Goal: Task Accomplishment & Management: Manage account settings

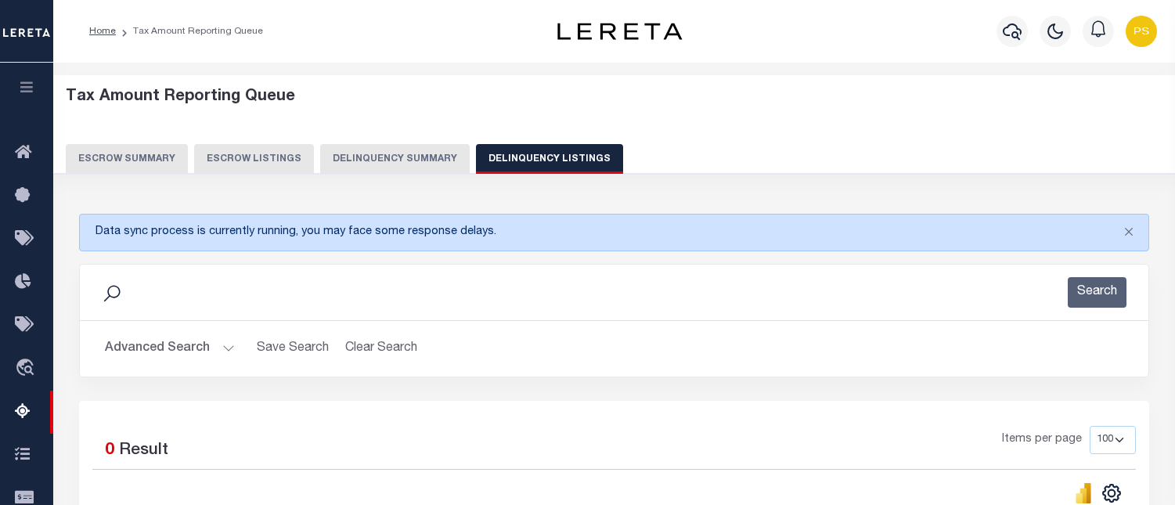
select select
select select "100"
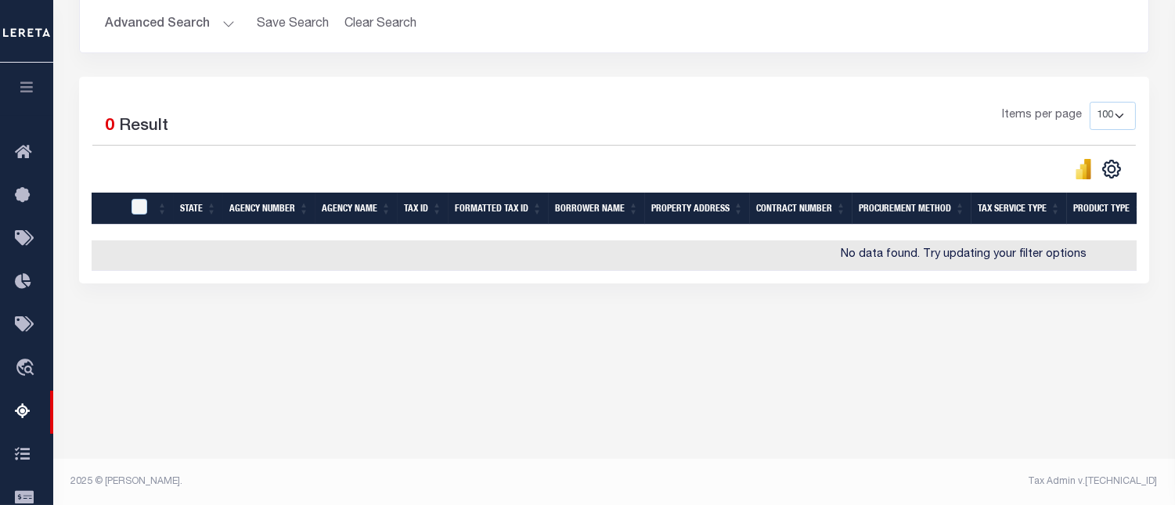
scroll to position [324, 0]
click at [171, 34] on button "Advanced Search" at bounding box center [170, 24] width 130 height 31
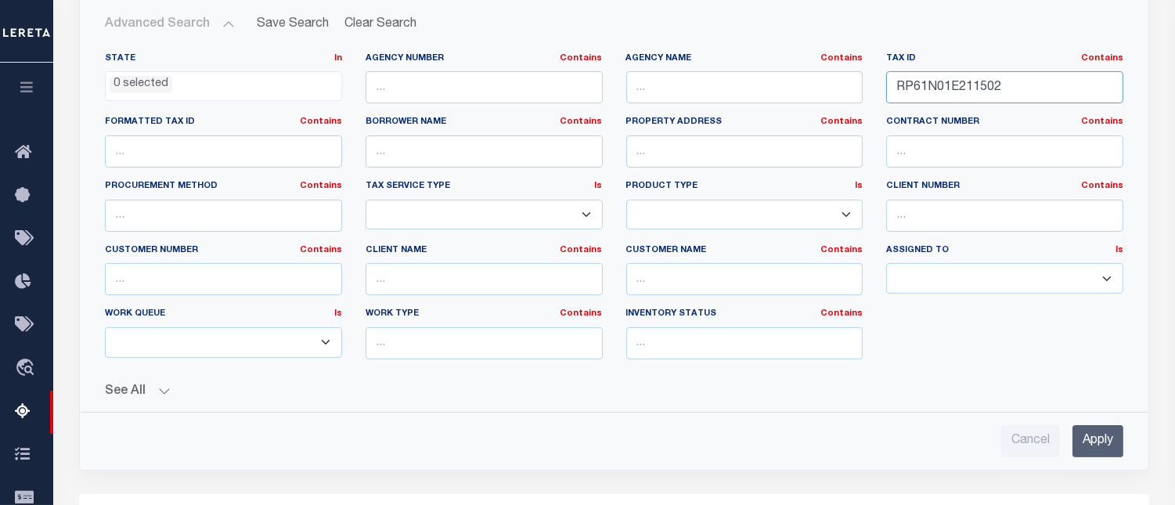
click at [935, 92] on input "RP61N01E211502" at bounding box center [1004, 87] width 237 height 32
paste input "46-007"
type input "46-007"
click at [1081, 442] on input "Apply" at bounding box center [1097, 441] width 51 height 32
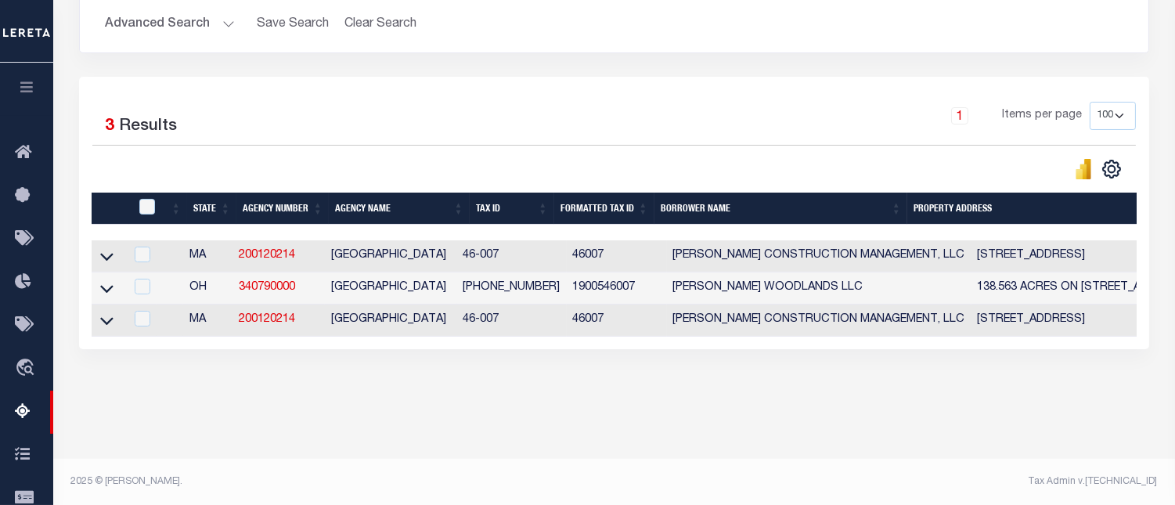
drag, startPoint x: 103, startPoint y: 260, endPoint x: 159, endPoint y: 279, distance: 59.6
click at [103, 261] on icon at bounding box center [106, 256] width 13 height 16
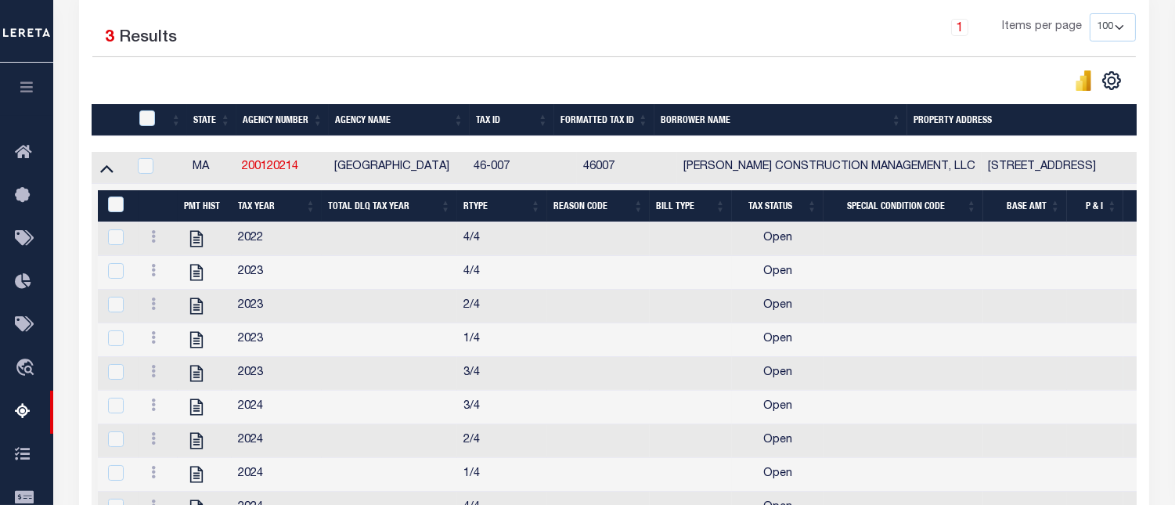
scroll to position [411, 0]
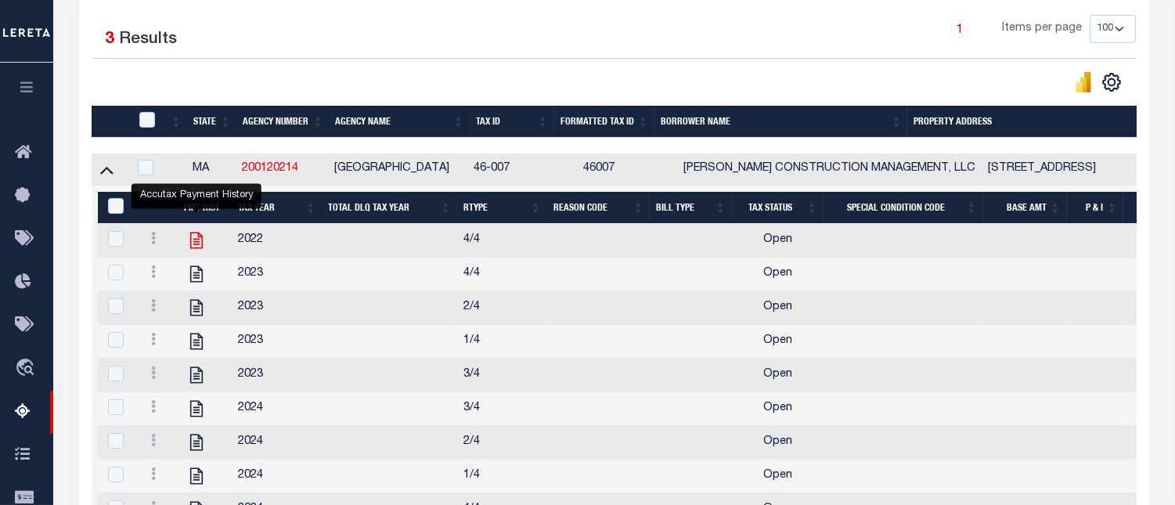
click at [192, 250] on icon "" at bounding box center [196, 240] width 20 height 20
checkbox input "false"
checkbox input "true"
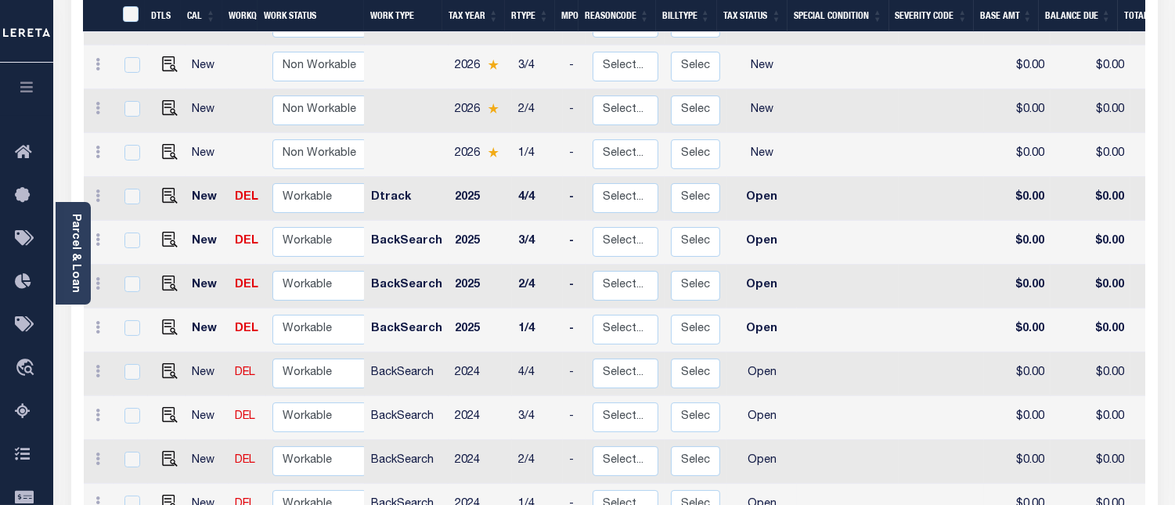
scroll to position [373, 0]
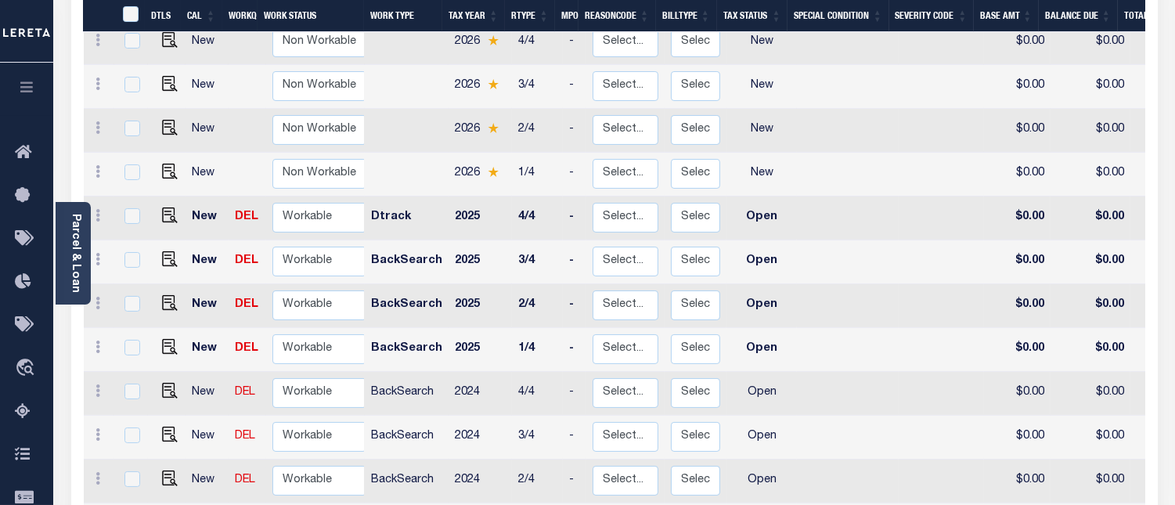
click at [168, 372] on td at bounding box center [167, 394] width 38 height 44
checkbox input "true"
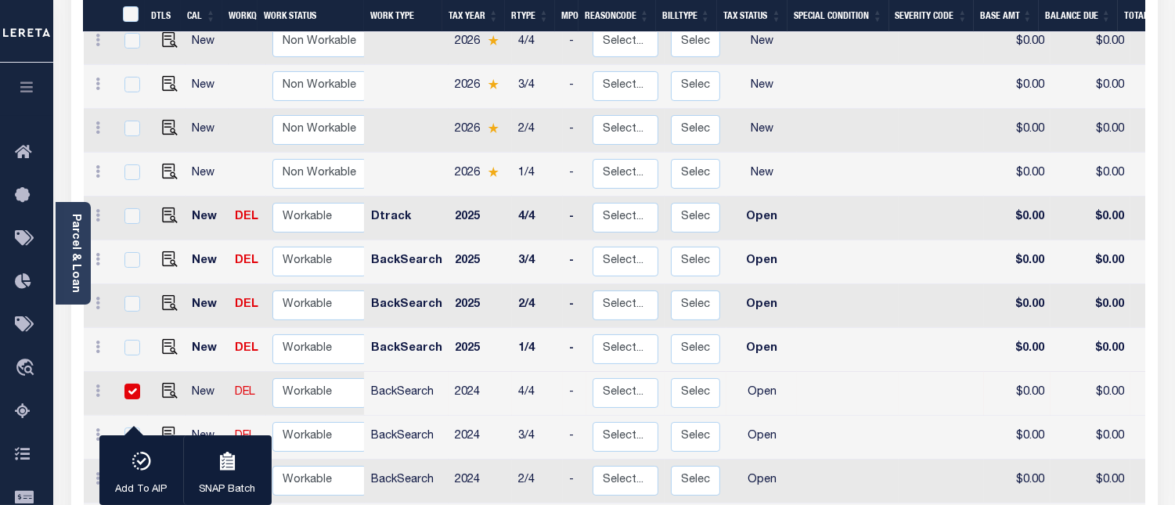
click at [128, 383] on input "checkbox" at bounding box center [132, 391] width 16 height 16
checkbox input "false"
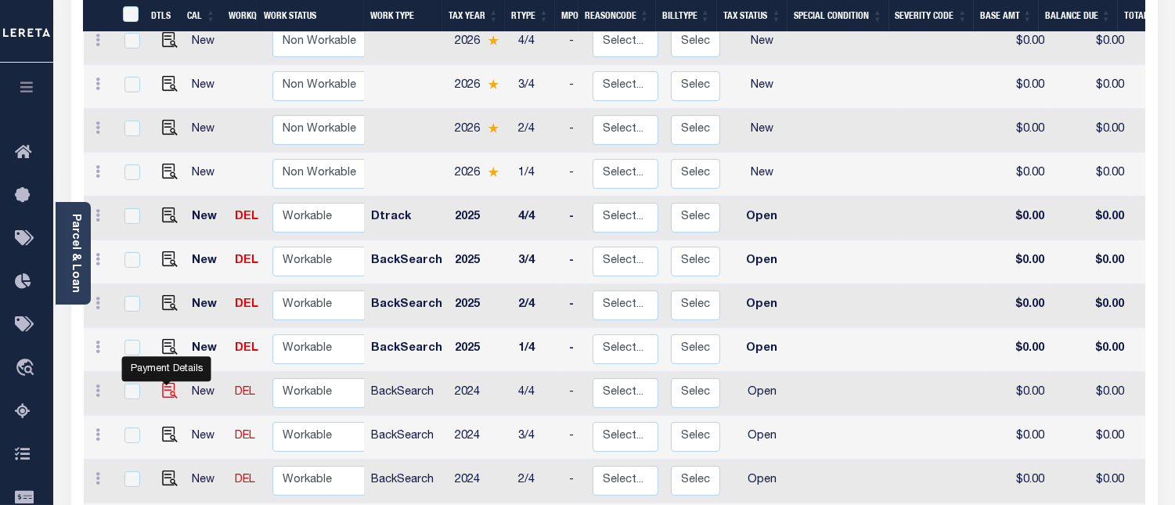
click at [169, 383] on img "" at bounding box center [170, 391] width 16 height 16
checkbox input "true"
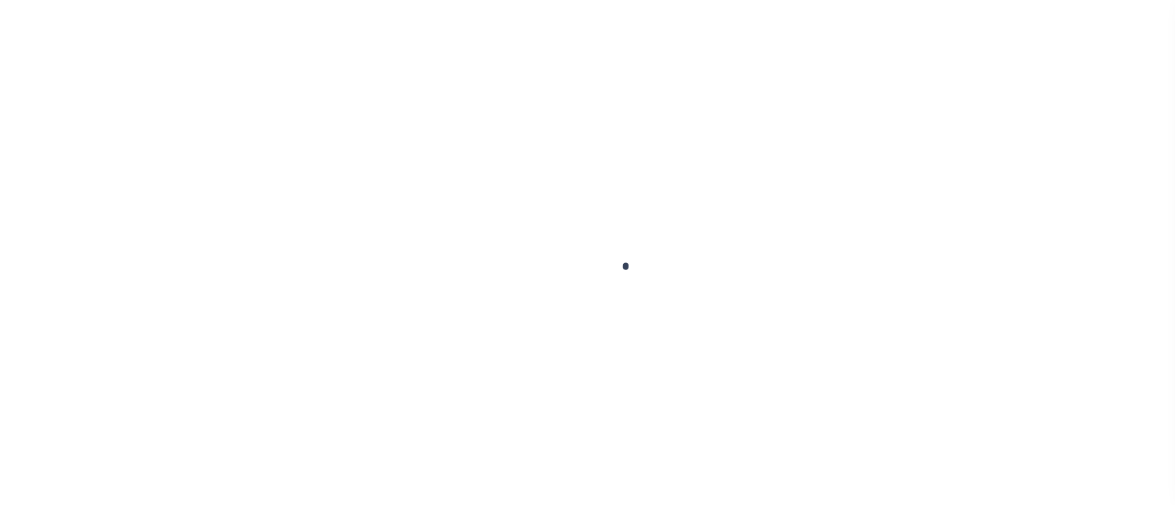
checkbox input "false"
type input "[DATE]"
select select "OP2"
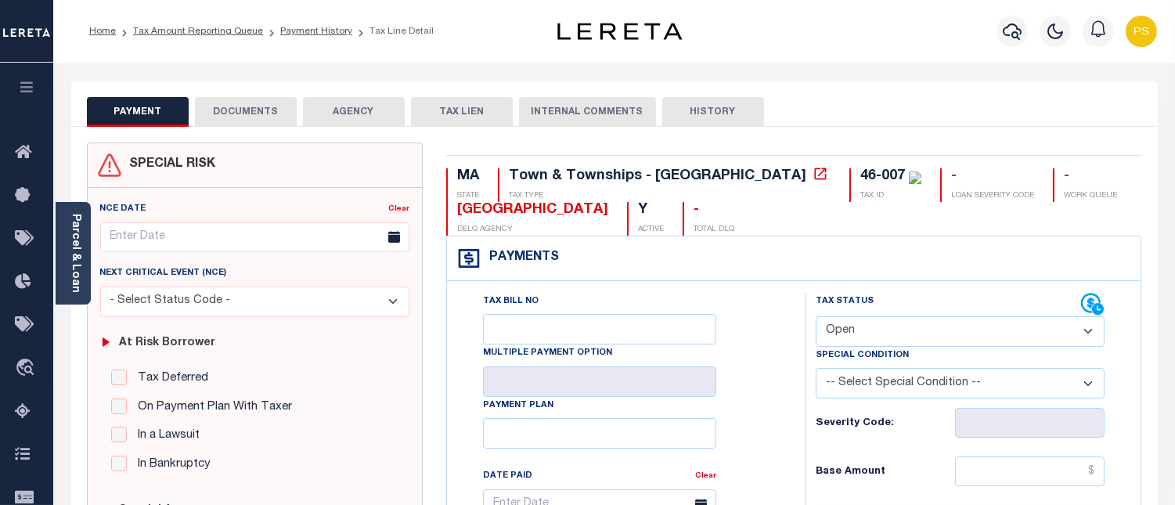
click at [70, 240] on link "Parcel & Loan" at bounding box center [75, 253] width 11 height 79
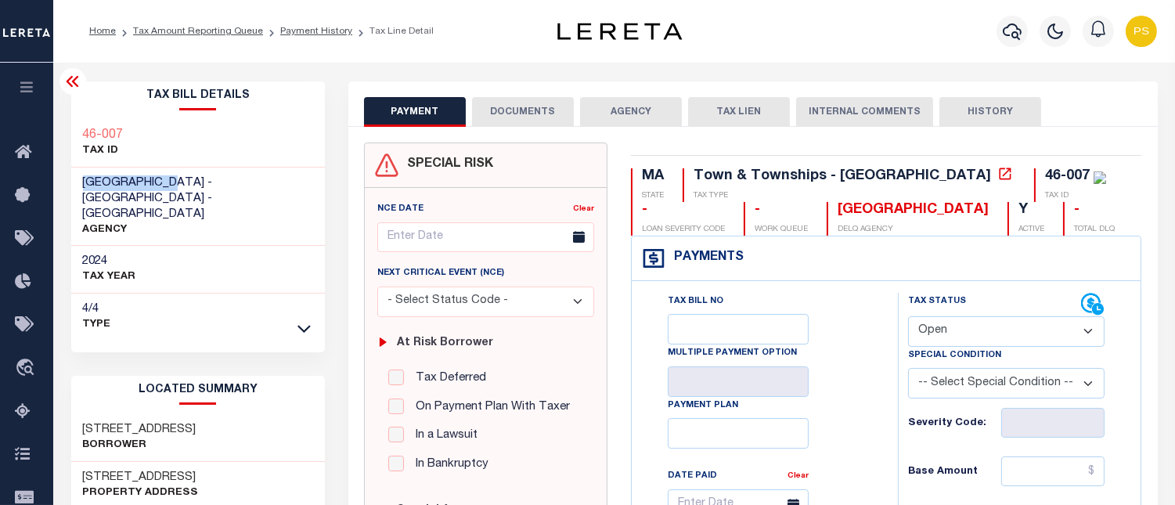
drag, startPoint x: 82, startPoint y: 185, endPoint x: 181, endPoint y: 184, distance: 98.6
click at [181, 184] on span "[GEOGRAPHIC_DATA] - [GEOGRAPHIC_DATA] - [GEOGRAPHIC_DATA]" at bounding box center [148, 198] width 130 height 43
copy span "[GEOGRAPHIC_DATA]"
click at [205, 28] on link "Tax Amount Reporting Queue" at bounding box center [198, 31] width 130 height 9
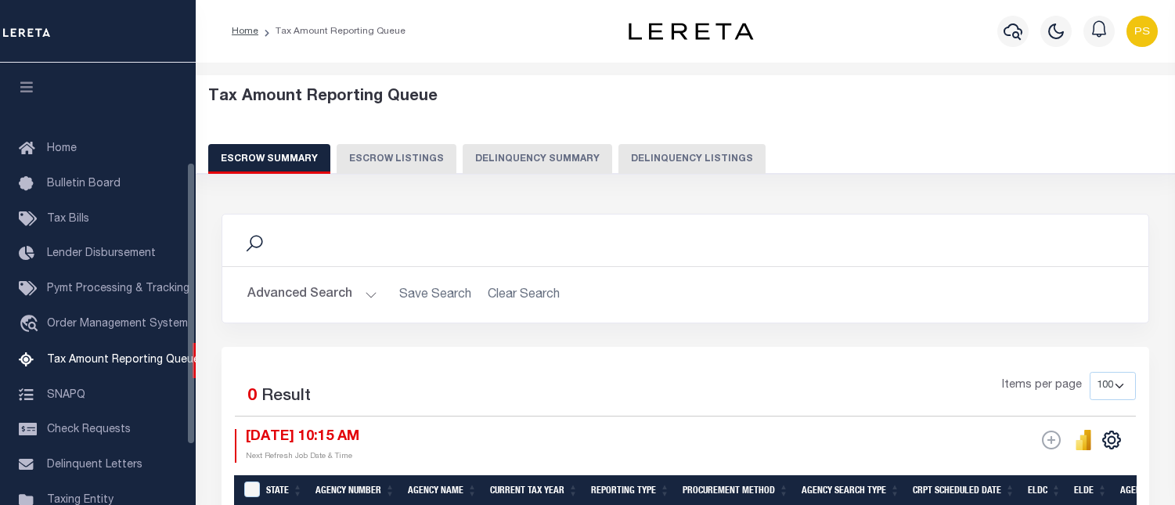
select select "100"
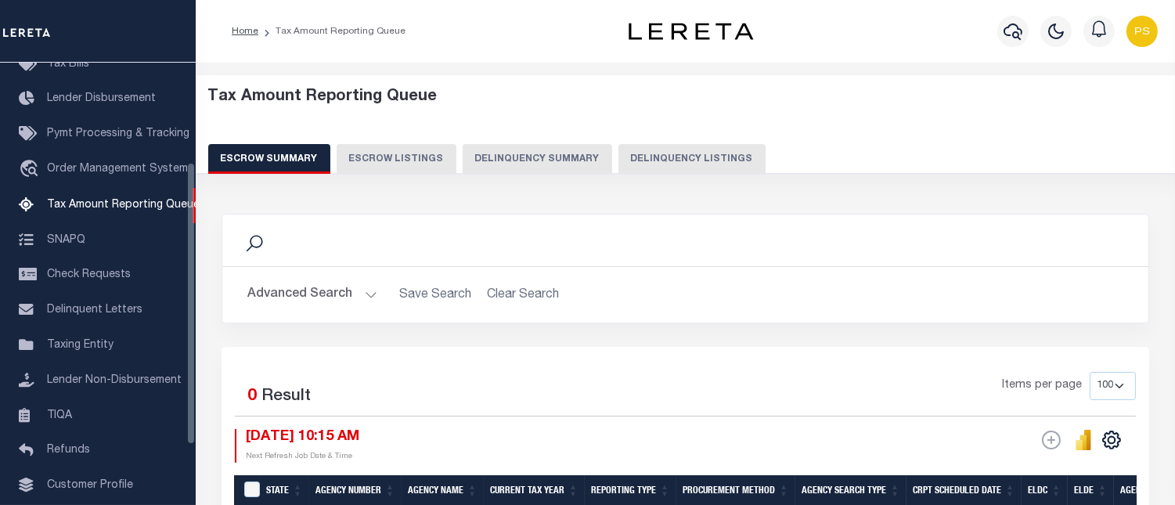
click at [712, 155] on button "Delinquency Listings" at bounding box center [691, 159] width 147 height 30
select select "100"
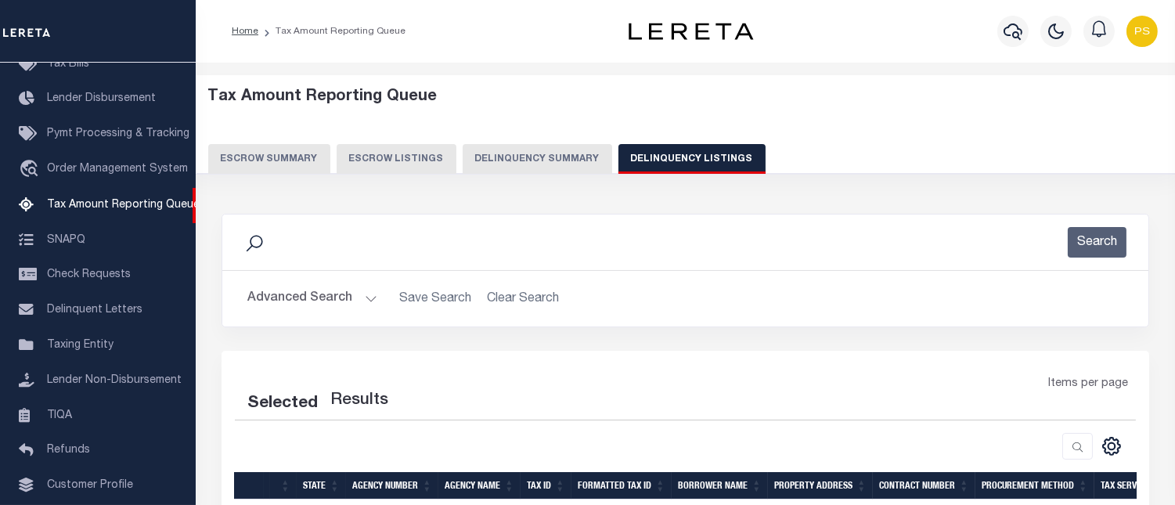
select select "100"
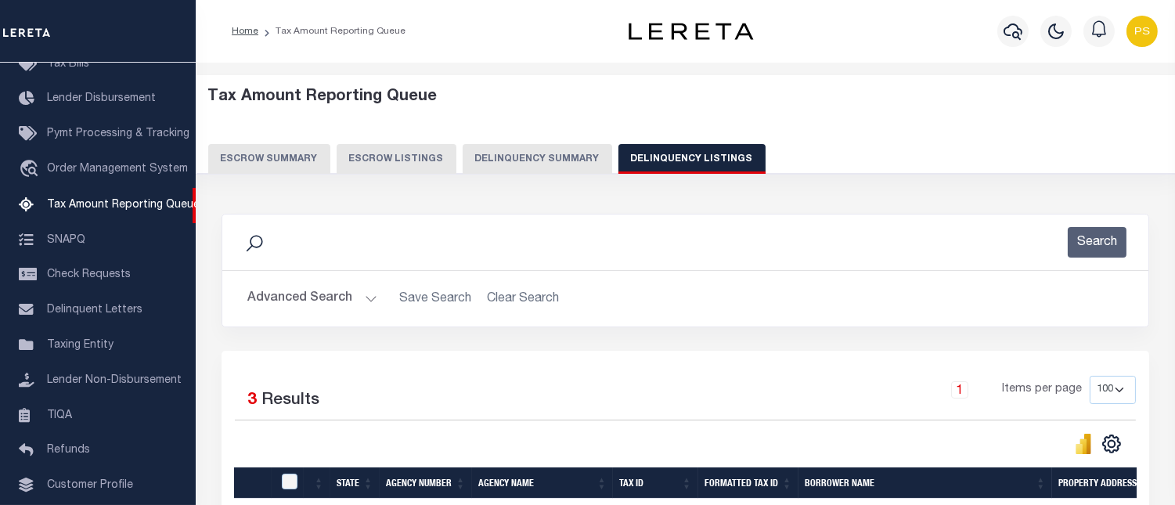
click at [327, 300] on button "Advanced Search" at bounding box center [312, 298] width 130 height 31
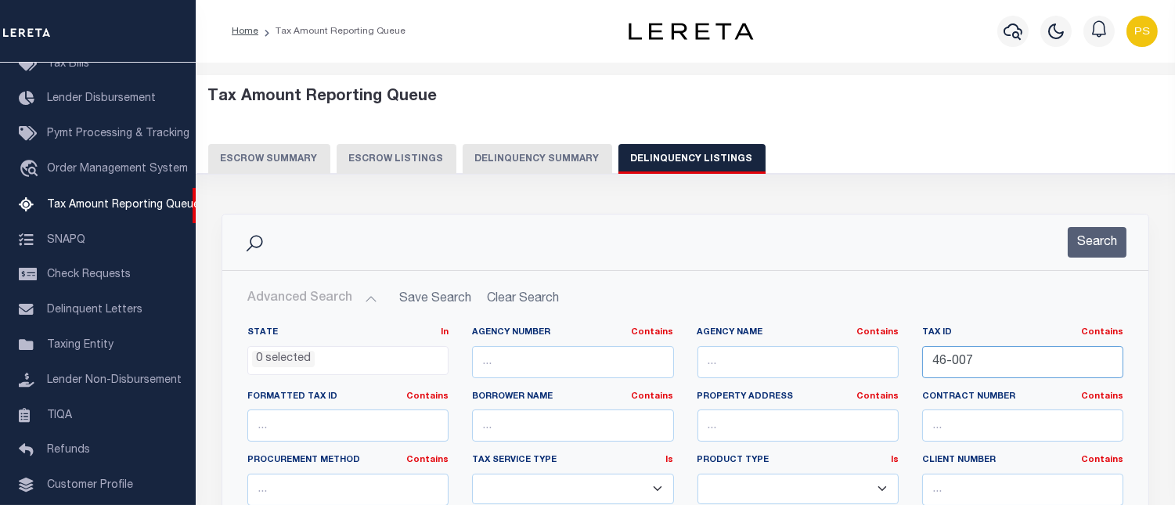
click at [949, 354] on input "46-007" at bounding box center [1022, 362] width 201 height 32
paste input "D2-70"
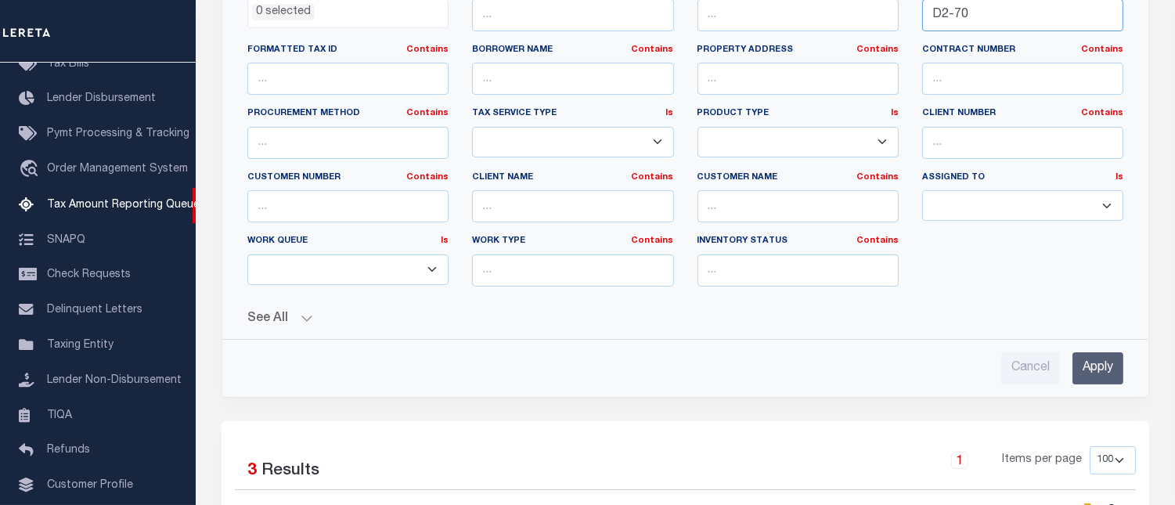
scroll to position [347, 0]
type input "D2-70"
click at [1092, 360] on input "Apply" at bounding box center [1097, 367] width 51 height 32
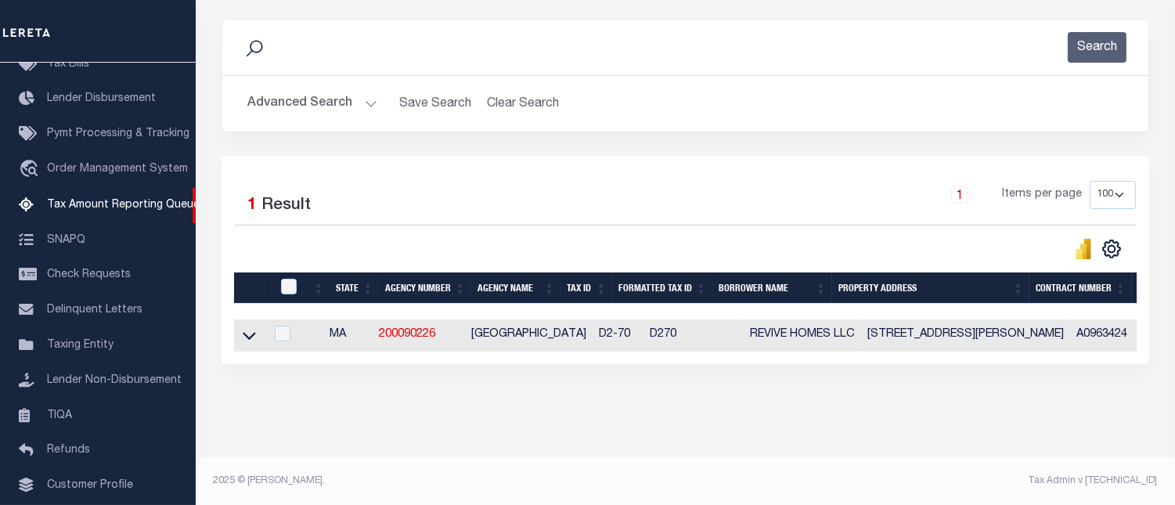
scroll to position [207, 0]
click at [245, 329] on icon at bounding box center [249, 335] width 13 height 16
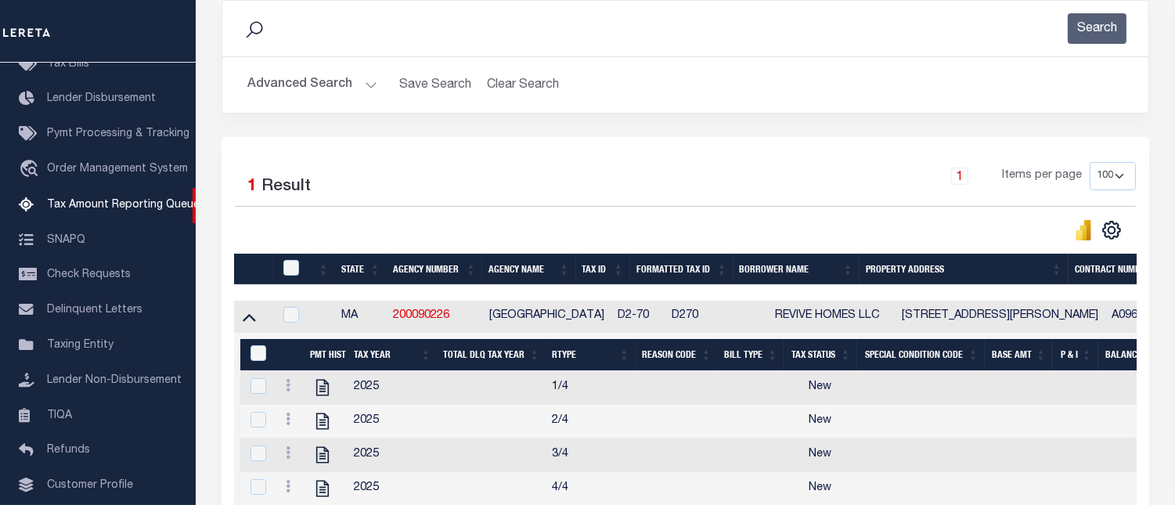
scroll to position [381, 0]
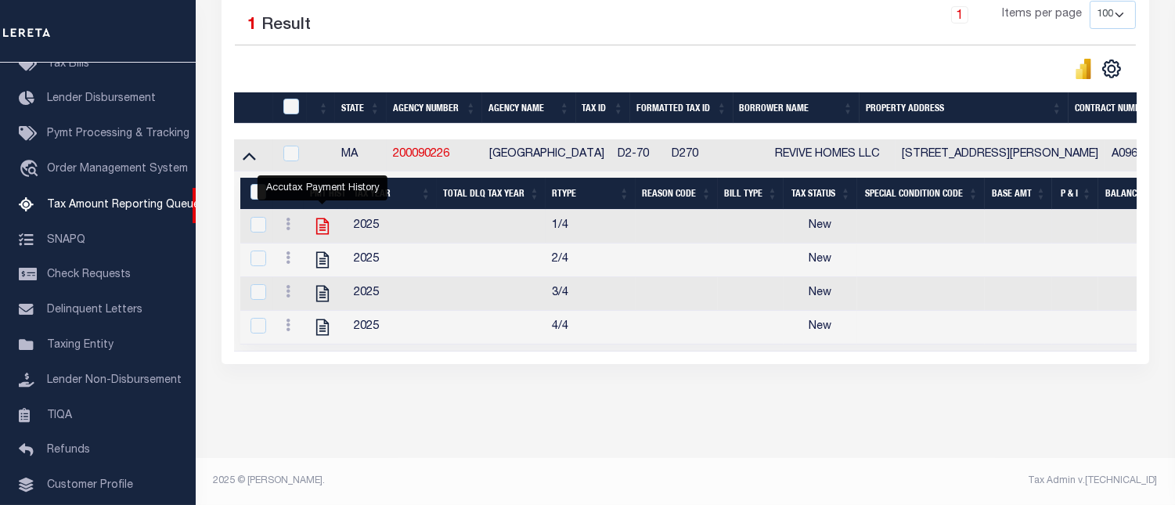
click at [321, 225] on icon "" at bounding box center [322, 226] width 20 height 20
checkbox input "true"
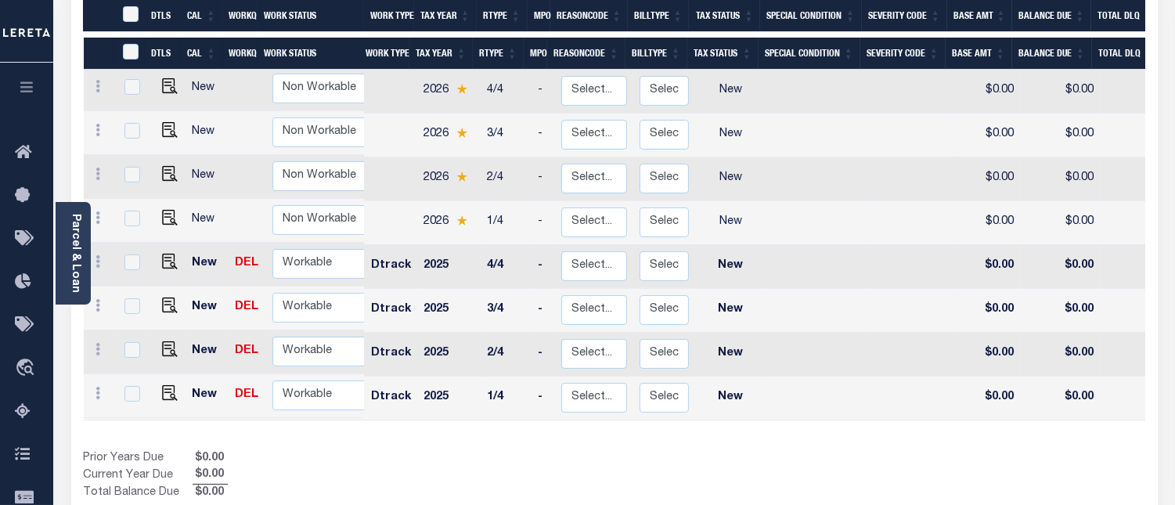
scroll to position [287, 0]
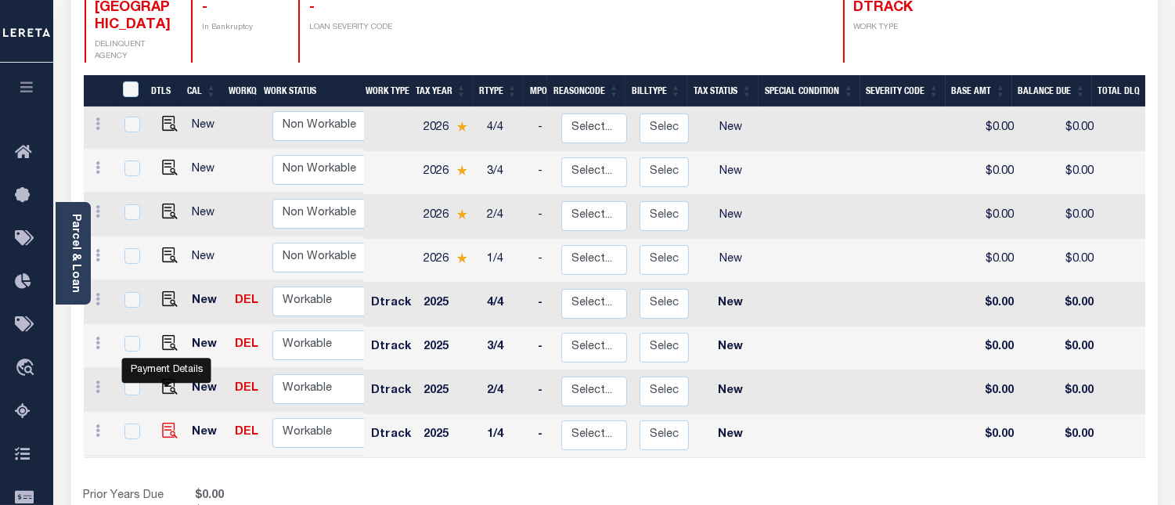
click at [168, 423] on img "" at bounding box center [170, 431] width 16 height 16
checkbox input "true"
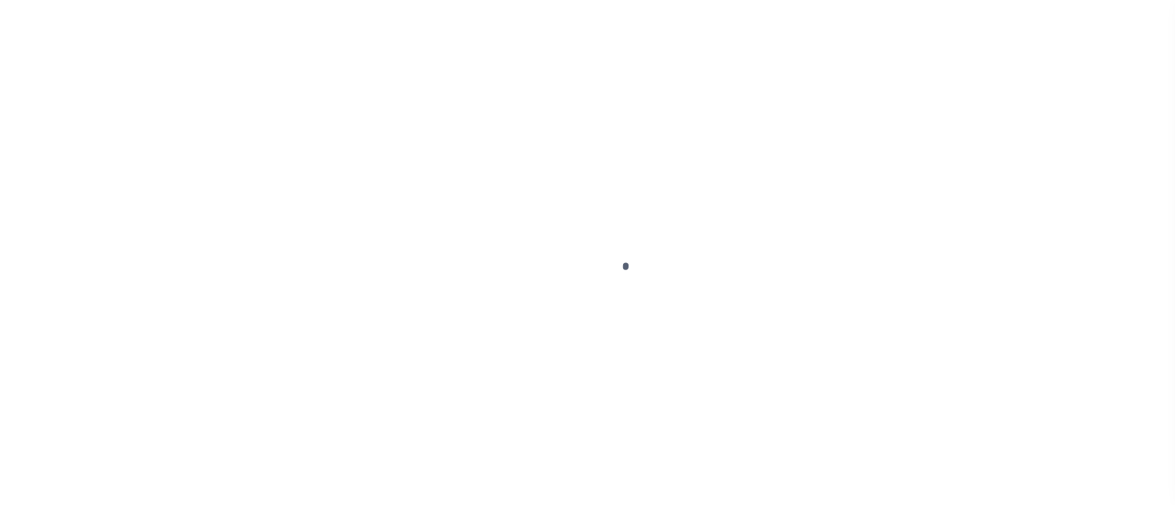
select select "NW2"
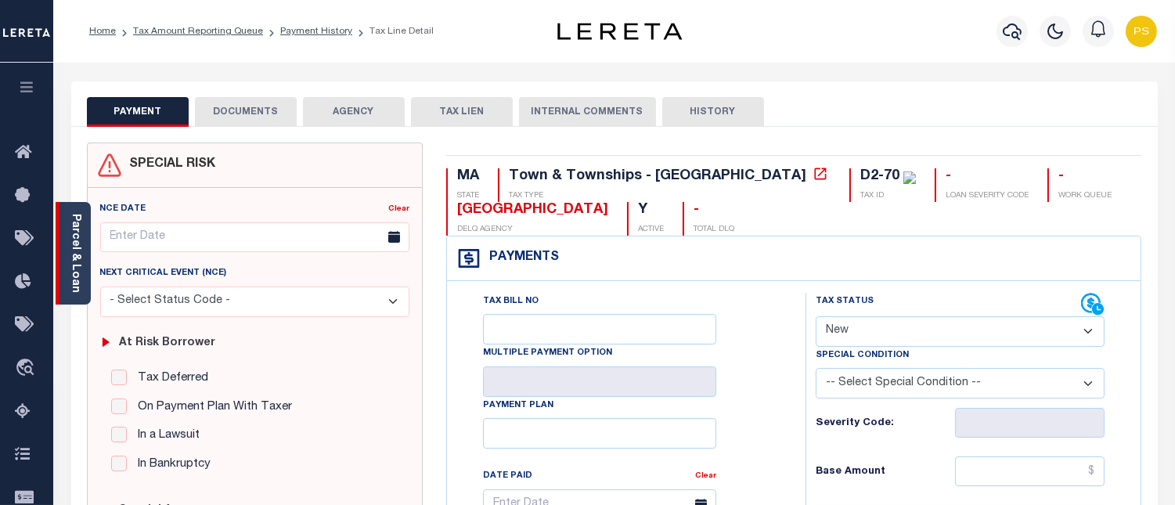
click at [70, 264] on link "Parcel & Loan" at bounding box center [75, 253] width 11 height 79
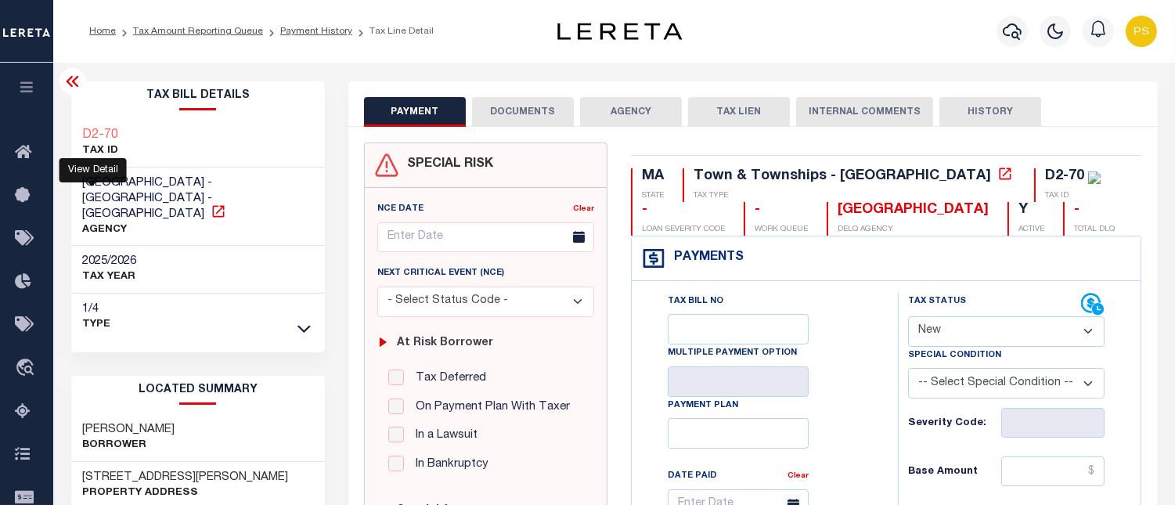
click at [212, 205] on icon at bounding box center [218, 211] width 12 height 12
click at [231, 232] on div "D2-70 TAX ID ACTON TOWN - Town & Townships - MA AGENCY" at bounding box center [198, 230] width 254 height 220
drag, startPoint x: 81, startPoint y: 180, endPoint x: 160, endPoint y: 177, distance: 79.1
click at [160, 177] on div "ACTON TOWN - Town & Townships - MA AGENCY" at bounding box center [198, 206] width 254 height 79
copy span "[GEOGRAPHIC_DATA]"
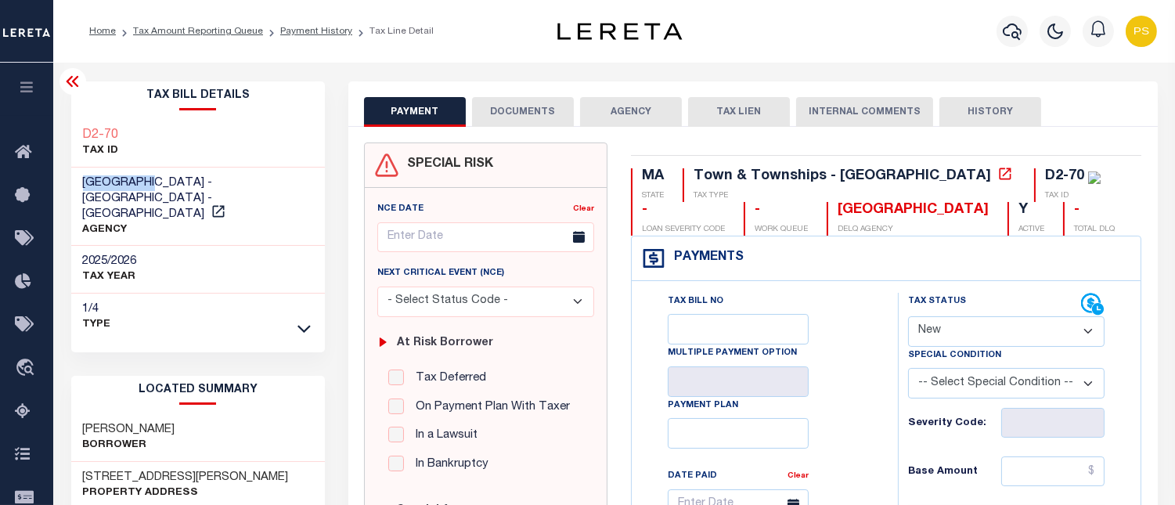
copy span "[GEOGRAPHIC_DATA]"
drag, startPoint x: 97, startPoint y: 126, endPoint x: 142, endPoint y: 130, distance: 45.6
click at [142, 130] on div "D2-70 TAX ID" at bounding box center [198, 144] width 254 height 48
copy h3 "D2-70"
click at [313, 30] on link "Payment History" at bounding box center [316, 31] width 72 height 9
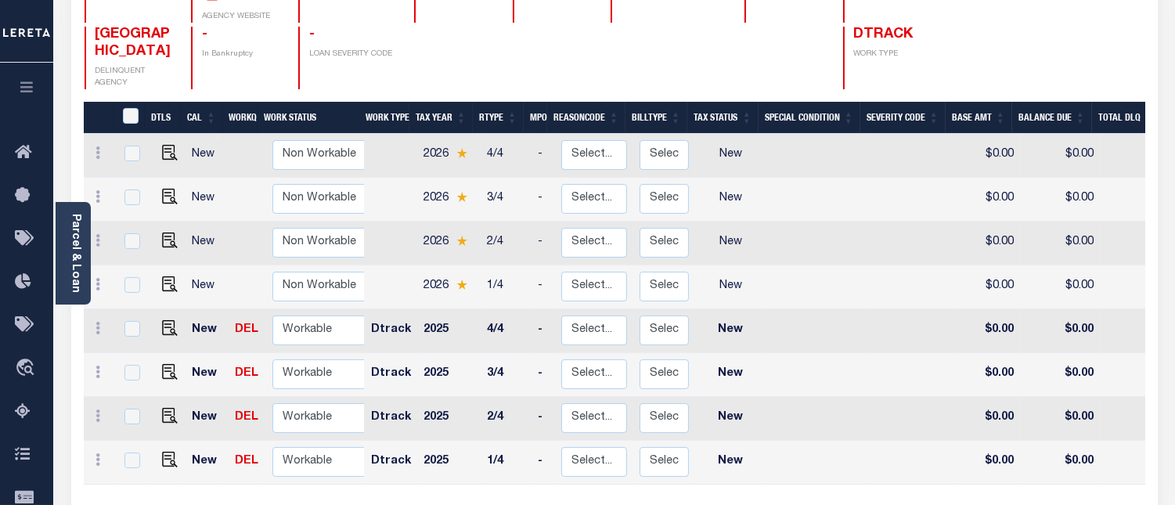
scroll to position [434, 0]
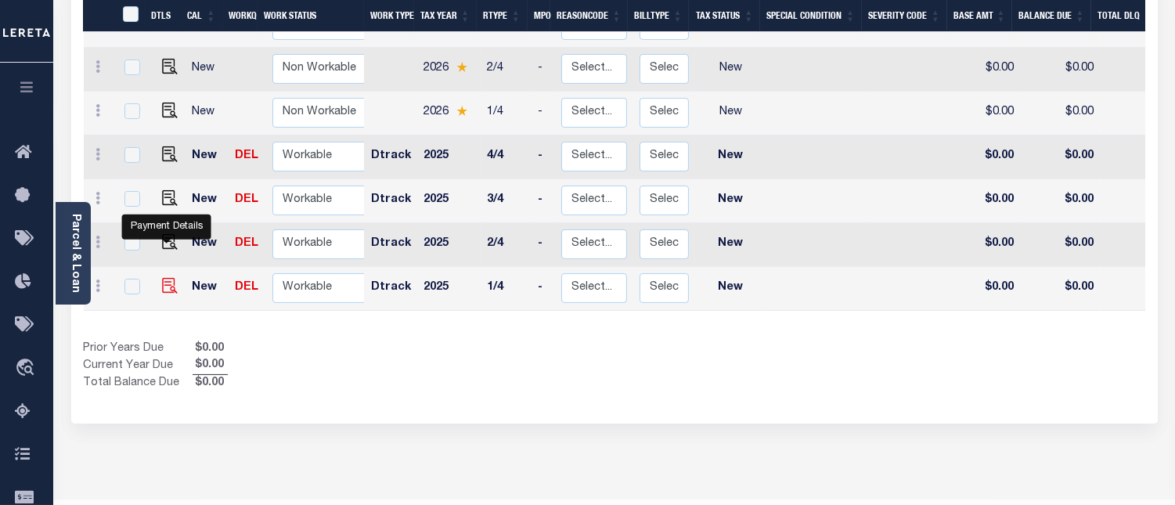
click at [164, 278] on img "" at bounding box center [170, 286] width 16 height 16
checkbox input "true"
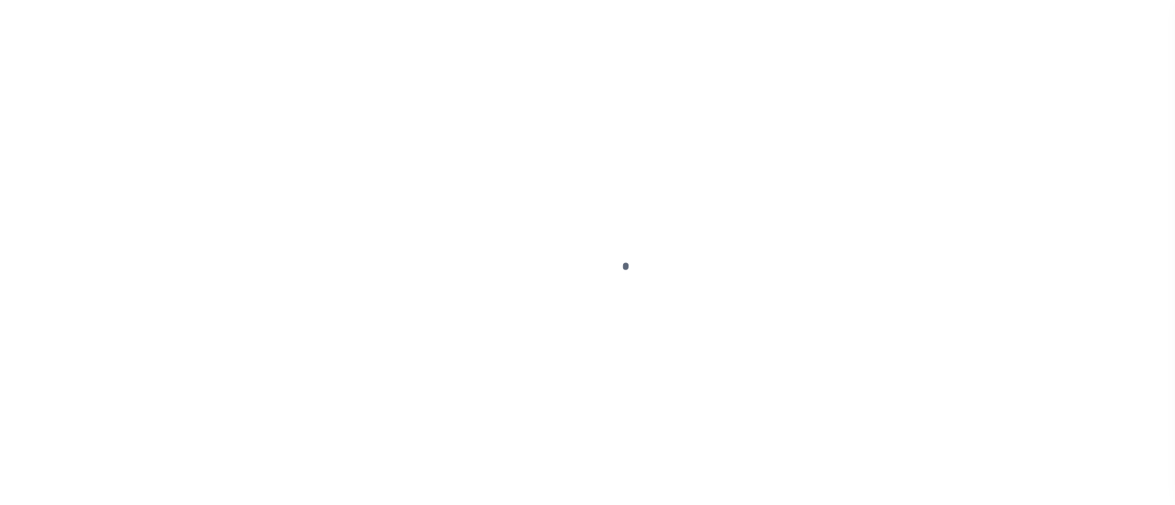
select select "NW2"
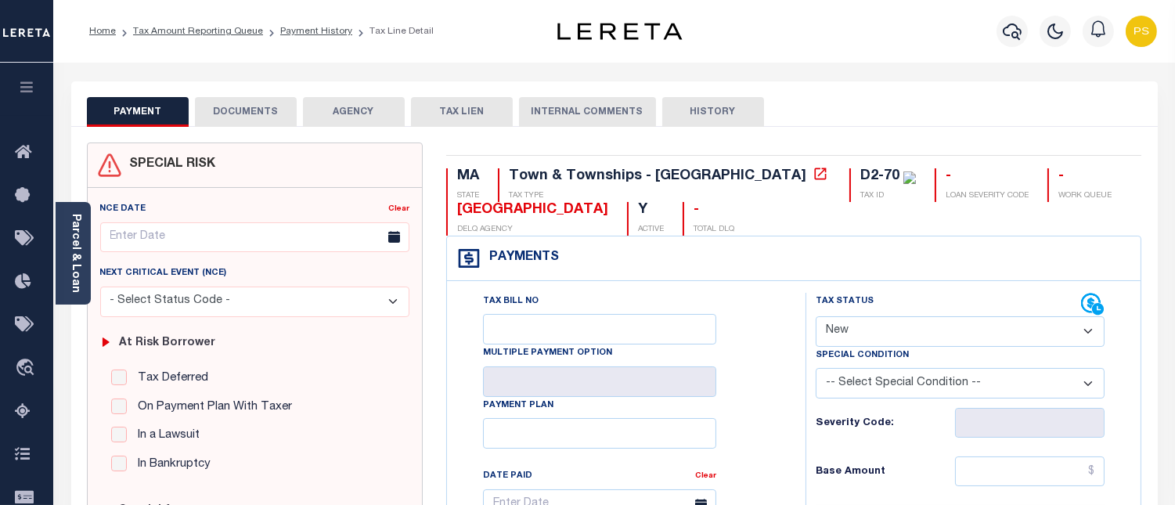
click at [268, 117] on button "DOCUMENTS" at bounding box center [246, 112] width 102 height 30
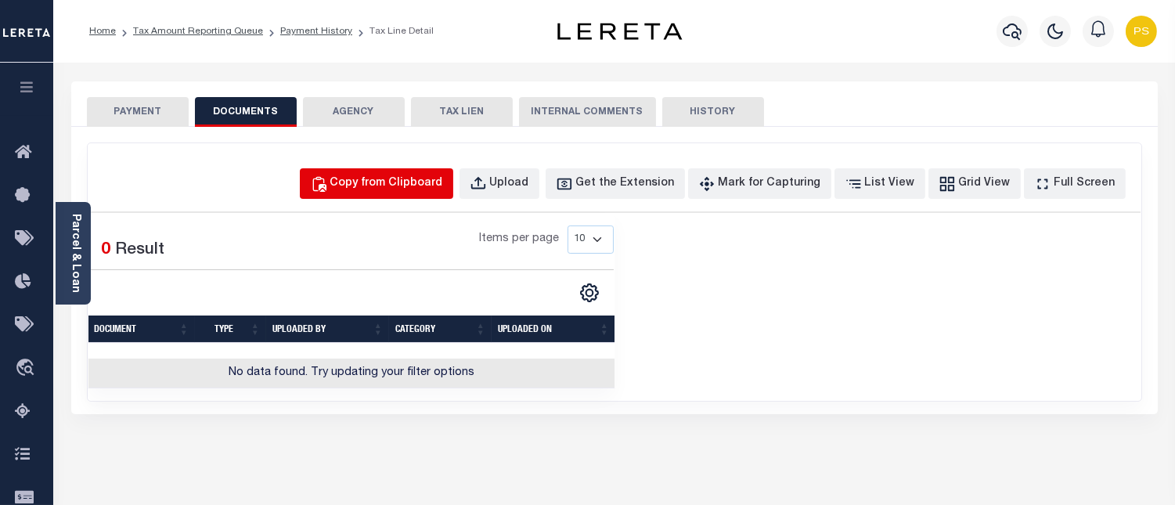
click at [426, 180] on div "Copy from Clipboard" at bounding box center [386, 183] width 113 height 17
select select "POP"
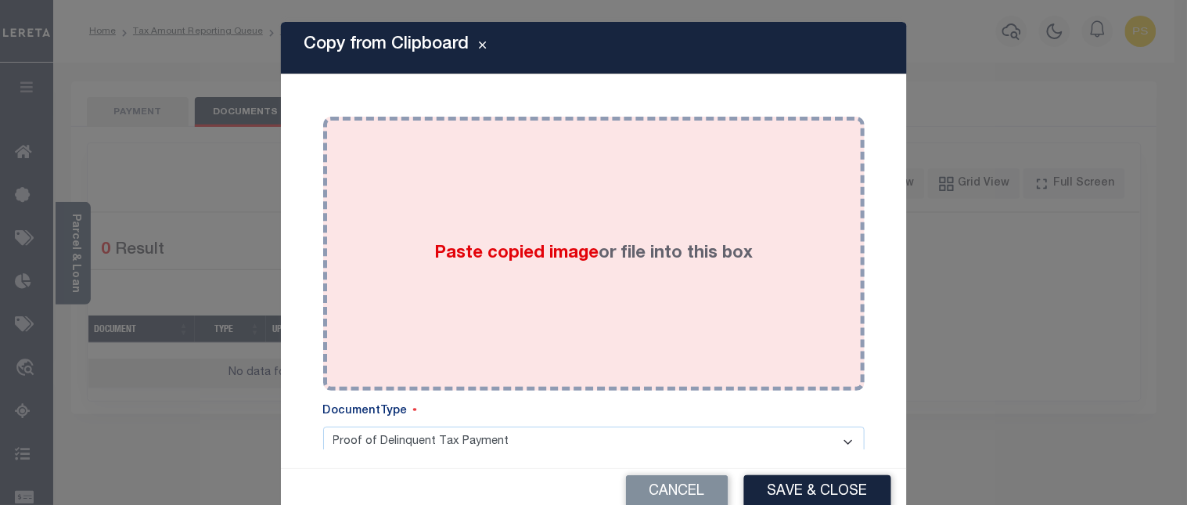
click at [540, 262] on span "Paste copied image" at bounding box center [516, 253] width 164 height 17
click at [527, 254] on span "Paste copied image" at bounding box center [516, 253] width 164 height 17
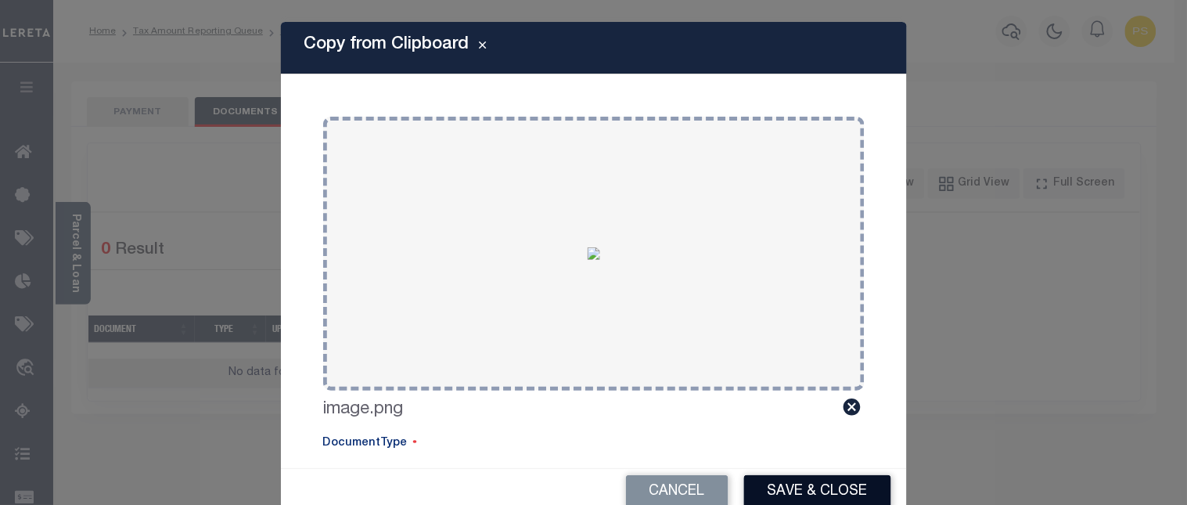
click at [824, 488] on button "Save & Close" at bounding box center [817, 492] width 147 height 34
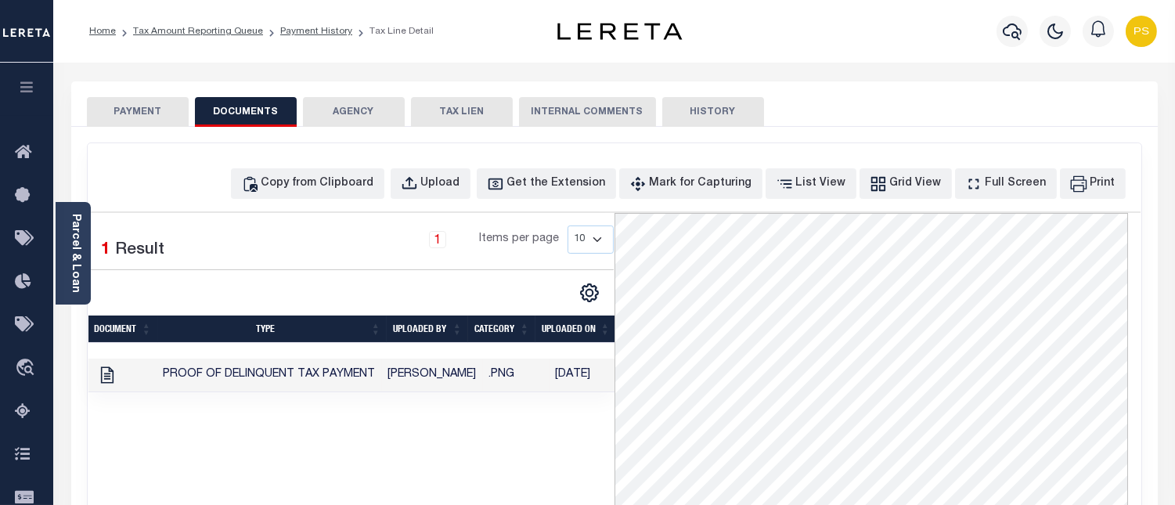
click at [134, 103] on button "PAYMENT" at bounding box center [138, 112] width 102 height 30
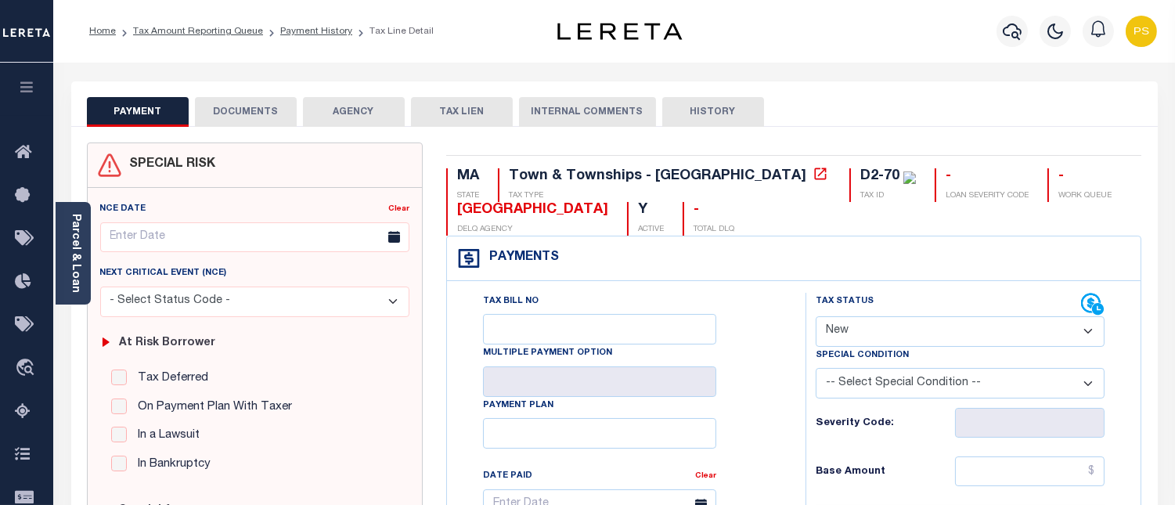
click at [849, 334] on select "- Select Status Code - Open Due/Unpaid Paid Incomplete No Tax Due Internal Refu…" at bounding box center [959, 331] width 289 height 31
select select "PYD"
click at [815, 317] on select "- Select Status Code - Open Due/Unpaid Paid Incomplete No Tax Due Internal Refu…" at bounding box center [959, 331] width 289 height 31
type input "[DATE]"
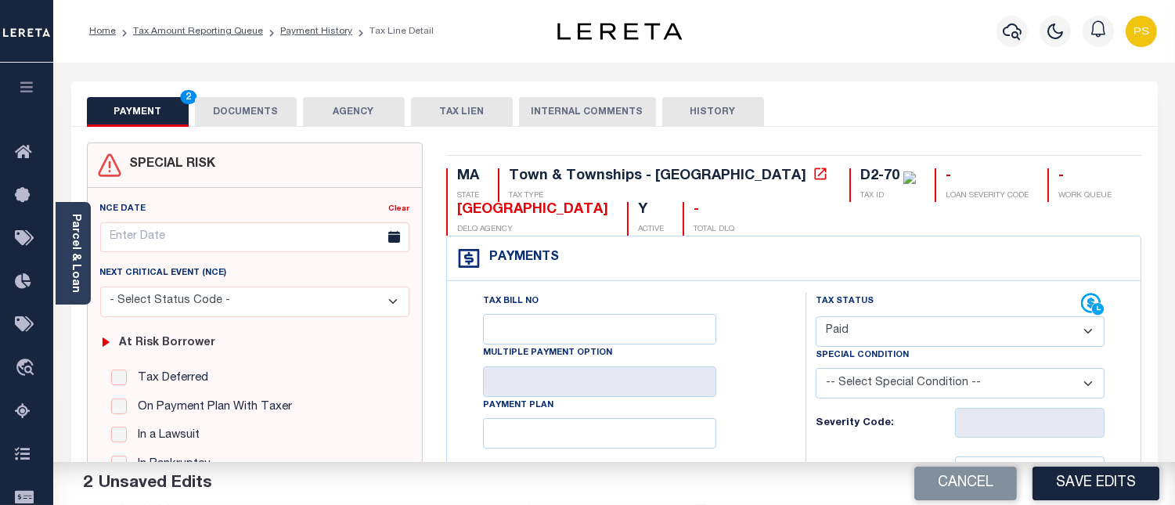
scroll to position [174, 0]
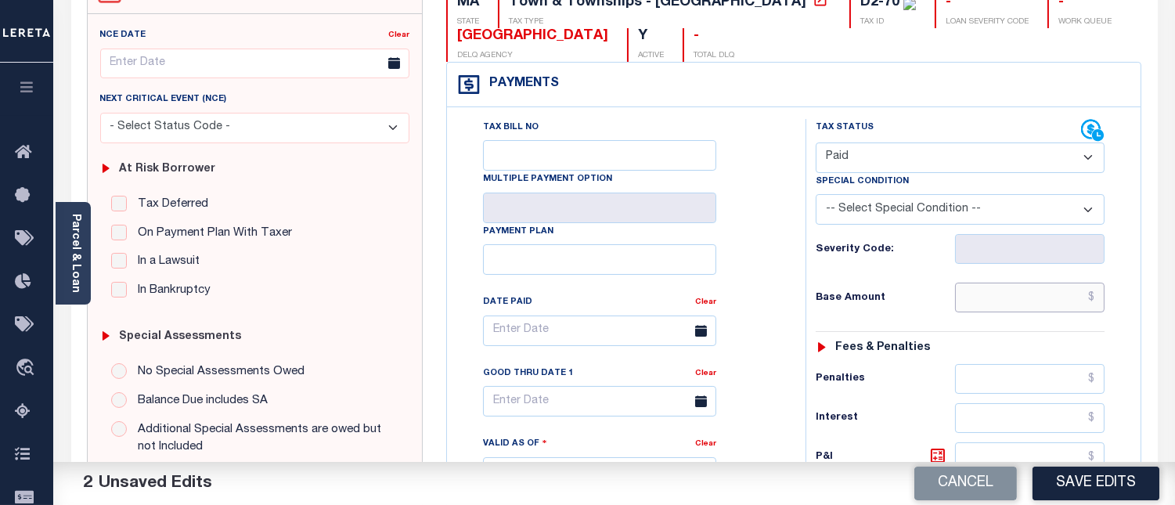
click at [1100, 299] on input "text" at bounding box center [1029, 297] width 149 height 30
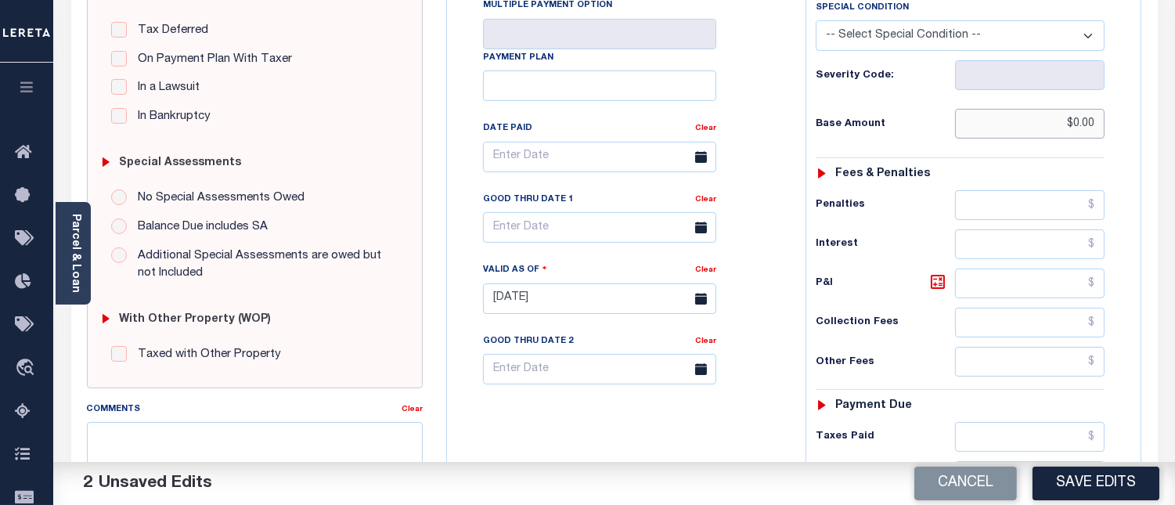
scroll to position [434, 0]
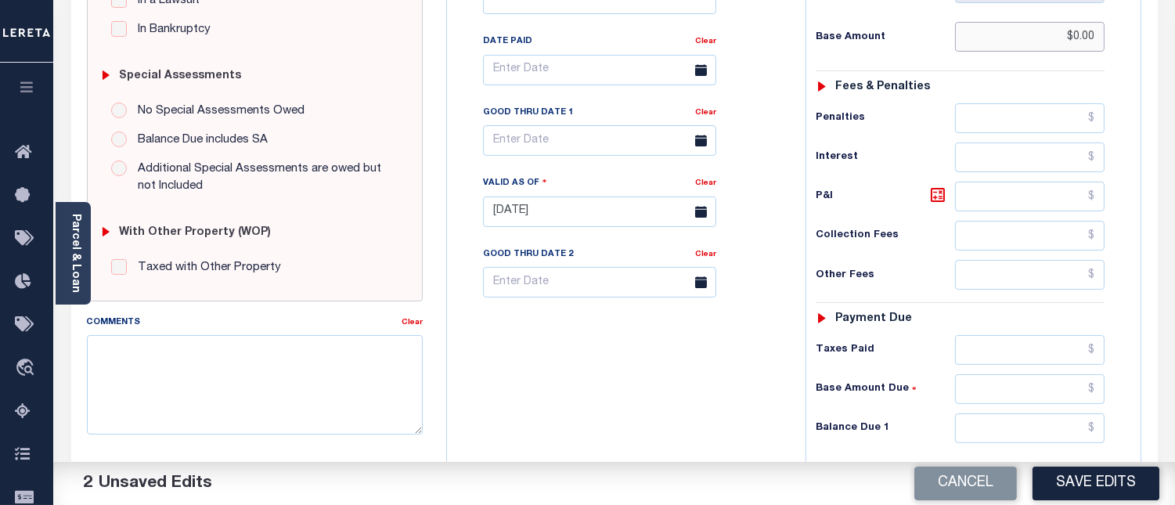
type input "$0.00"
click at [1095, 434] on input "text" at bounding box center [1029, 428] width 149 height 30
click at [1098, 437] on input "$0" at bounding box center [1029, 428] width 149 height 30
type input "$0.00"
click at [208, 365] on textarea "Comments" at bounding box center [255, 384] width 336 height 99
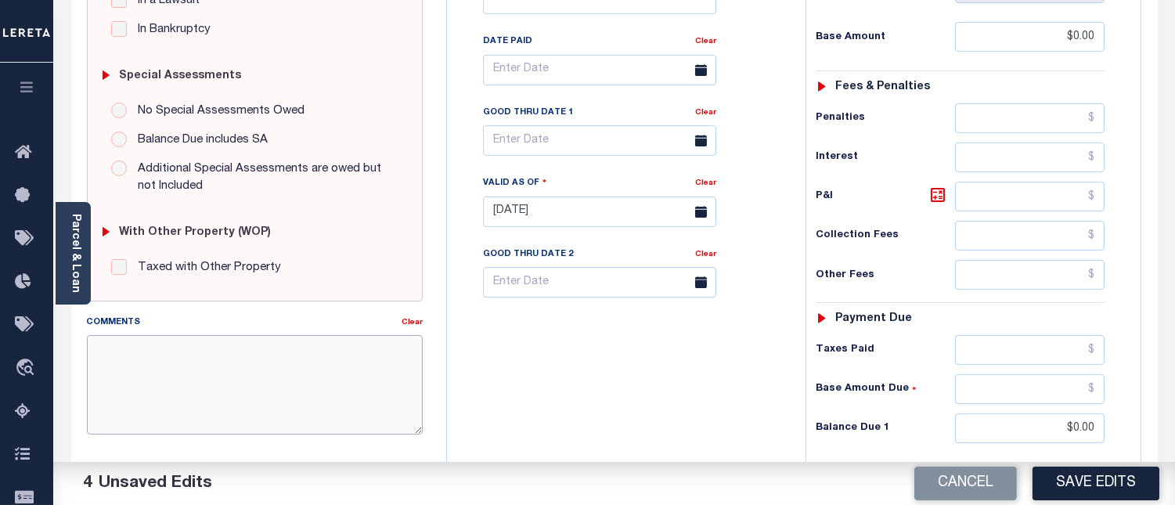
type textarea "8"
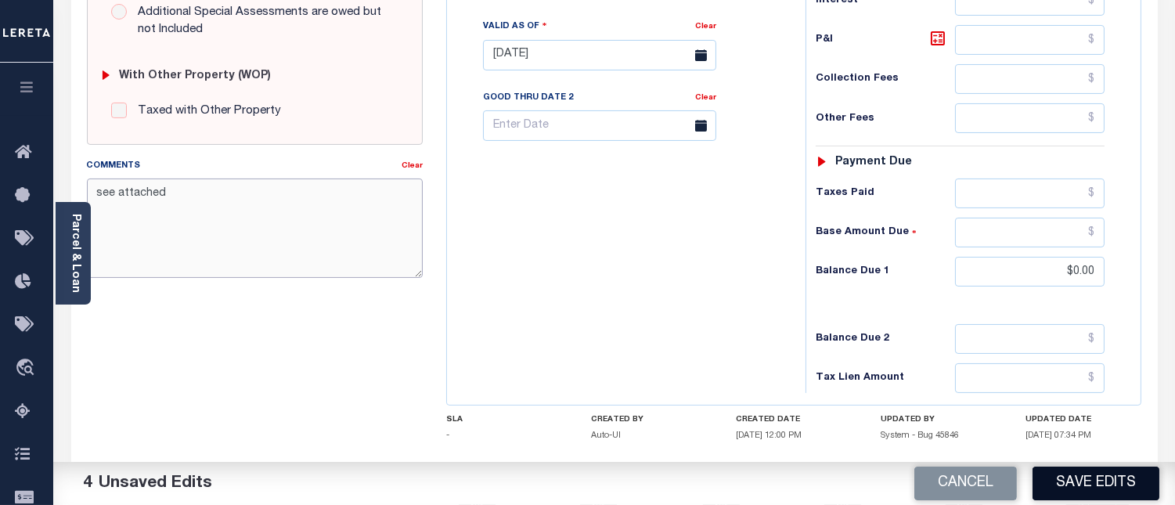
scroll to position [608, 0]
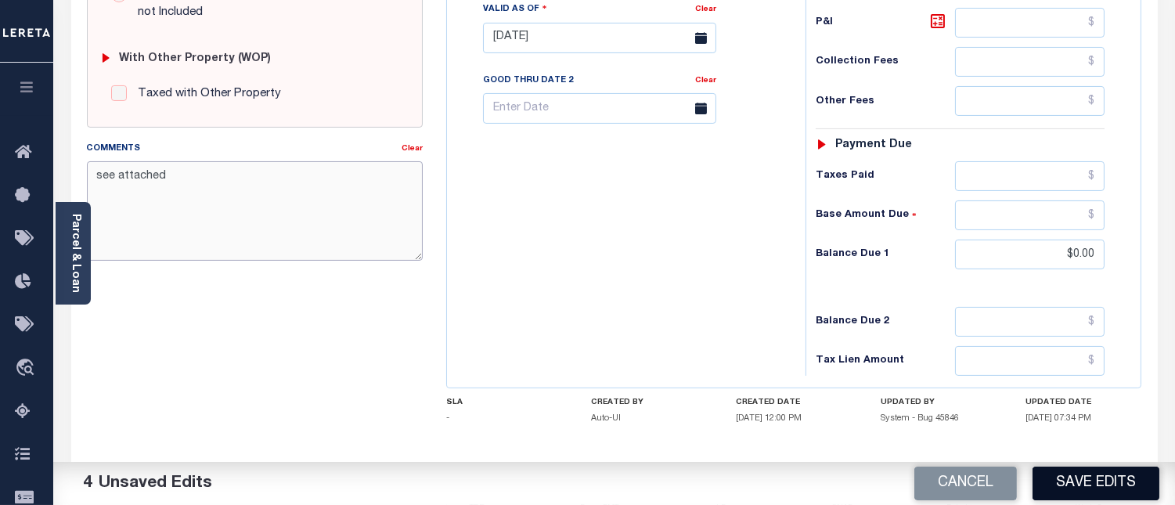
type textarea "see attached"
click at [1124, 488] on button "Save Edits" at bounding box center [1095, 483] width 127 height 34
checkbox input "false"
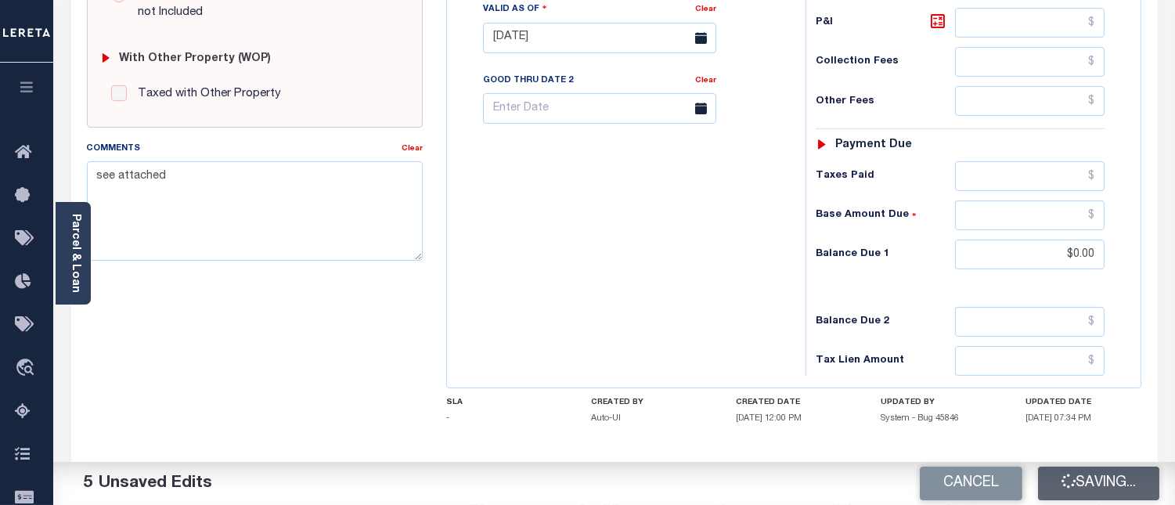
checkbox input "false"
type input "$0"
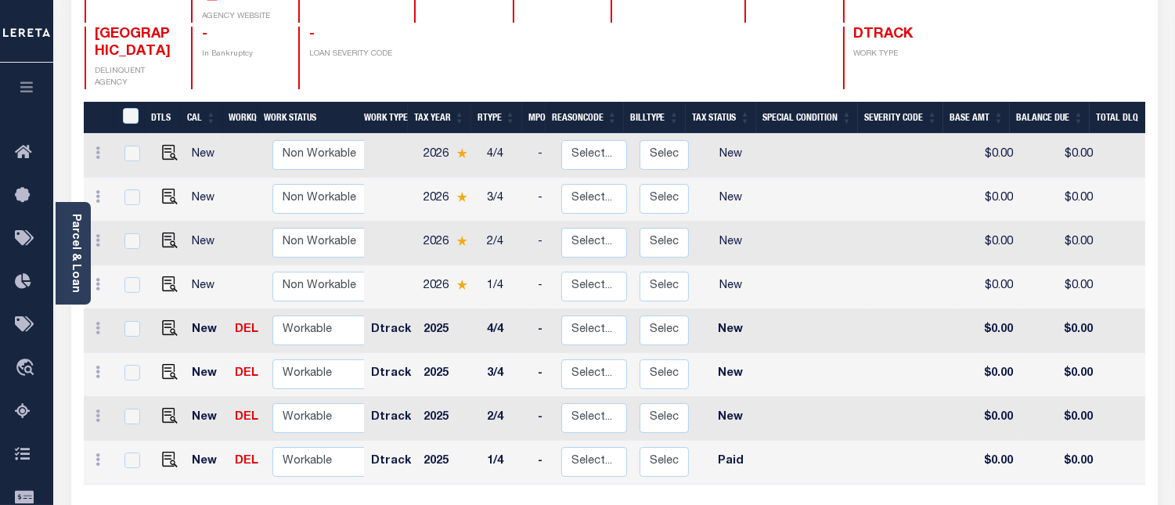
scroll to position [3, 0]
click at [162, 405] on img "" at bounding box center [170, 413] width 16 height 16
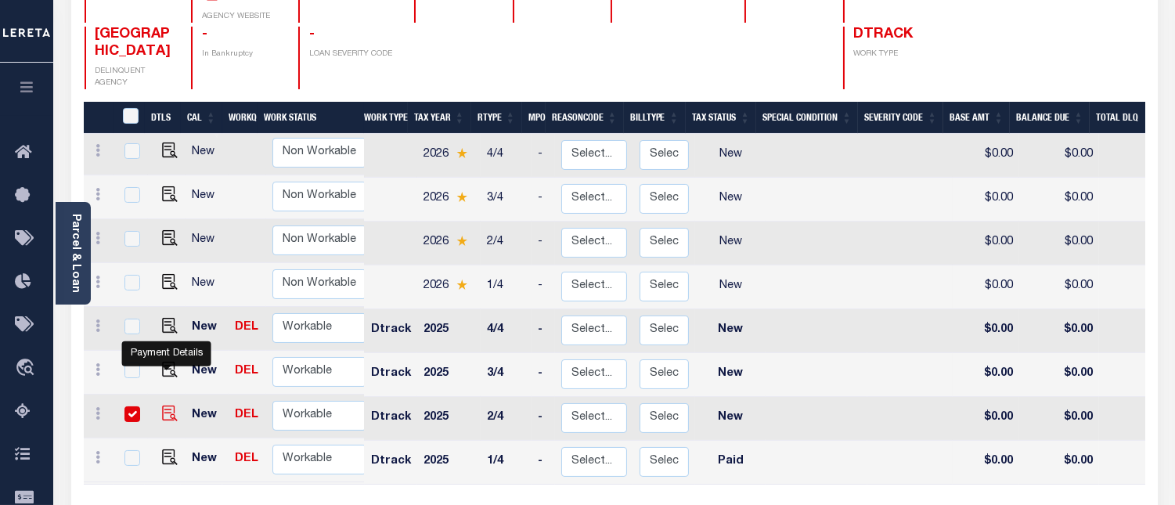
checkbox input "true"
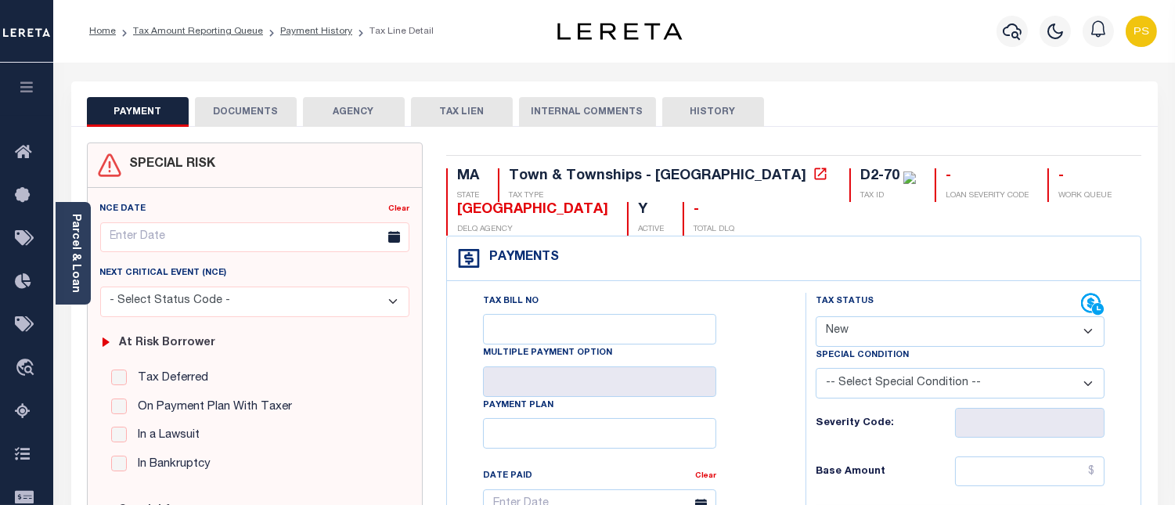
click at [890, 336] on select "- Select Status Code - Open Due/Unpaid Paid Incomplete No Tax Due Internal Refu…" at bounding box center [959, 331] width 289 height 31
select select "PYD"
click at [815, 317] on select "- Select Status Code - Open Due/Unpaid Paid Incomplete No Tax Due Internal Refu…" at bounding box center [959, 331] width 289 height 31
type input "[DATE]"
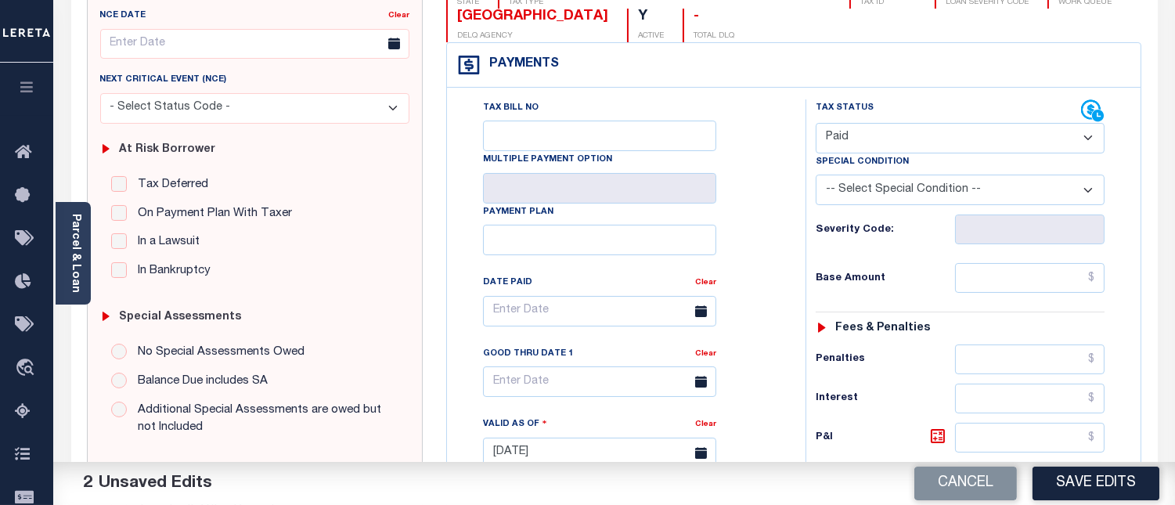
scroll to position [261, 0]
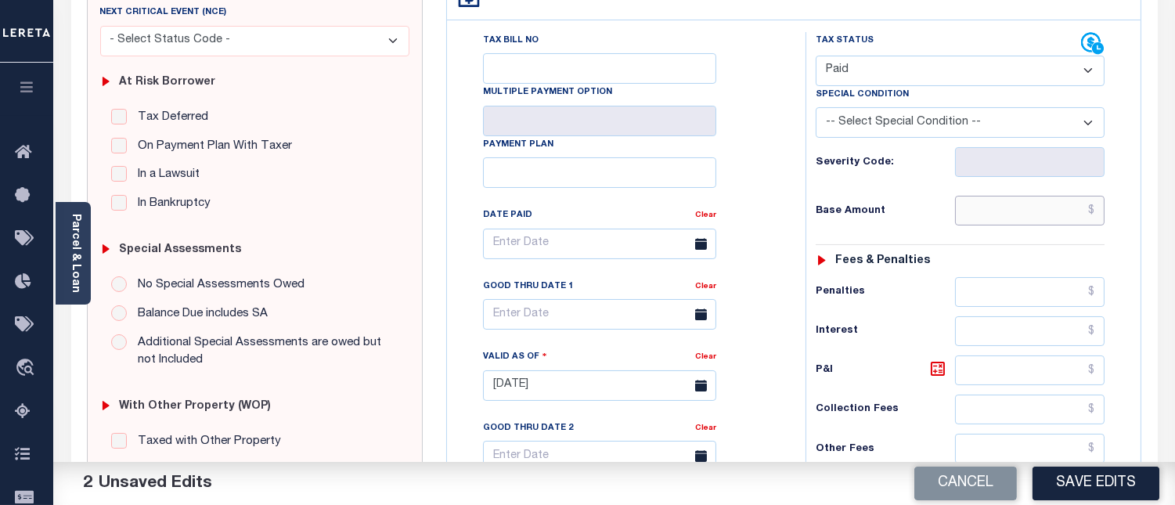
drag, startPoint x: 1096, startPoint y: 205, endPoint x: 1109, endPoint y: 238, distance: 35.2
click at [1096, 205] on input "text" at bounding box center [1029, 211] width 149 height 30
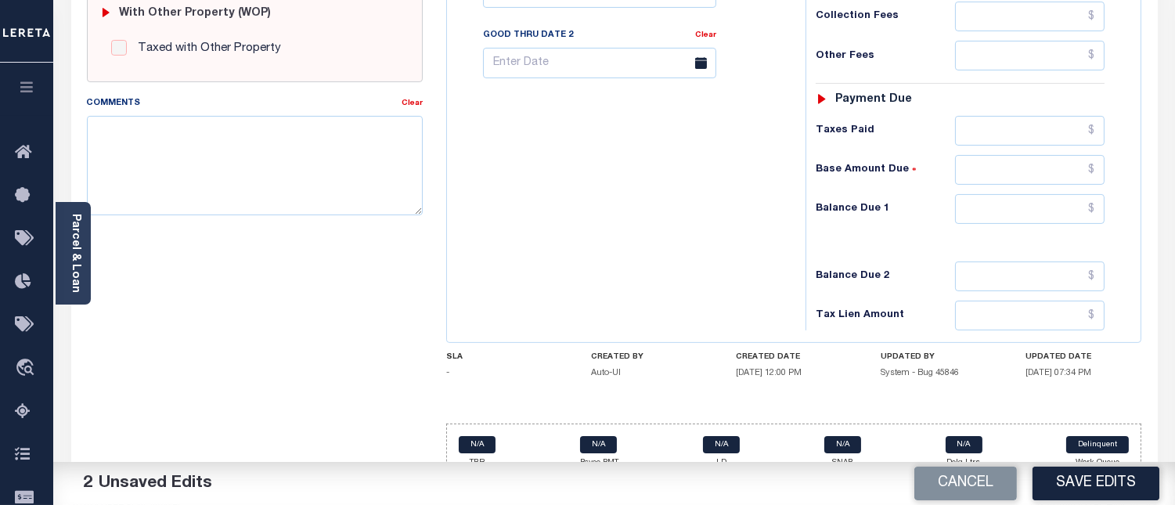
scroll to position [682, 0]
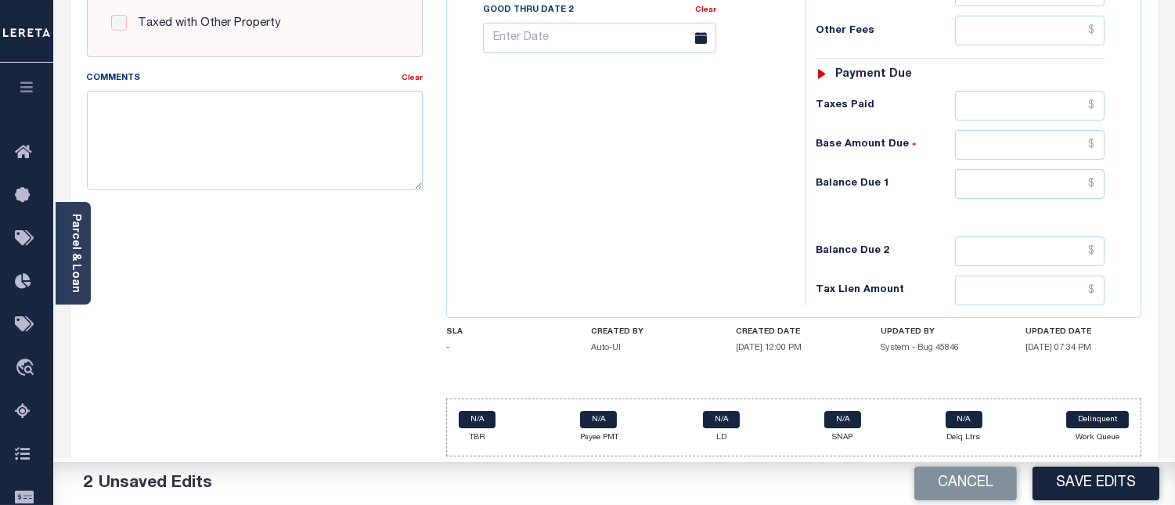
type input "$0.00"
click at [1096, 186] on input "text" at bounding box center [1029, 184] width 149 height 30
type input "$0.00"
click at [311, 126] on textarea "Comments" at bounding box center [255, 140] width 336 height 99
type textarea "see attached"
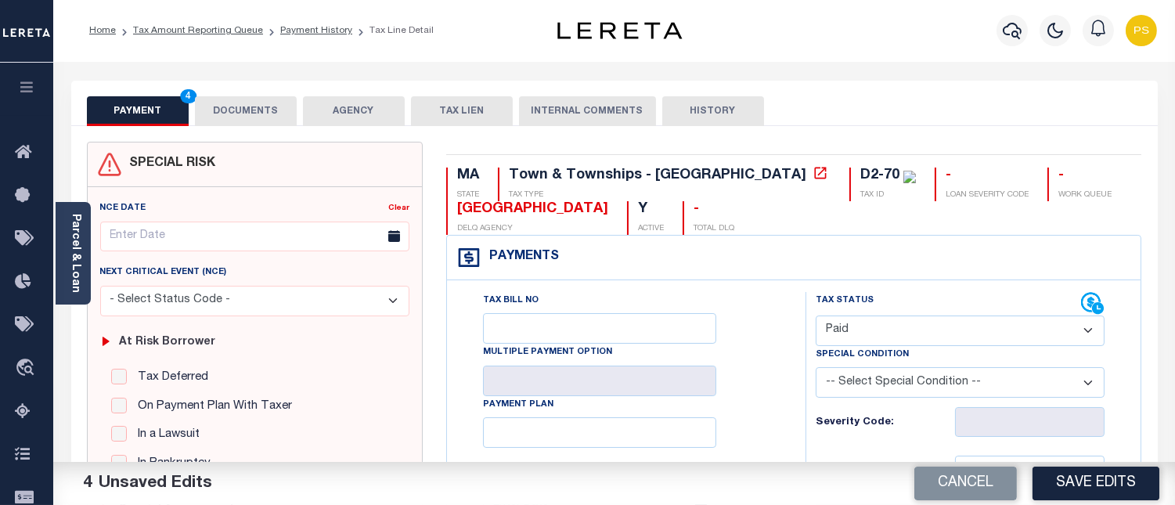
scroll to position [0, 0]
click at [246, 110] on button "DOCUMENTS" at bounding box center [246, 112] width 102 height 30
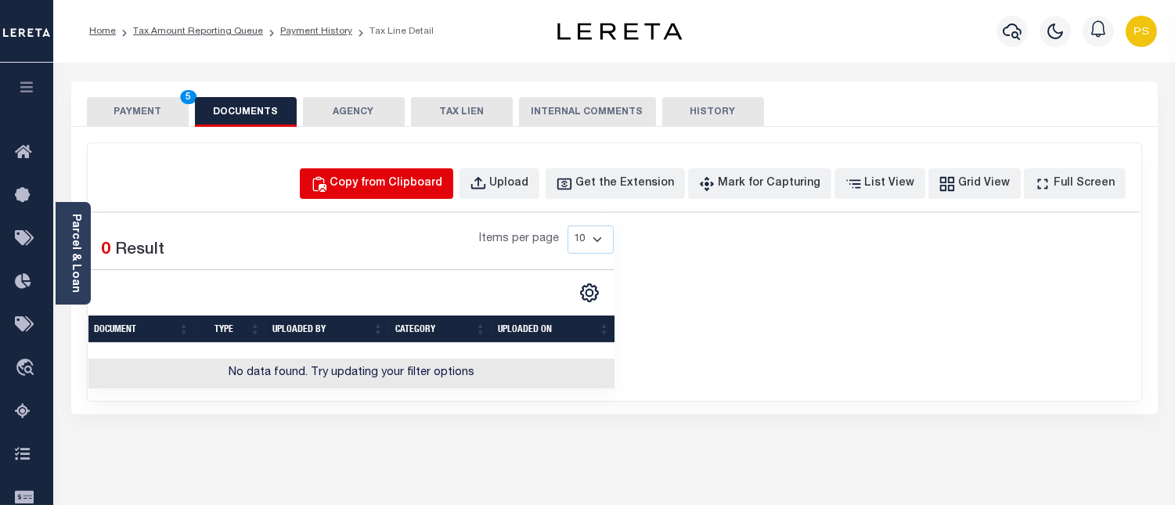
click at [407, 184] on div "Copy from Clipboard" at bounding box center [386, 183] width 113 height 17
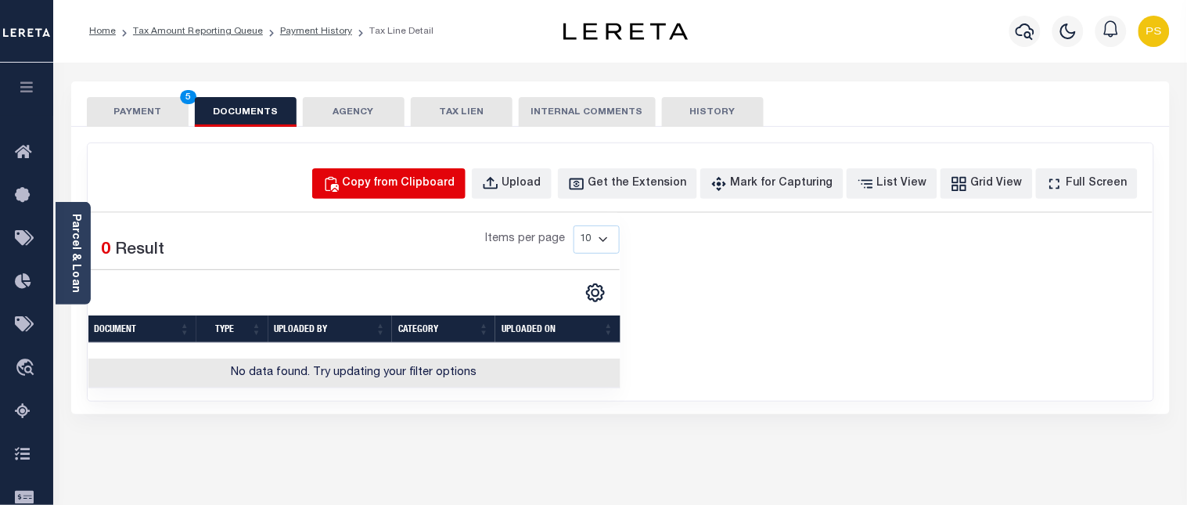
select select "POP"
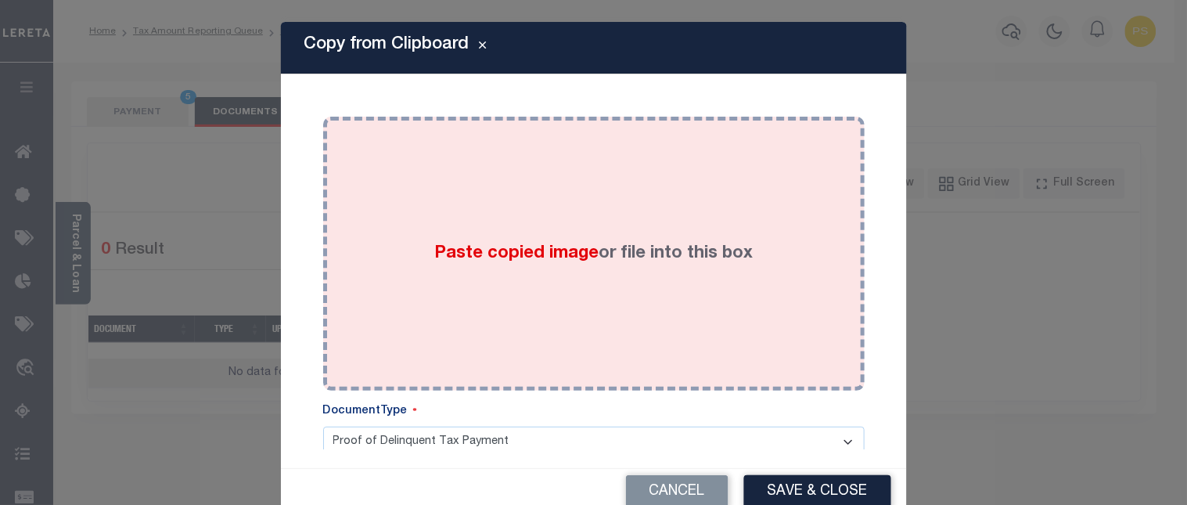
click at [487, 256] on span "Paste copied image" at bounding box center [516, 253] width 164 height 17
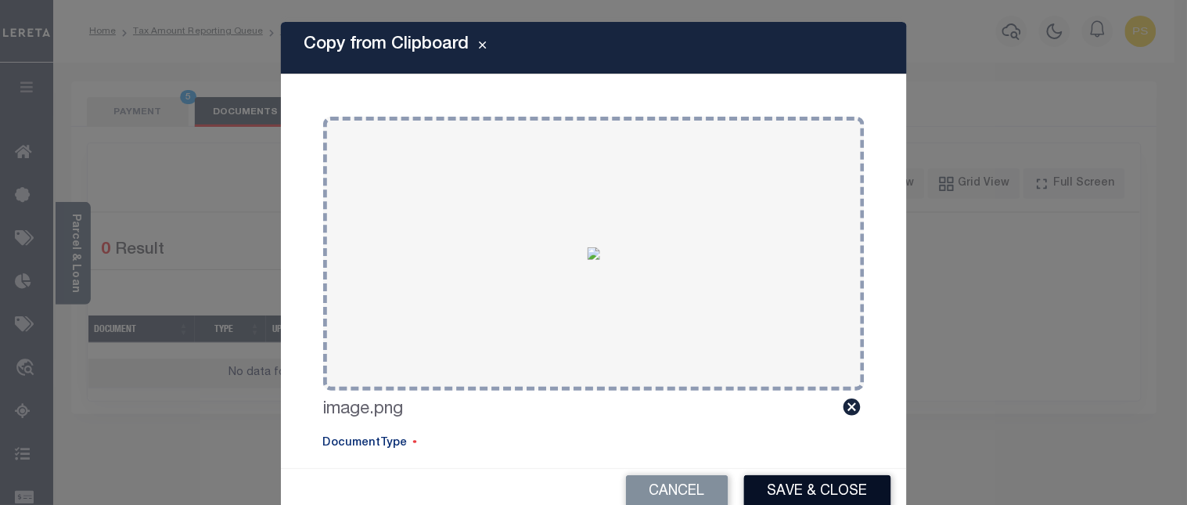
click at [808, 497] on button "Save & Close" at bounding box center [817, 492] width 147 height 34
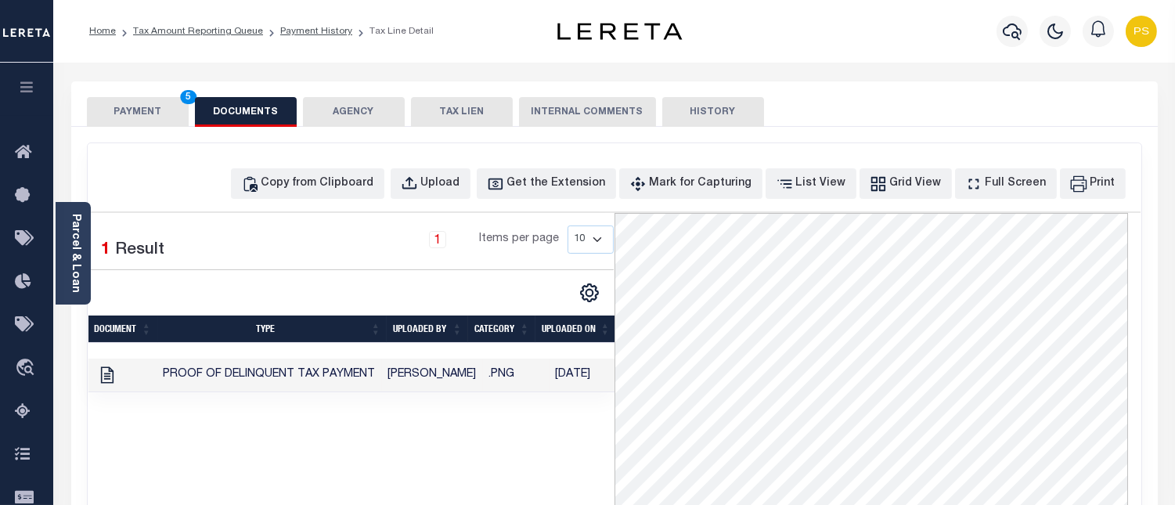
click at [130, 103] on button "PAYMENT 5" at bounding box center [138, 112] width 102 height 30
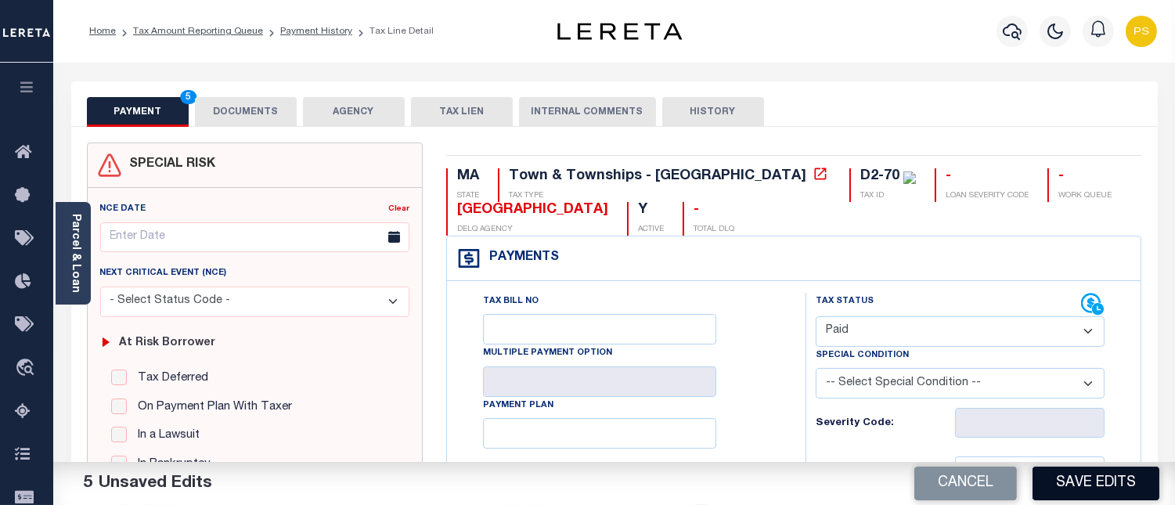
click at [1094, 486] on button "Save Edits" at bounding box center [1095, 483] width 127 height 34
checkbox input "false"
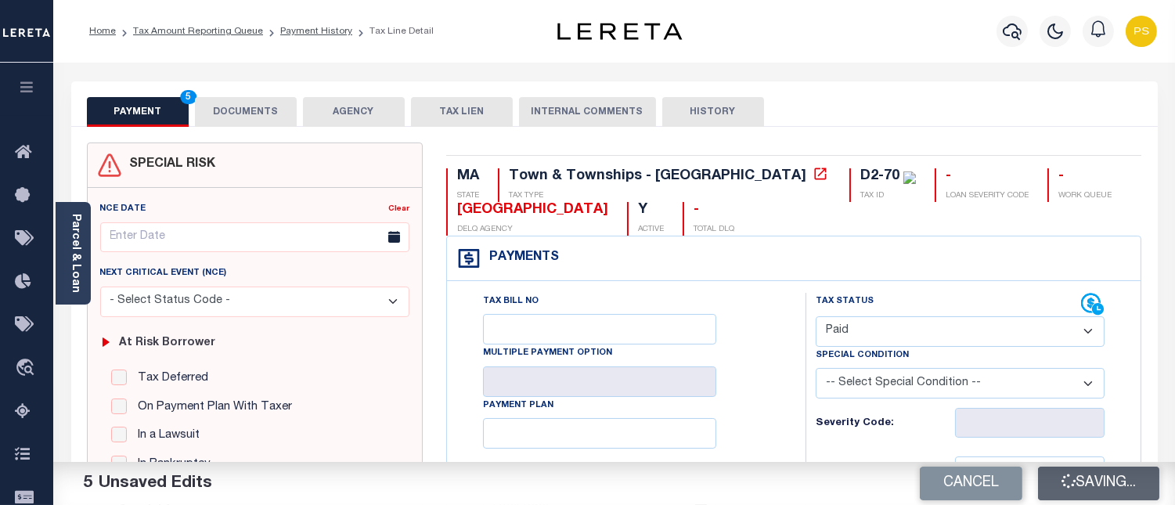
type input "$0"
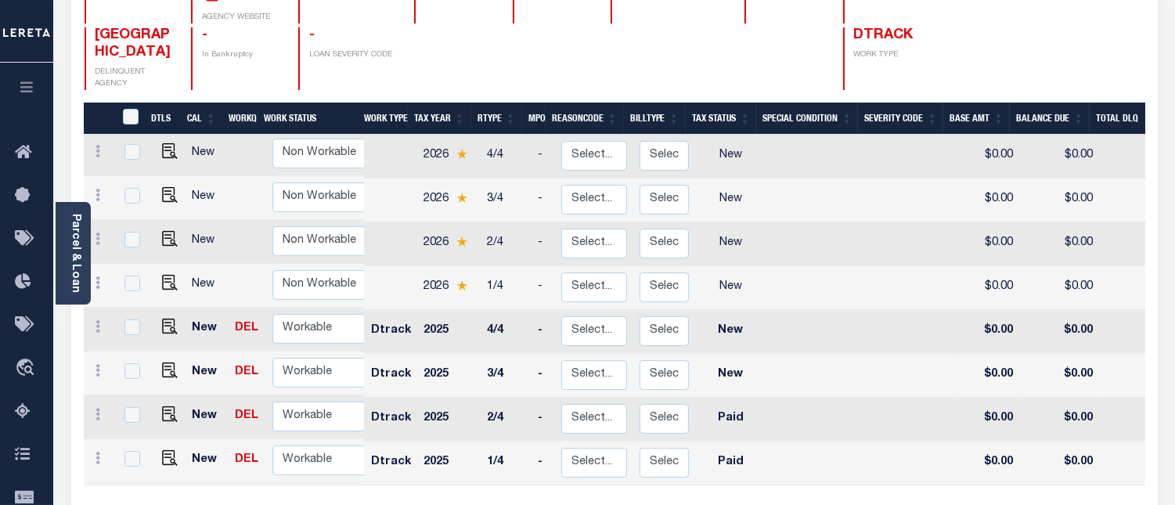
scroll to position [261, 0]
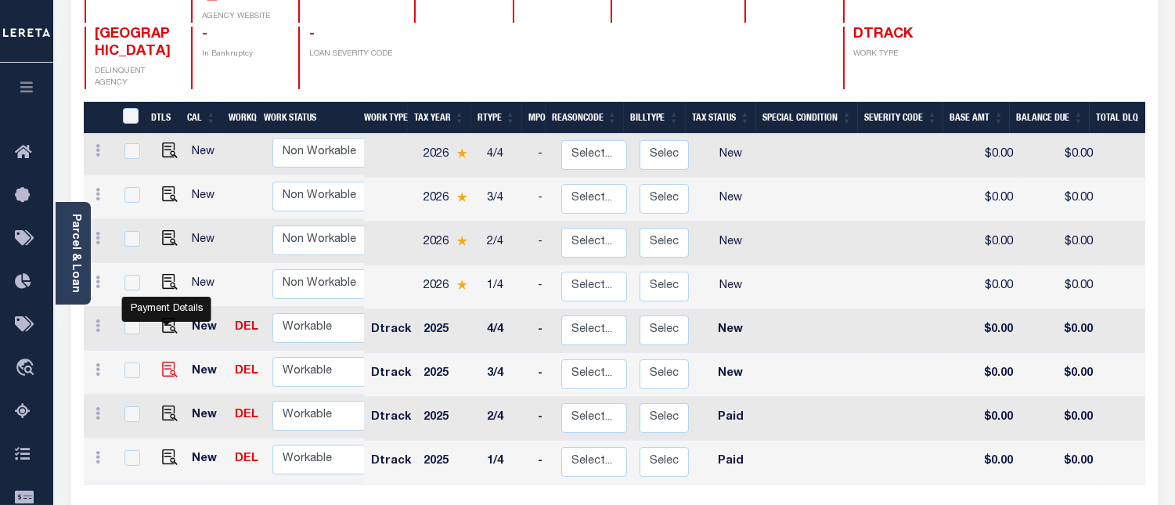
click at [162, 362] on img "" at bounding box center [170, 370] width 16 height 16
checkbox input "true"
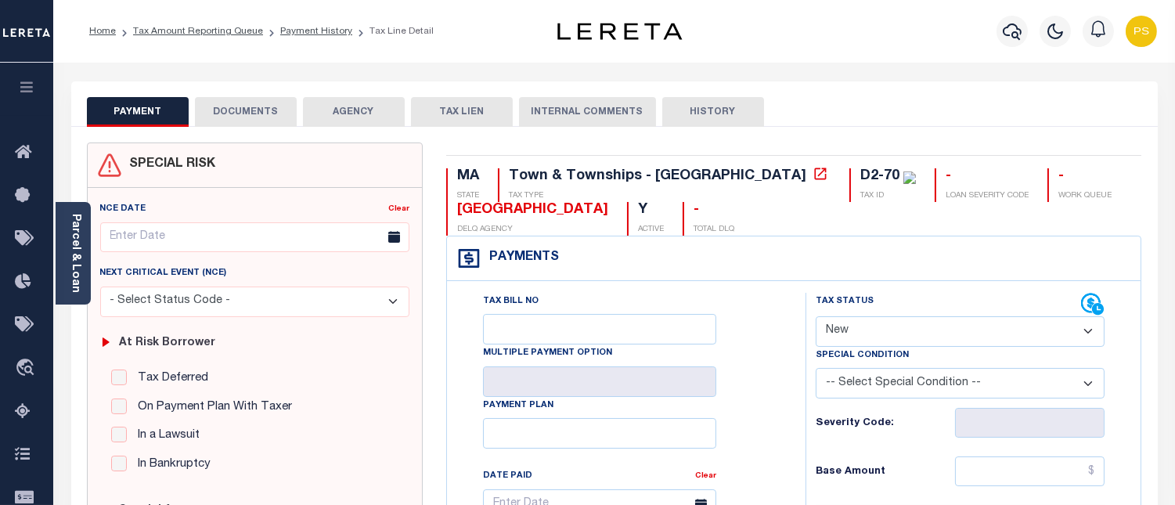
click at [940, 333] on select "- Select Status Code - Open Due/Unpaid Paid Incomplete No Tax Due Internal Refu…" at bounding box center [959, 331] width 289 height 31
select select "PYD"
click at [815, 317] on select "- Select Status Code - Open Due/Unpaid Paid Incomplete No Tax Due Internal Refu…" at bounding box center [959, 331] width 289 height 31
type input "[DATE]"
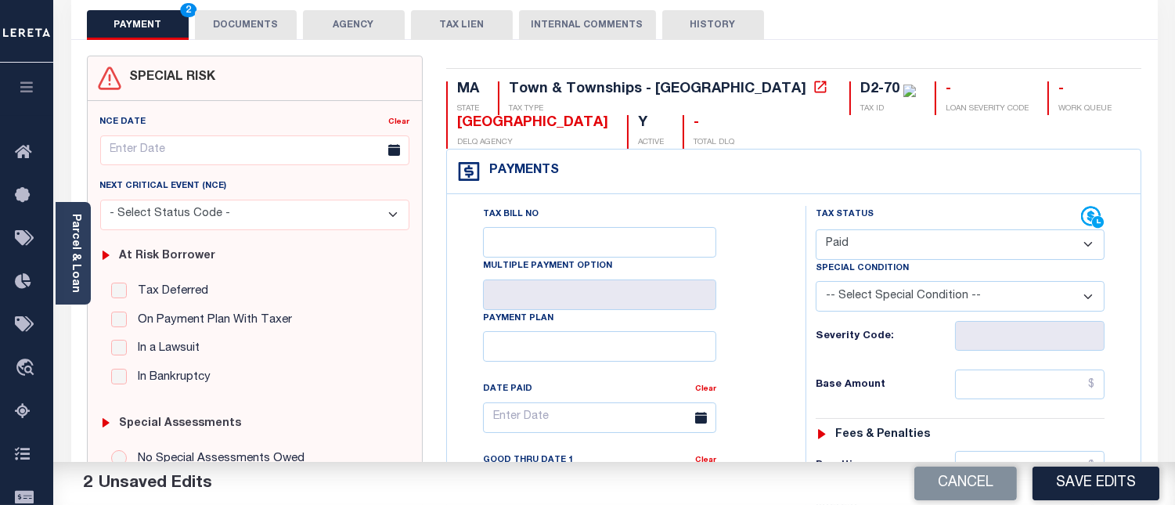
scroll to position [261, 0]
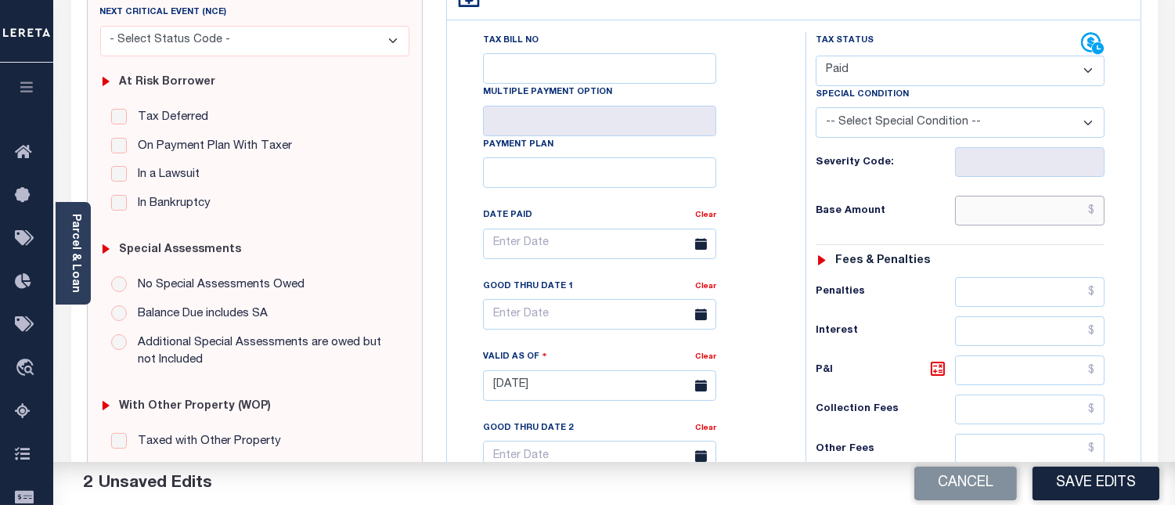
click at [1092, 213] on input "text" at bounding box center [1029, 211] width 149 height 30
type input "$0.00"
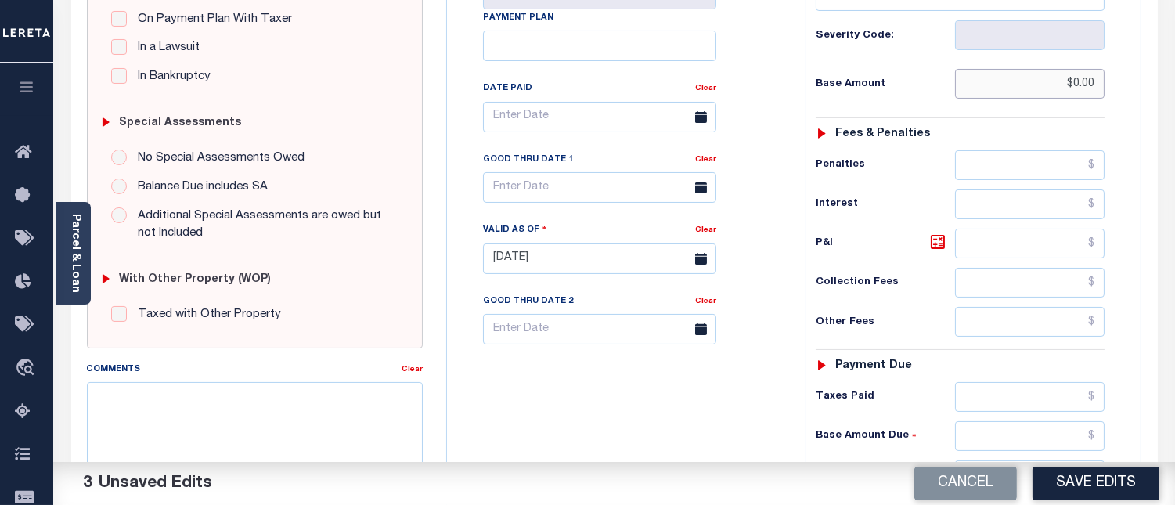
scroll to position [434, 0]
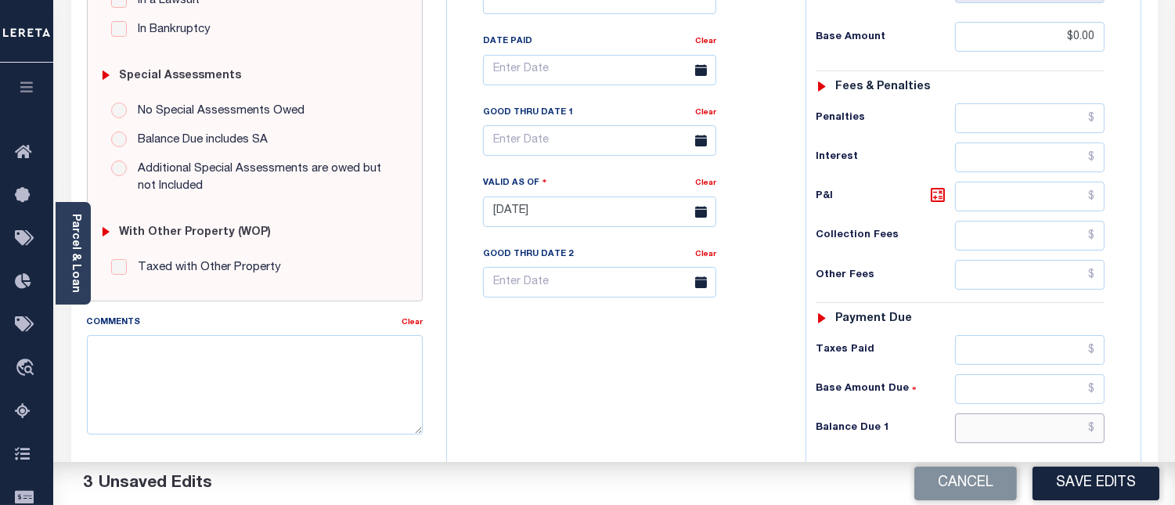
click at [1097, 434] on input "text" at bounding box center [1029, 428] width 149 height 30
type input "$0.00"
click at [326, 389] on textarea "Comments" at bounding box center [255, 384] width 336 height 99
click at [194, 394] on textarea "Comments" at bounding box center [255, 384] width 336 height 99
type textarea "see attached"
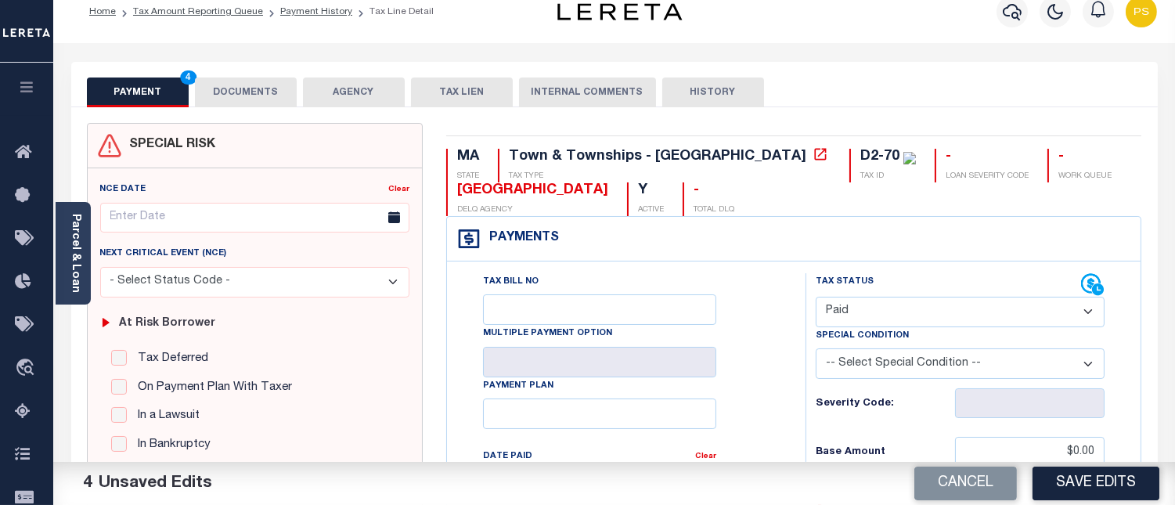
scroll to position [0, 0]
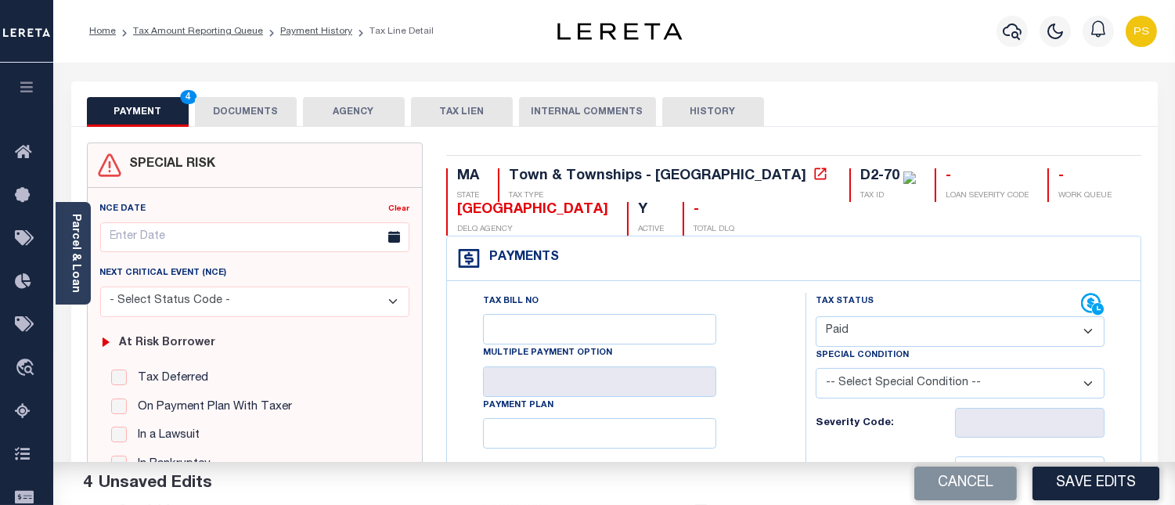
click at [243, 110] on button "DOCUMENTS" at bounding box center [246, 112] width 102 height 30
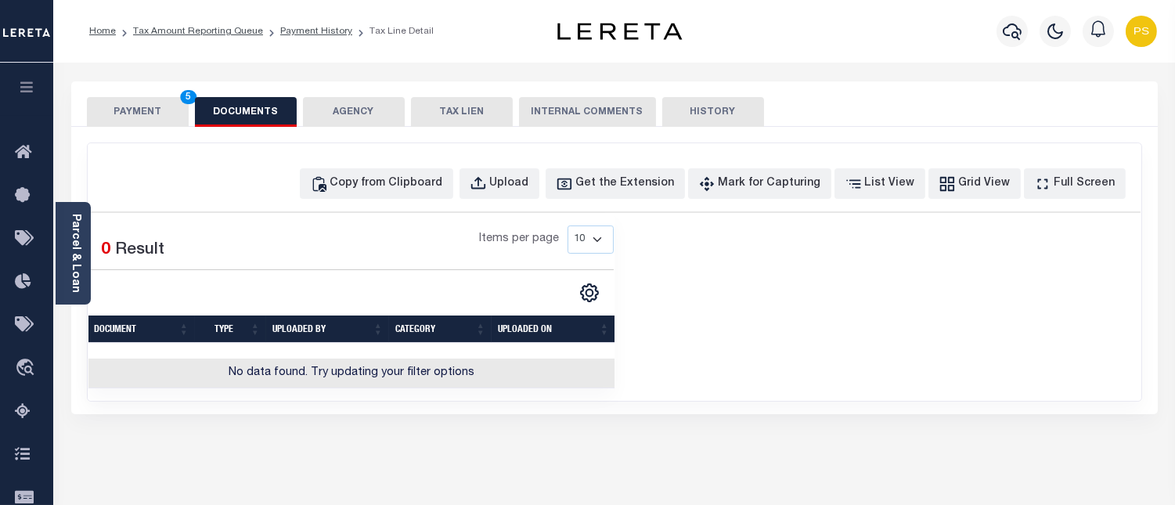
click at [131, 108] on button "PAYMENT 5" at bounding box center [138, 112] width 102 height 30
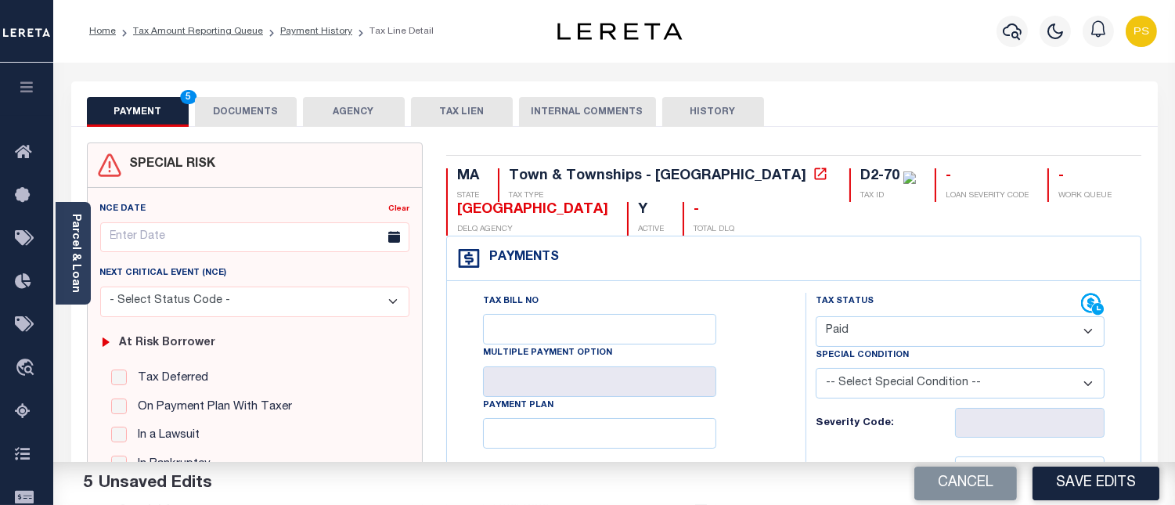
click at [261, 110] on button "DOCUMENTS" at bounding box center [246, 112] width 102 height 30
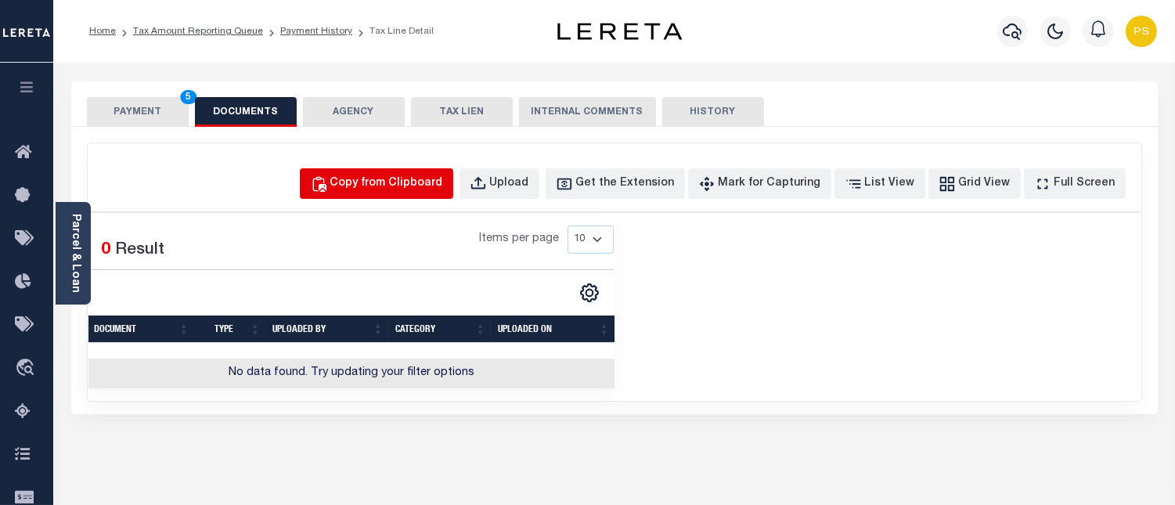
click at [400, 182] on div "Copy from Clipboard" at bounding box center [386, 183] width 113 height 17
select select "POP"
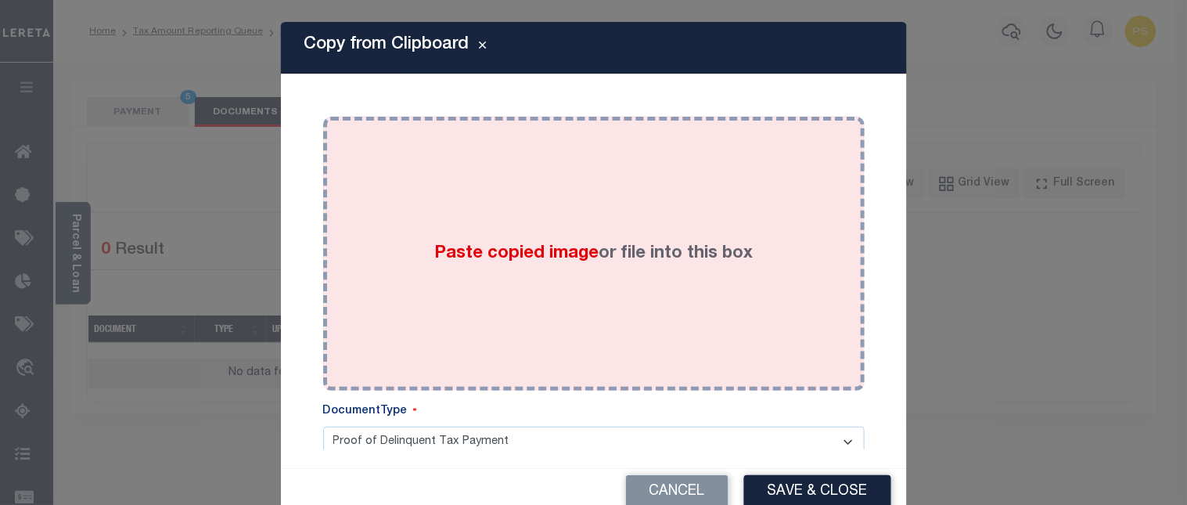
click at [510, 246] on span "Paste copied image" at bounding box center [516, 253] width 164 height 17
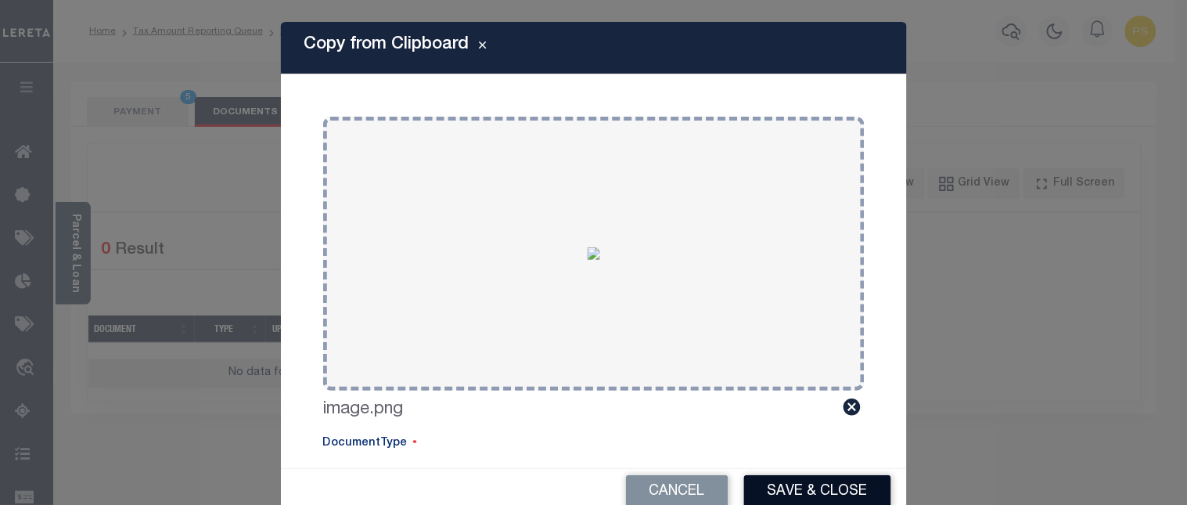
click at [809, 487] on button "Save & Close" at bounding box center [817, 492] width 147 height 34
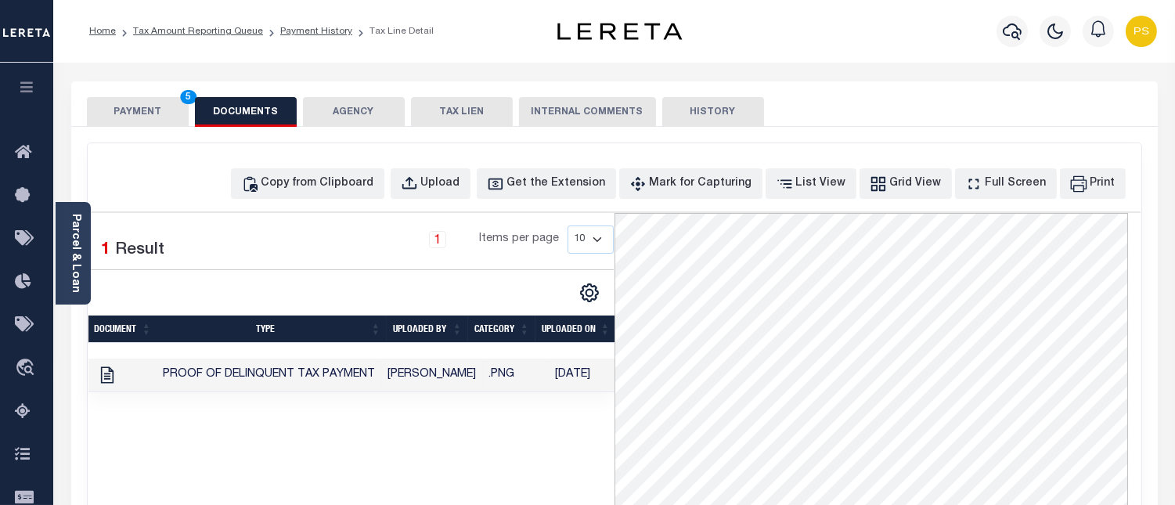
click at [149, 122] on button "PAYMENT 5" at bounding box center [138, 112] width 102 height 30
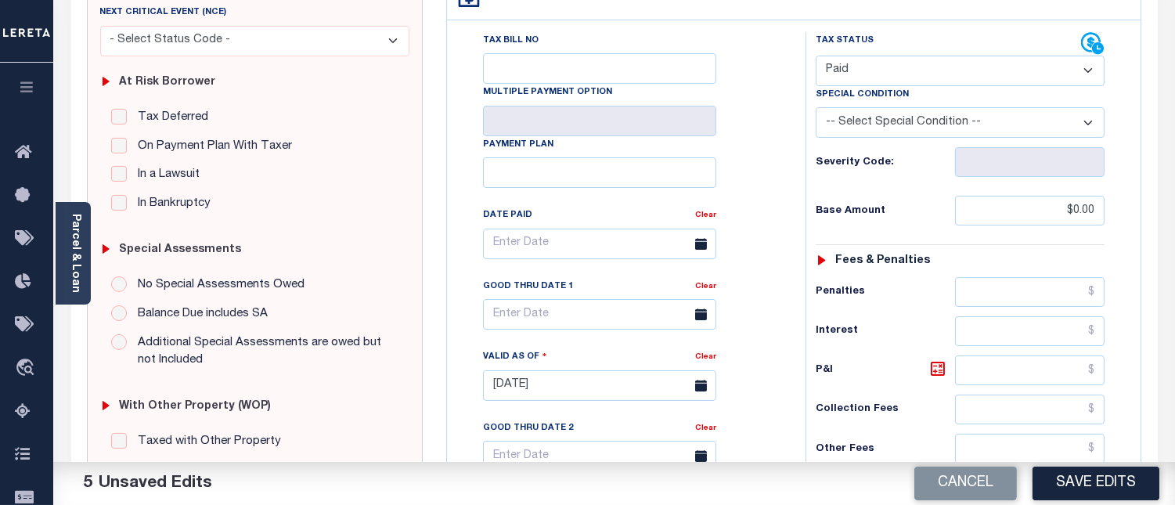
scroll to position [434, 0]
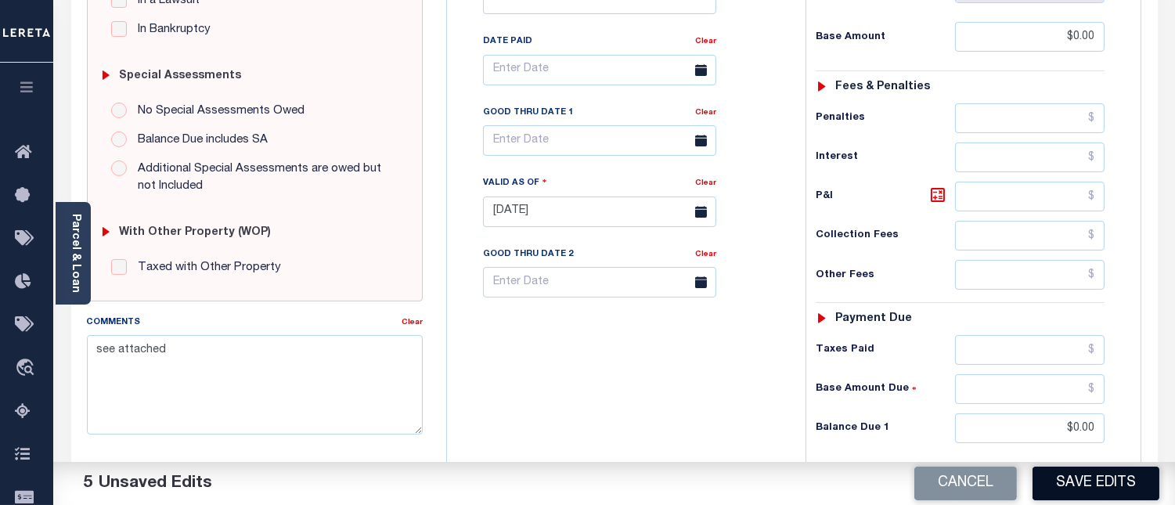
click at [1106, 480] on button "Save Edits" at bounding box center [1095, 483] width 127 height 34
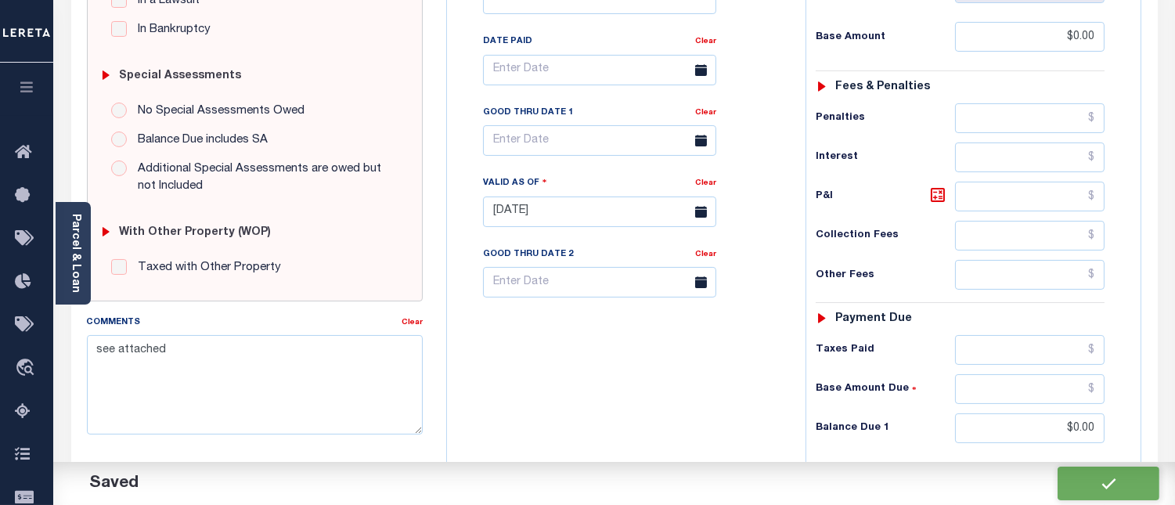
checkbox input "false"
type input "$0"
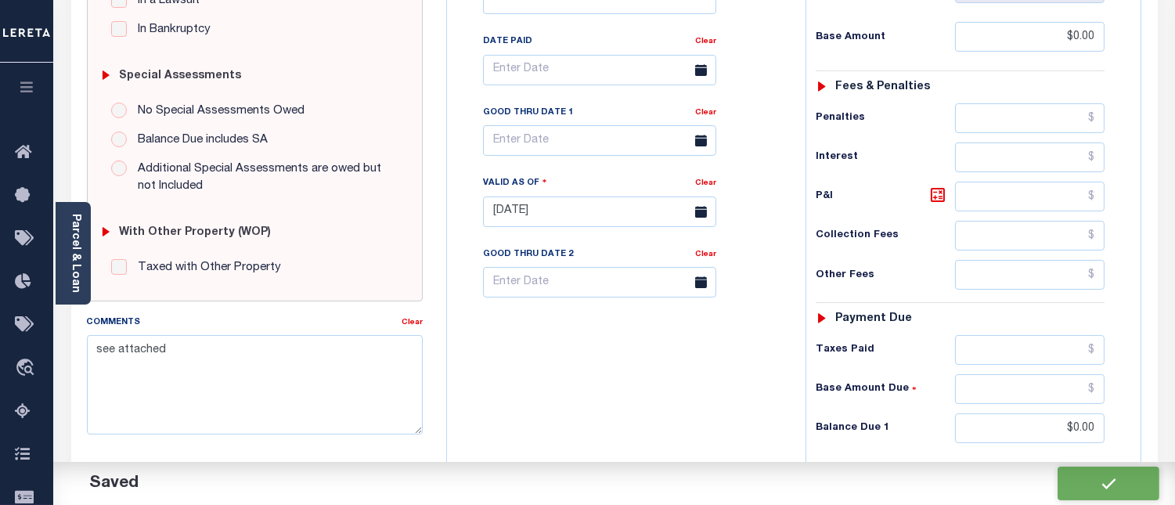
type input "$0"
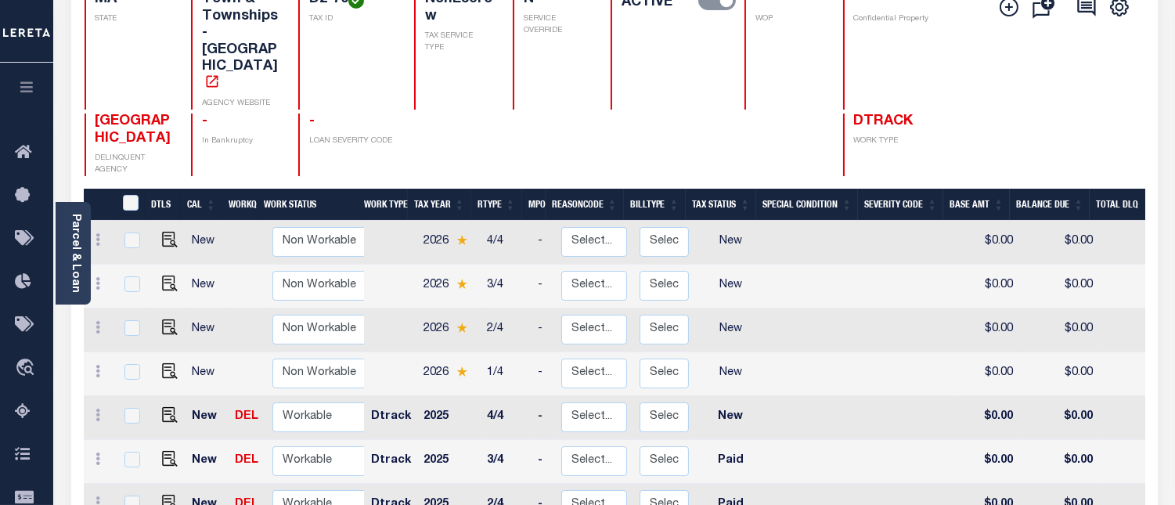
scroll to position [3, 0]
click at [166, 405] on img "" at bounding box center [170, 413] width 16 height 16
checkbox input "true"
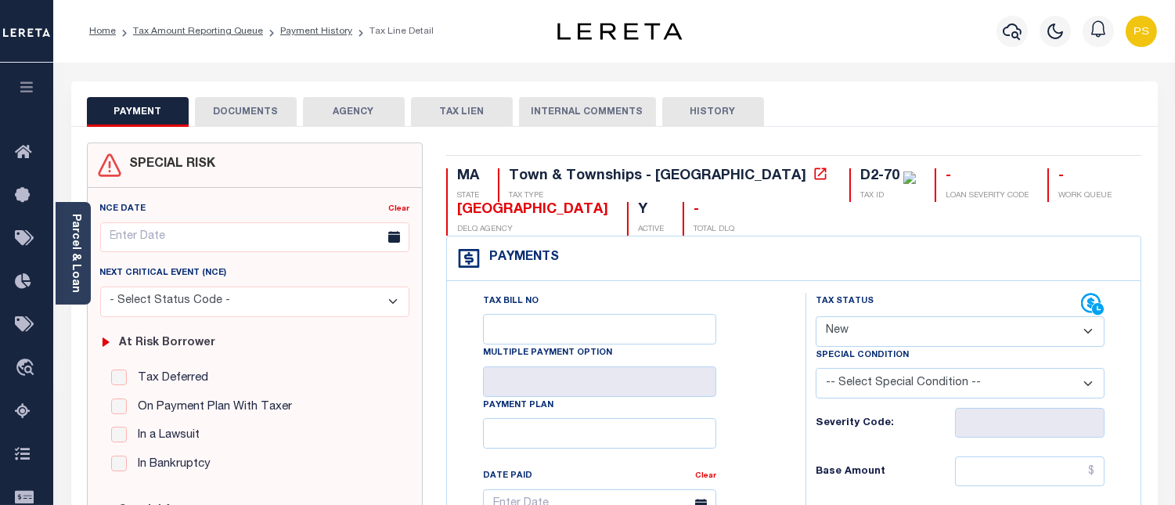
click at [867, 333] on select "- Select Status Code - Open Due/Unpaid Paid Incomplete No Tax Due Internal Refu…" at bounding box center [959, 331] width 289 height 31
select select "PYD"
click at [815, 317] on select "- Select Status Code - Open Due/Unpaid Paid Incomplete No Tax Due Internal Refu…" at bounding box center [959, 331] width 289 height 31
type input "[DATE]"
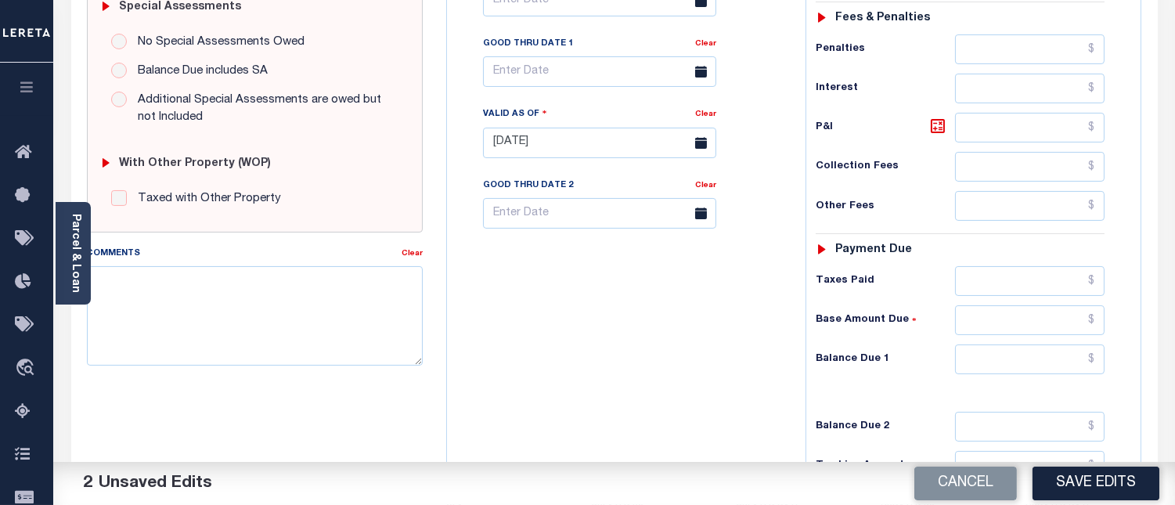
scroll to position [434, 0]
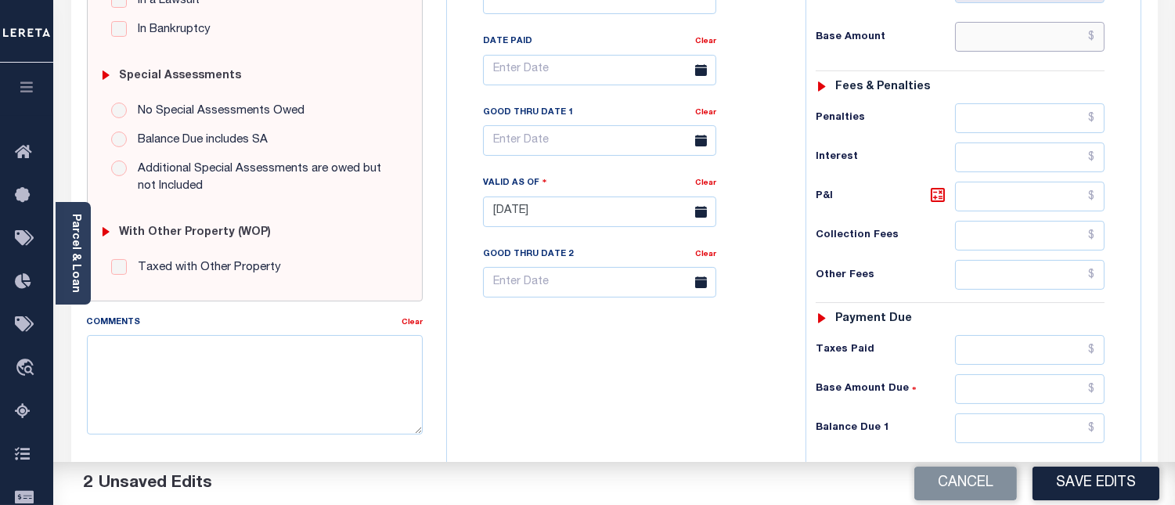
click at [1091, 36] on input "text" at bounding box center [1029, 37] width 149 height 30
type input "$0.00"
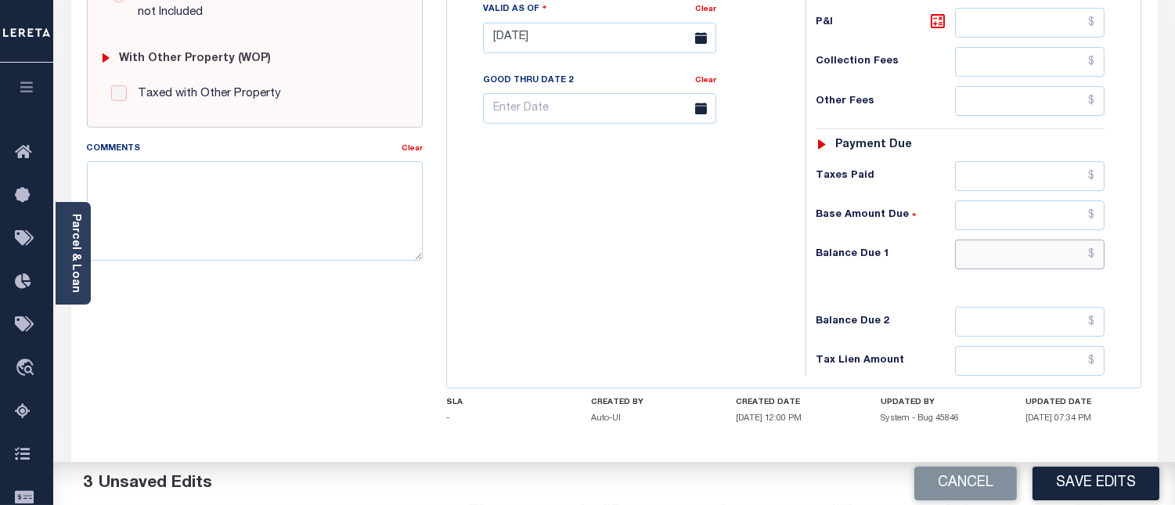
click at [1097, 258] on input "text" at bounding box center [1029, 254] width 149 height 30
type input "$0.00"
click at [218, 220] on textarea "Comments" at bounding box center [255, 210] width 336 height 99
click at [239, 215] on textarea "Comments" at bounding box center [255, 210] width 336 height 99
type textarea "see attached"
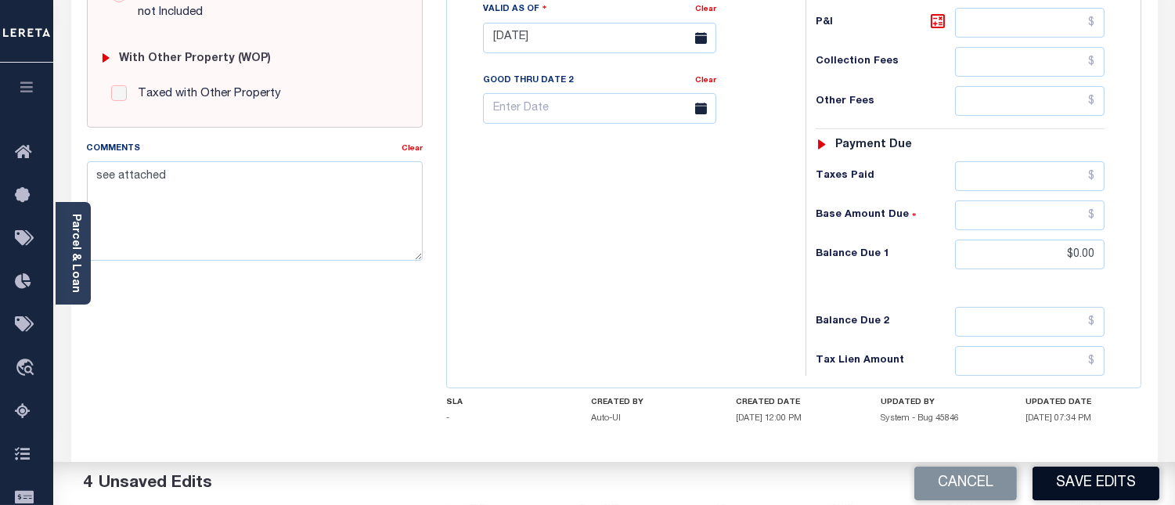
click at [1114, 480] on button "Save Edits" at bounding box center [1095, 483] width 127 height 34
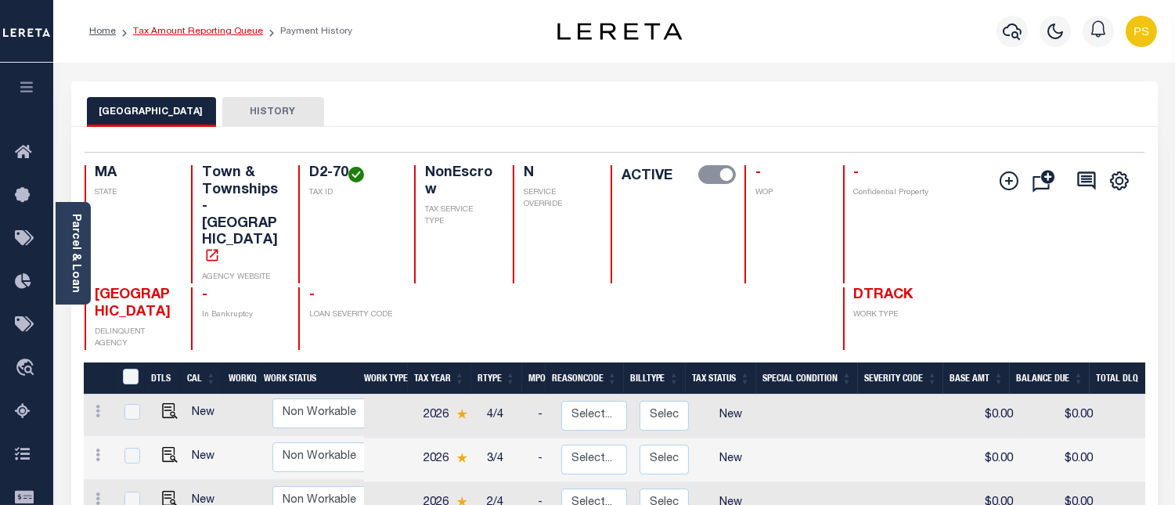
click at [206, 33] on link "Tax Amount Reporting Queue" at bounding box center [198, 31] width 130 height 9
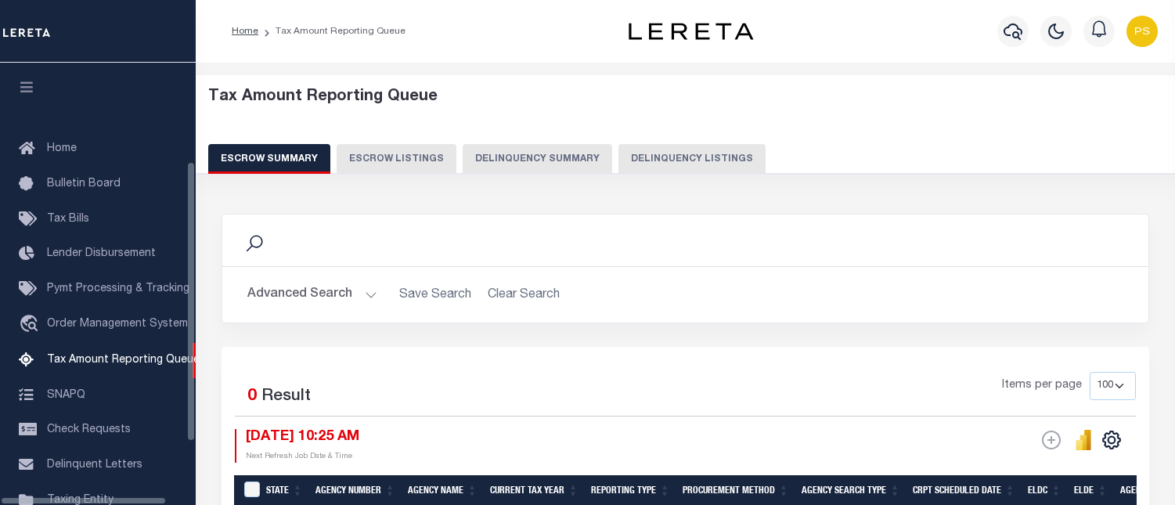
select select "100"
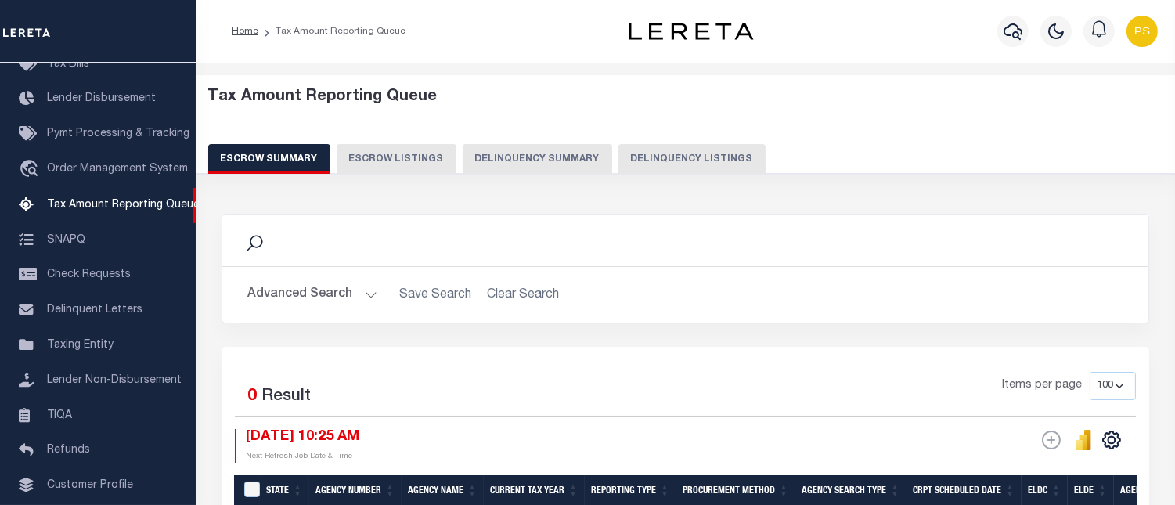
click at [696, 156] on button "Delinquency Listings" at bounding box center [691, 159] width 147 height 30
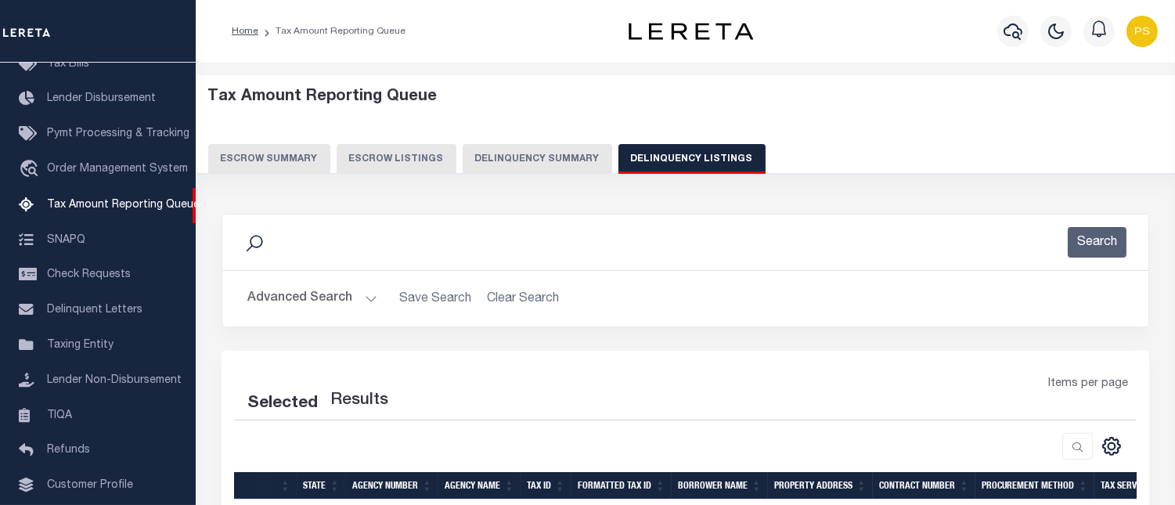
select select "100"
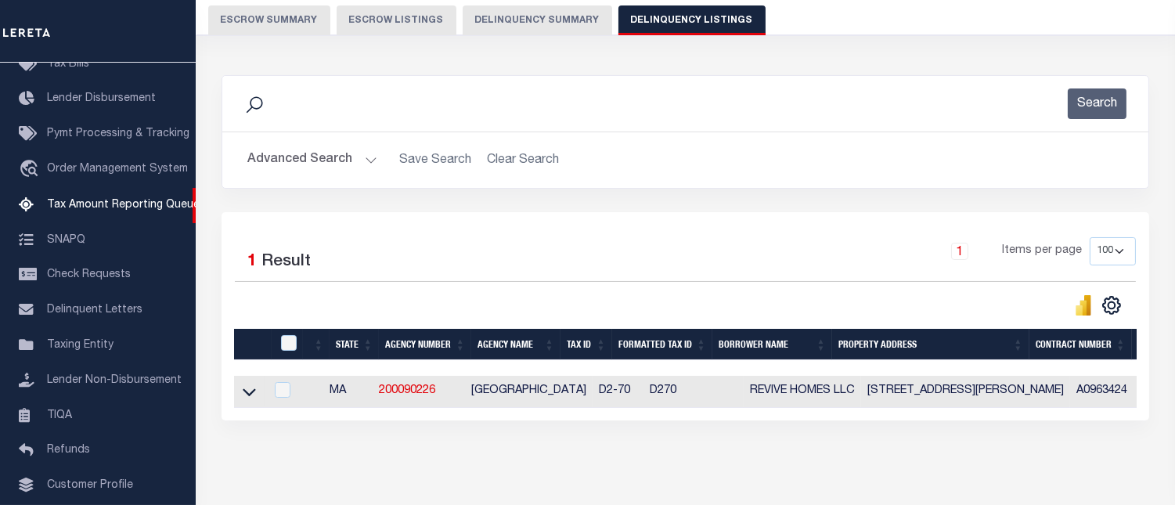
scroll to position [207, 0]
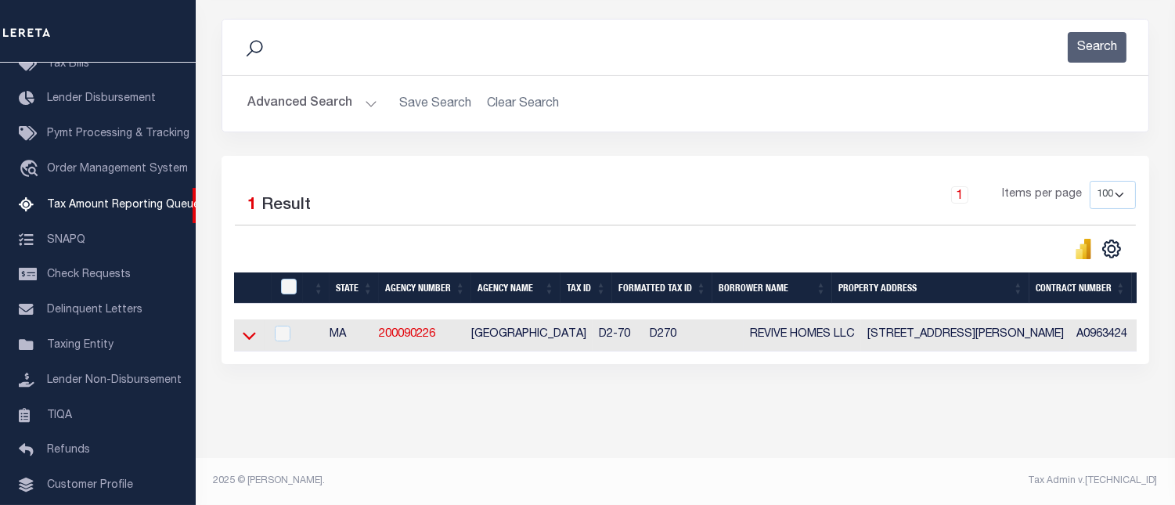
click at [248, 327] on icon at bounding box center [249, 335] width 13 height 16
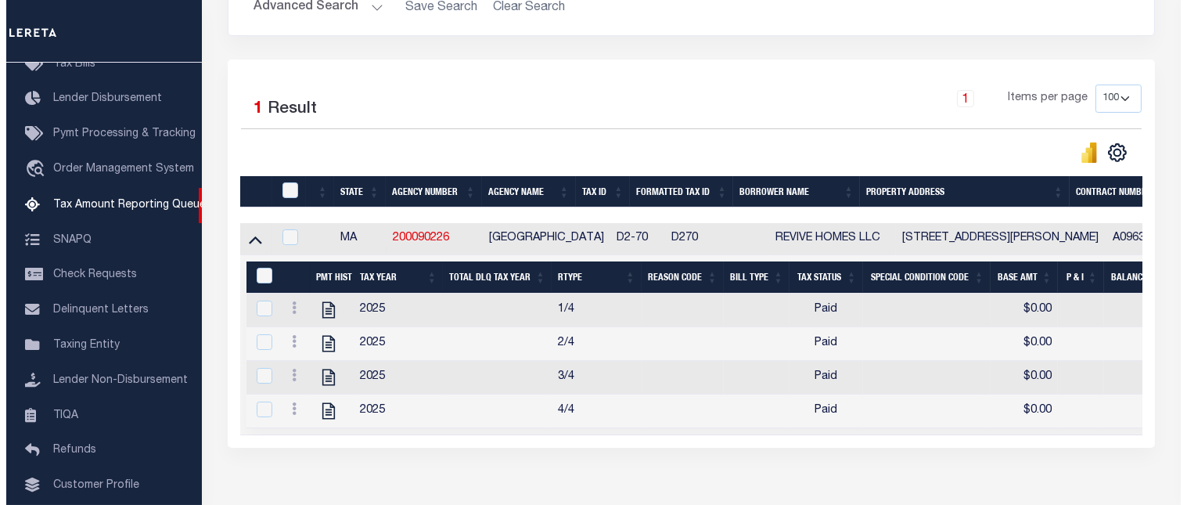
scroll to position [381, 0]
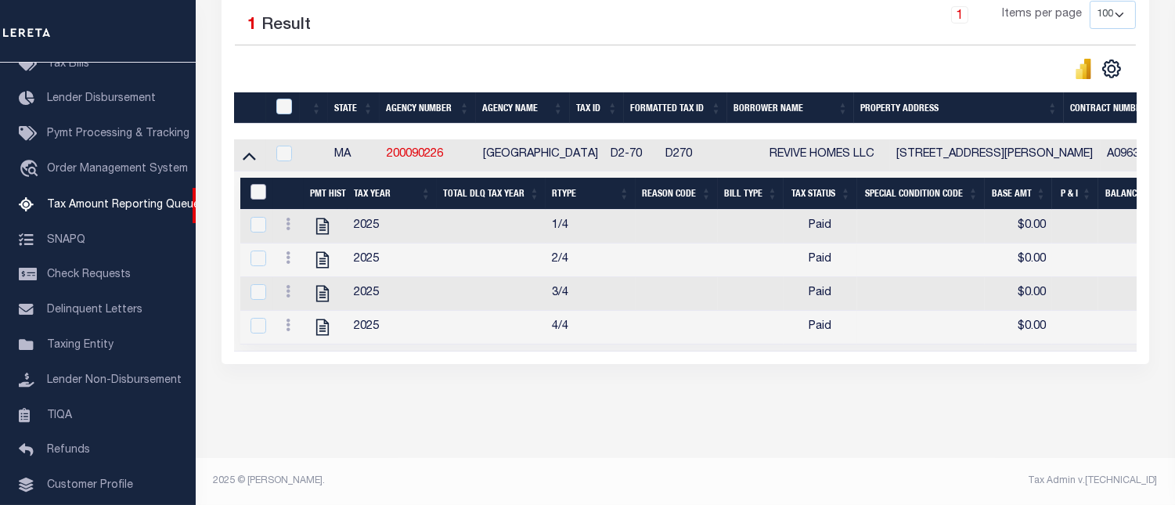
click at [261, 193] on input "&nbsp;" at bounding box center [258, 192] width 16 height 16
checkbox input "true"
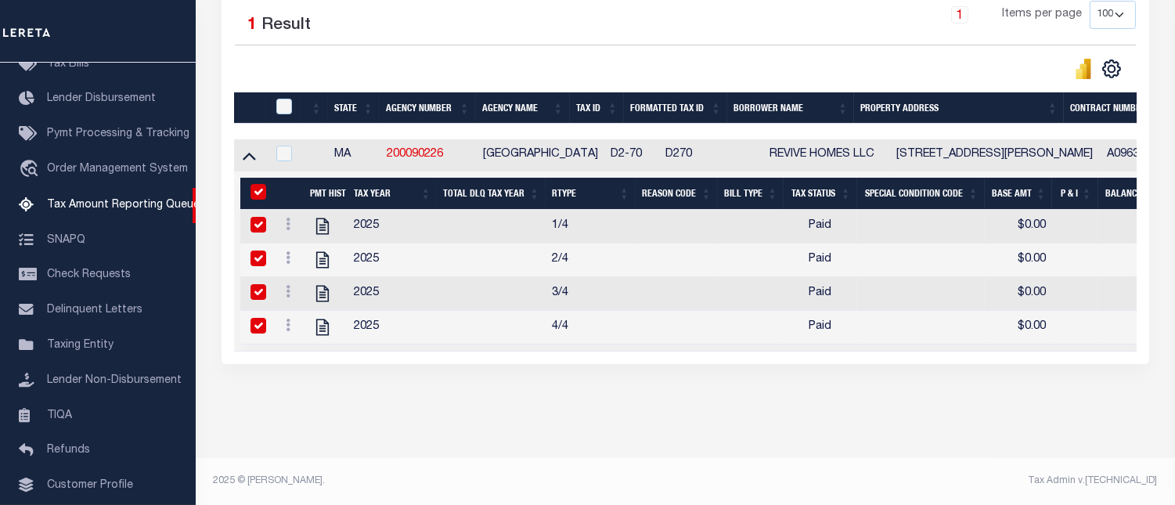
checkbox input "true"
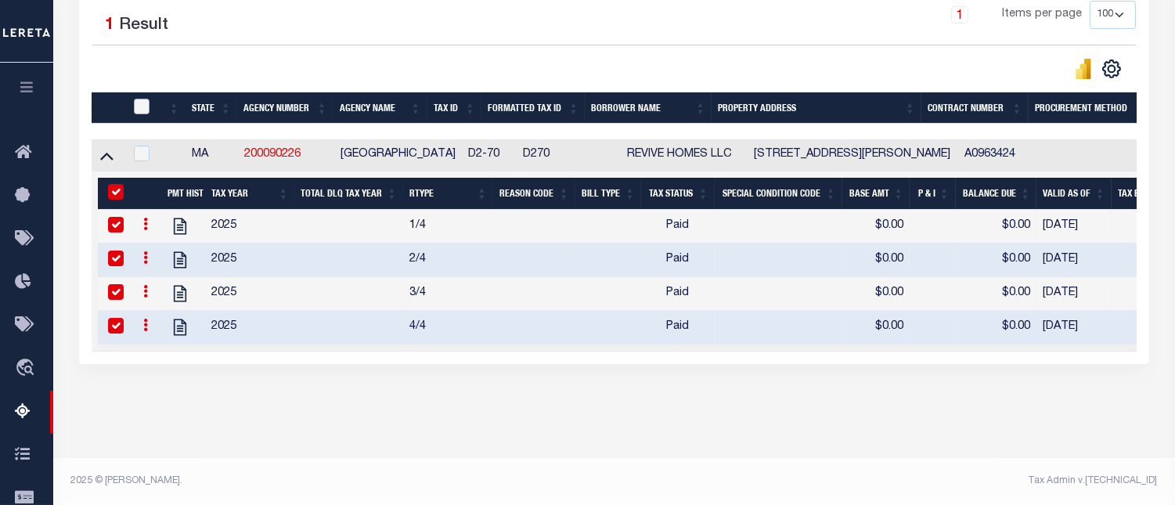
click at [142, 103] on input "checkbox" at bounding box center [142, 107] width 16 height 16
checkbox input "true"
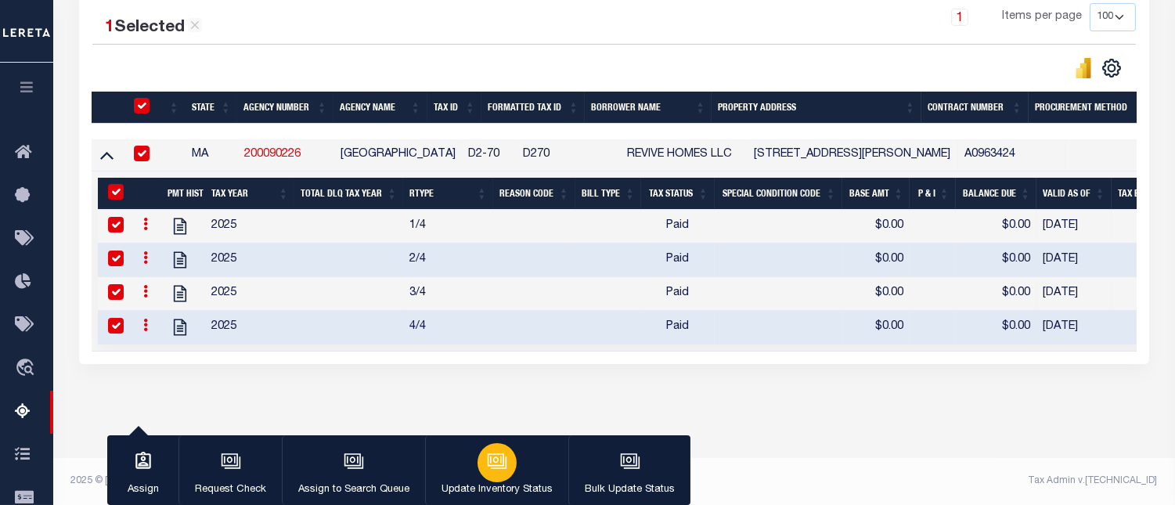
click at [487, 466] on icon "button" at bounding box center [495, 459] width 16 height 13
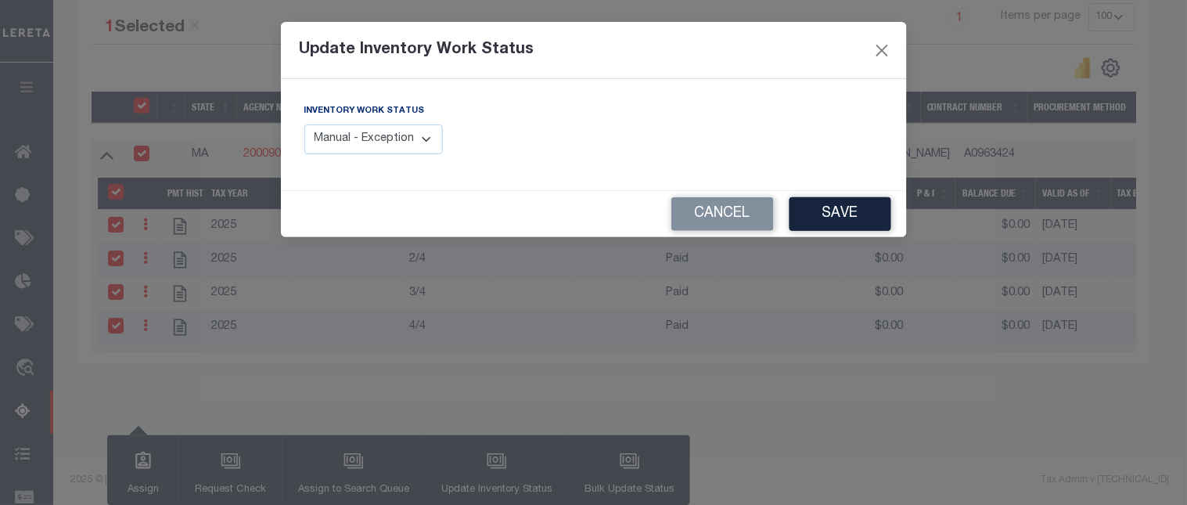
click at [423, 137] on select "Manual - Exception Pended - Awaiting Search Late Add Exception Completed" at bounding box center [373, 139] width 139 height 31
select select "4"
click at [304, 124] on select "Manual - Exception Pended - Awaiting Search Late Add Exception Completed" at bounding box center [373, 139] width 139 height 31
click at [847, 214] on button "Save" at bounding box center [841, 214] width 102 height 34
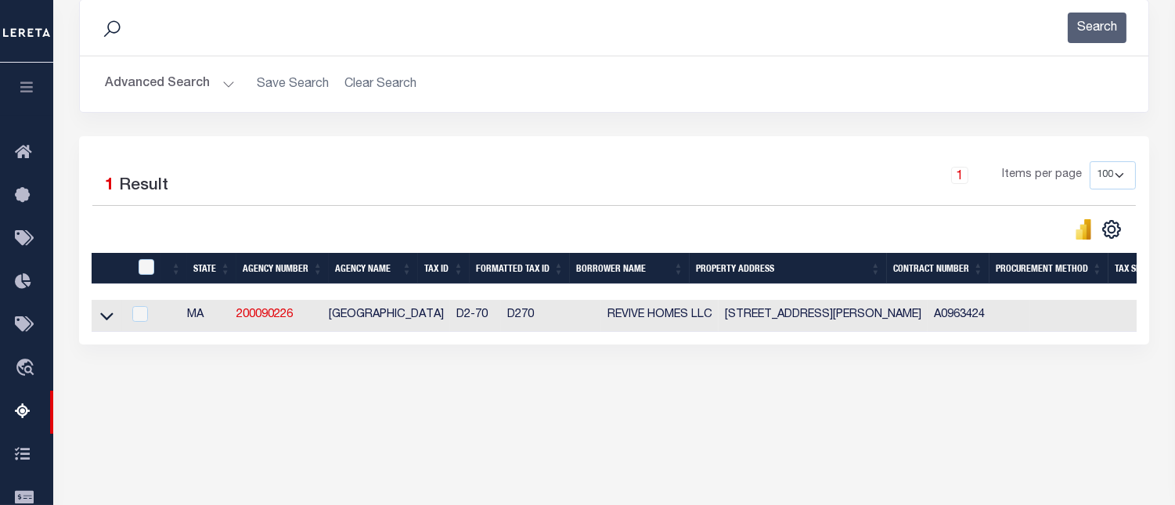
scroll to position [150, 0]
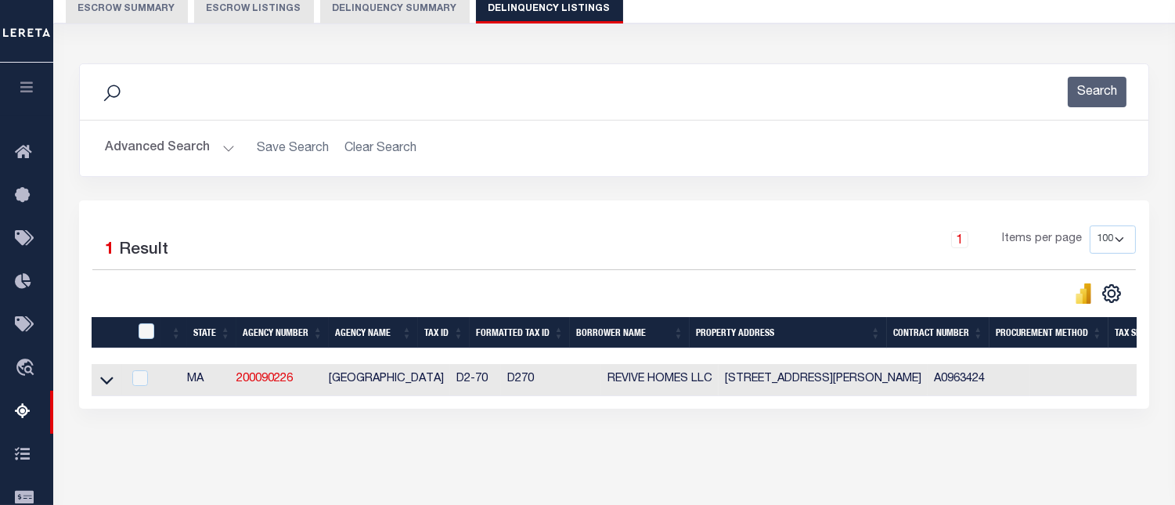
click at [167, 146] on button "Advanced Search" at bounding box center [170, 148] width 130 height 31
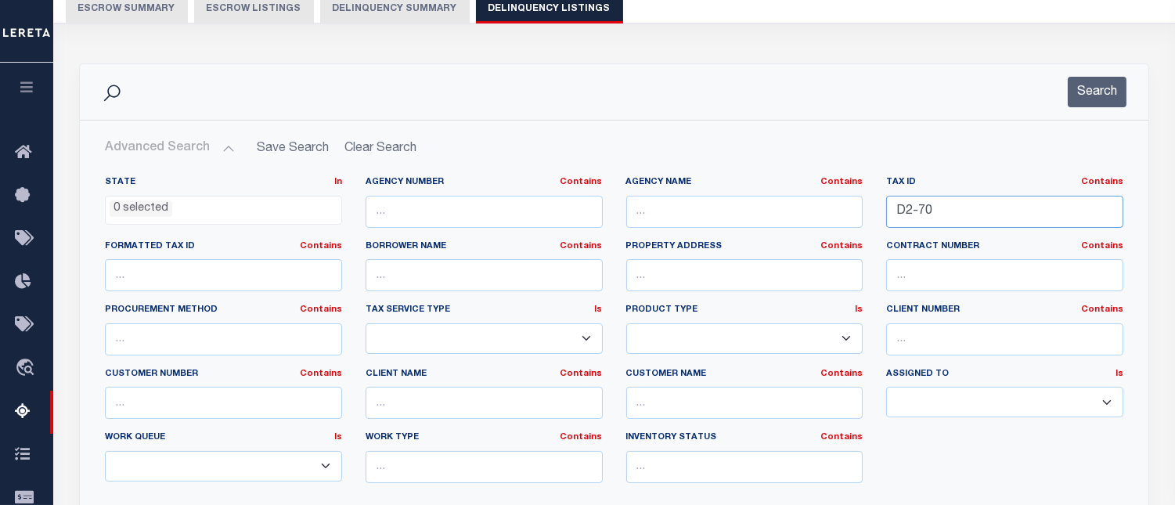
click at [914, 209] on input "D2-70" at bounding box center [1004, 212] width 237 height 32
paste input "36-157-"
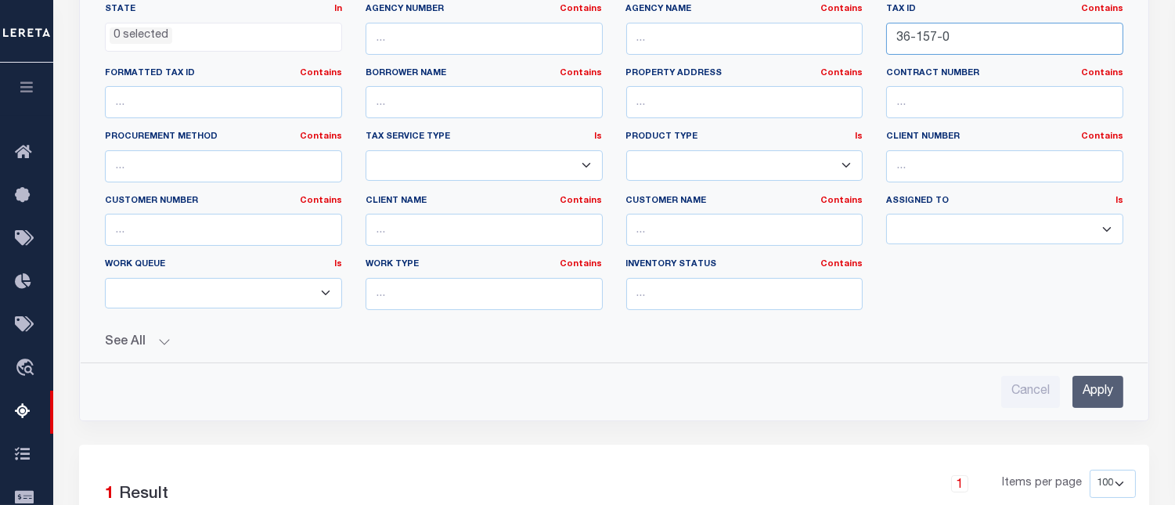
scroll to position [324, 0]
type input "36-157-0"
click at [1110, 388] on input "Apply" at bounding box center [1097, 391] width 51 height 32
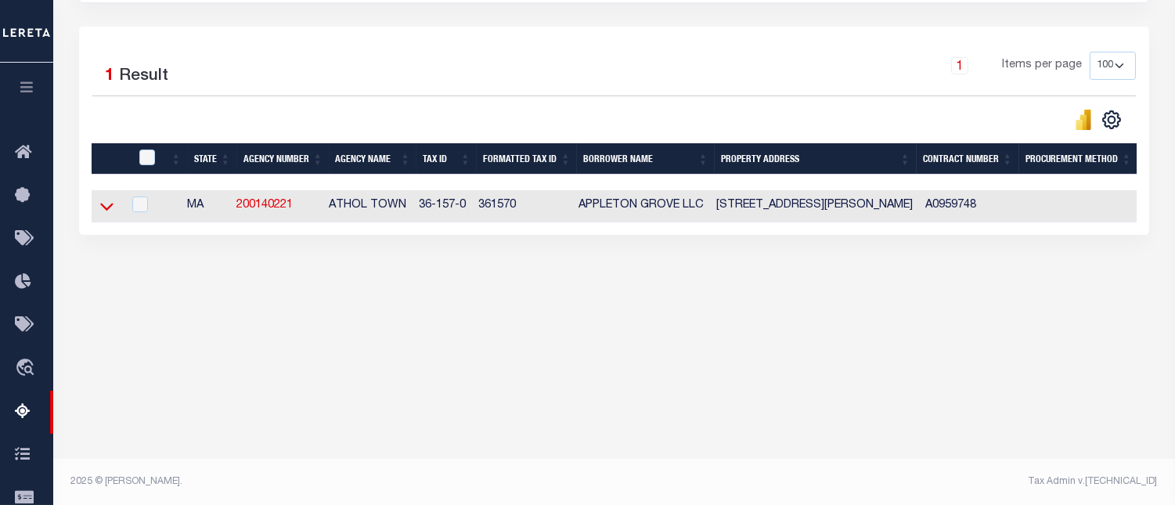
click at [103, 214] on icon at bounding box center [106, 206] width 13 height 16
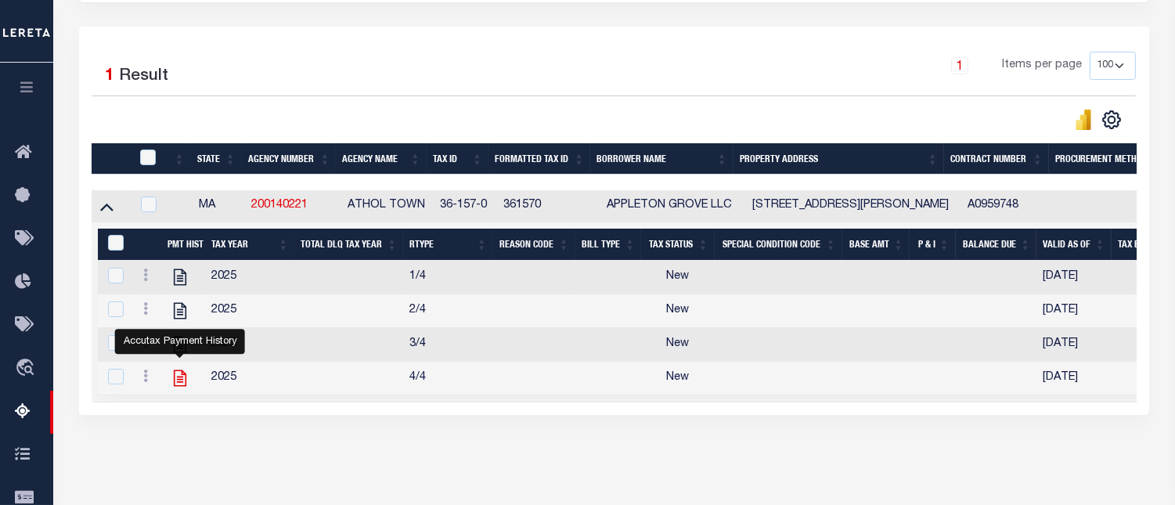
click at [178, 383] on icon "" at bounding box center [180, 378] width 20 height 20
checkbox input "false"
checkbox input "true"
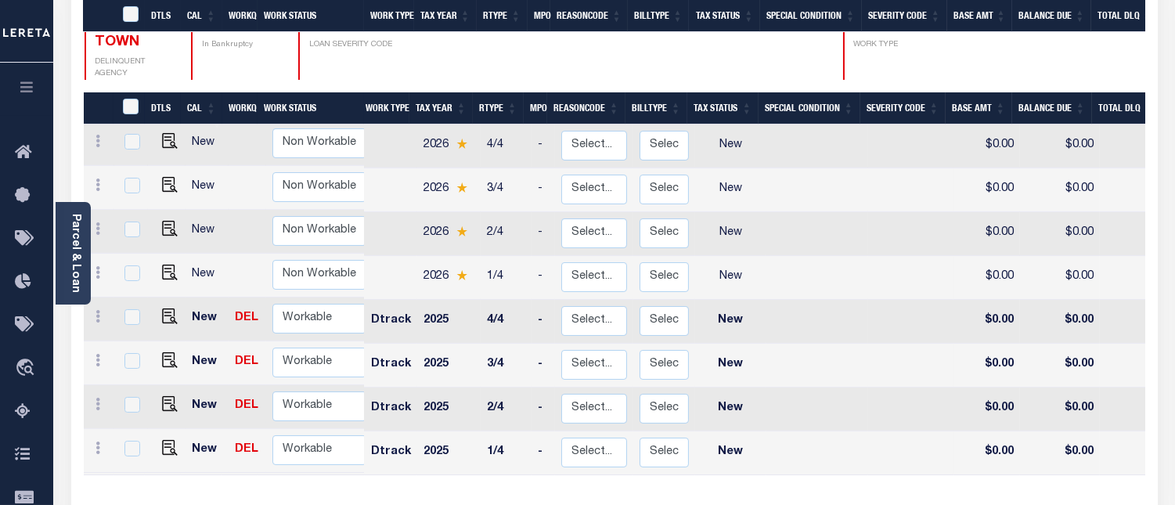
scroll to position [462, 0]
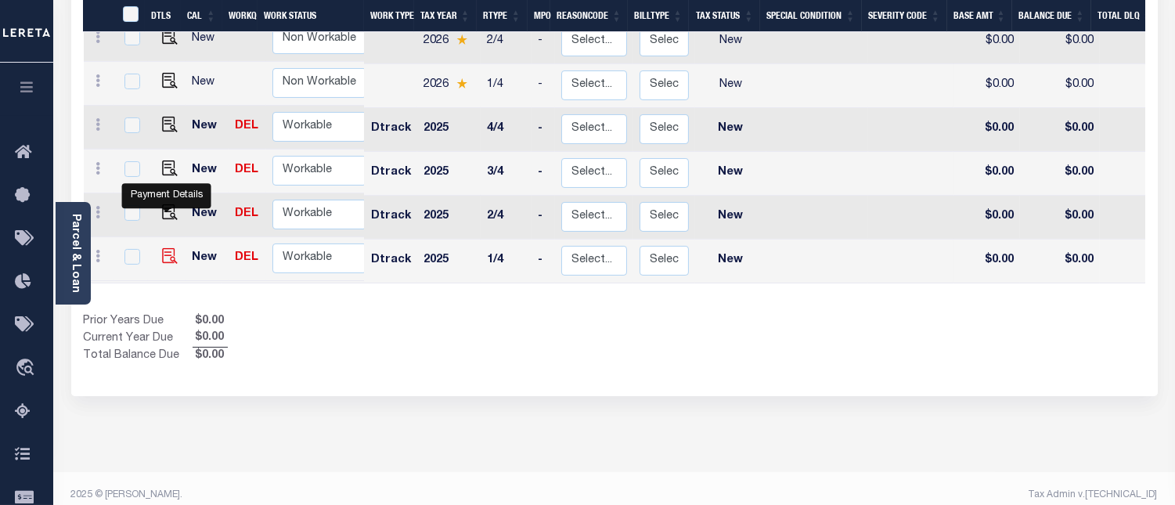
click at [164, 248] on img "" at bounding box center [170, 256] width 16 height 16
checkbox input "true"
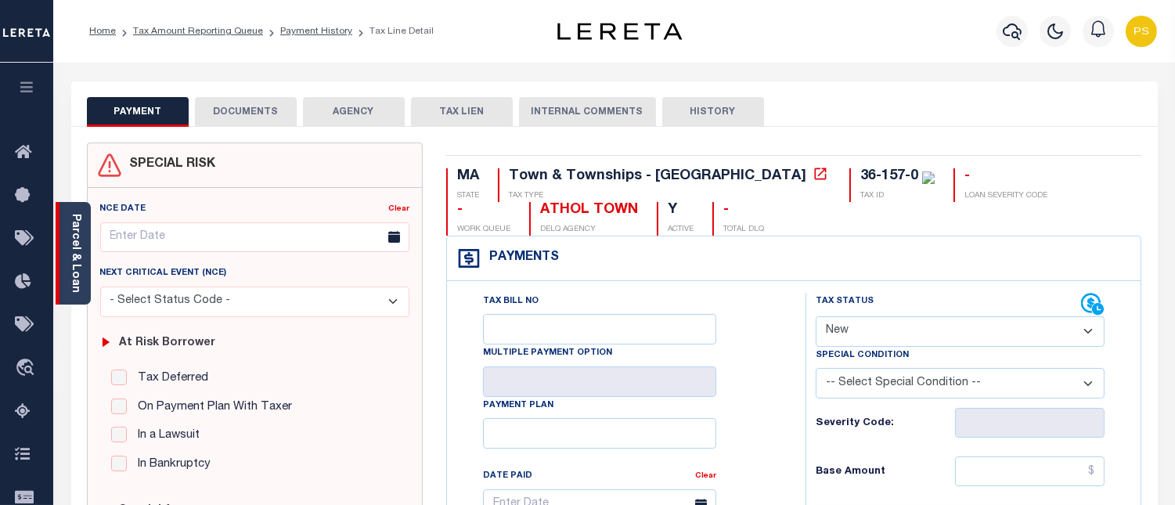
click at [70, 232] on link "Parcel & Loan" at bounding box center [75, 253] width 11 height 79
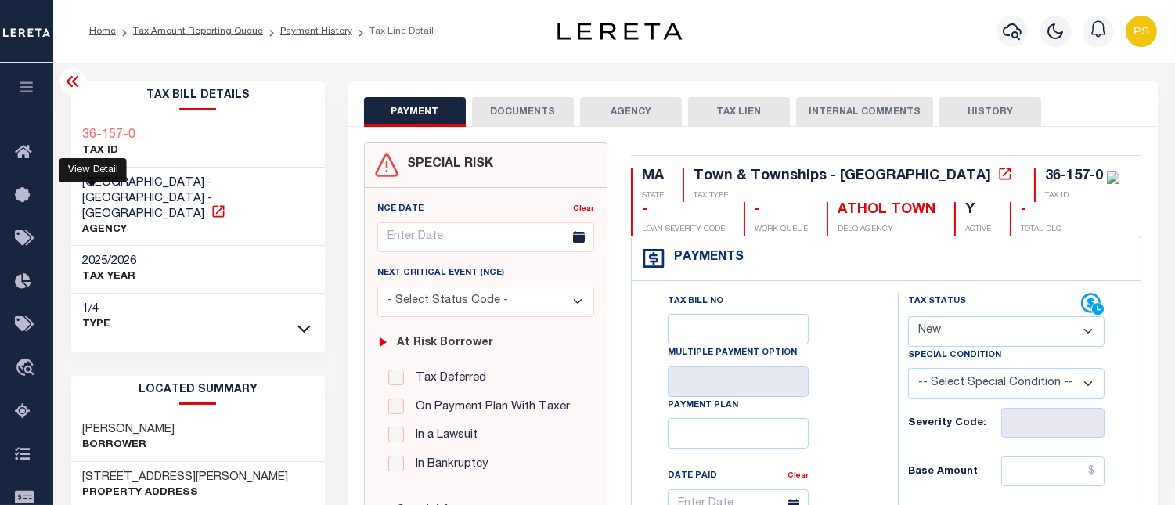
click at [212, 205] on icon at bounding box center [218, 211] width 12 height 12
click at [264, 52] on div "Home Tax Amount Reporting Queue Payment History Tax Line Detail Profile" at bounding box center [613, 31] width 1121 height 63
drag, startPoint x: 85, startPoint y: 182, endPoint x: 158, endPoint y: 180, distance: 73.6
click at [158, 180] on span "[GEOGRAPHIC_DATA] - [GEOGRAPHIC_DATA] - [GEOGRAPHIC_DATA]" at bounding box center [148, 198] width 130 height 43
copy span "ATHOL TOWN"
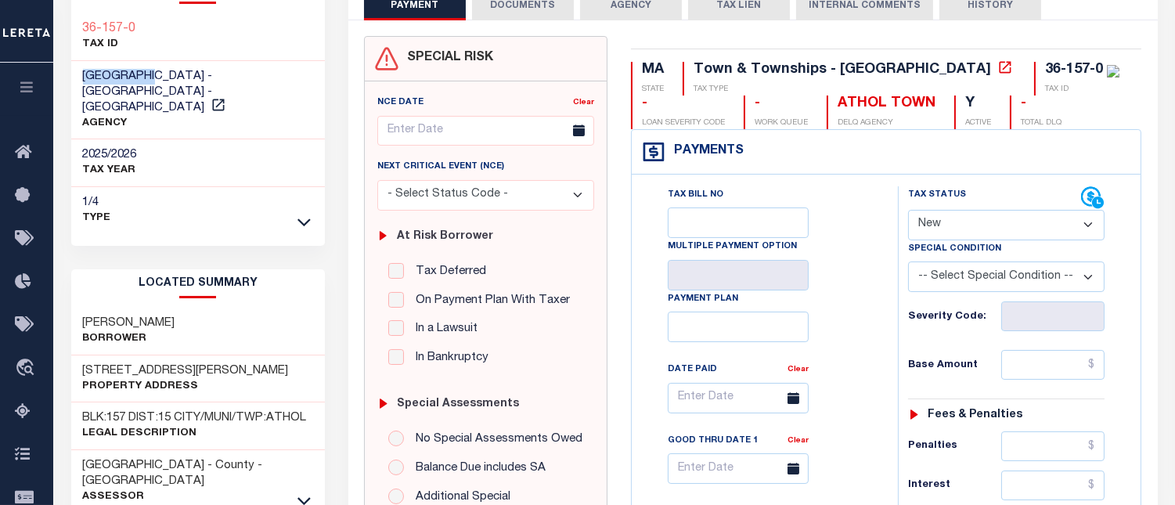
scroll to position [174, 0]
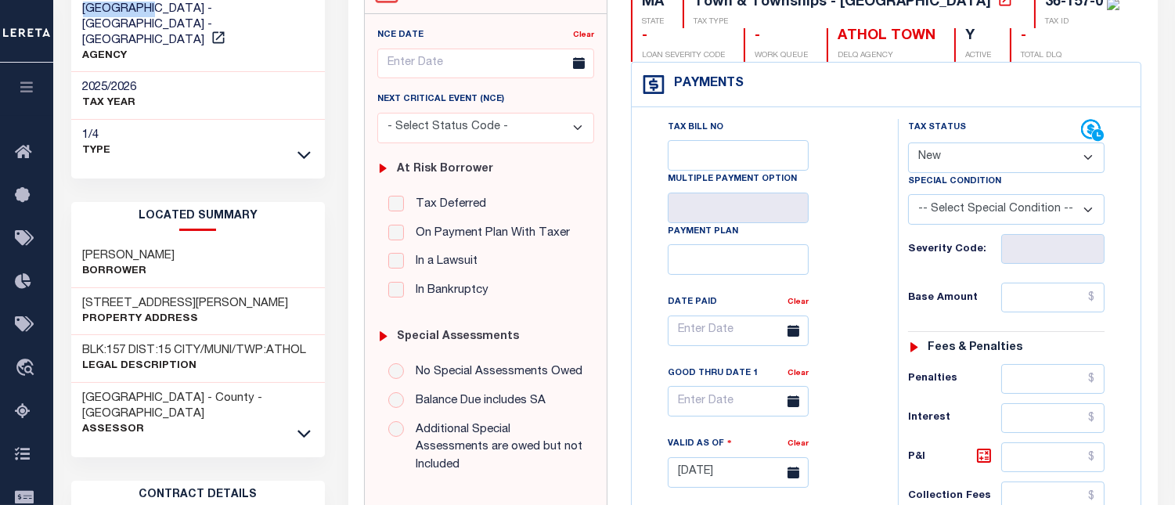
click at [959, 167] on select "- Select Status Code - Open Due/Unpaid Paid Incomplete No Tax Due Internal Refu…" at bounding box center [1006, 157] width 196 height 31
select select "PYD"
click at [908, 142] on select "- Select Status Code - Open Due/Unpaid Paid Incomplete No Tax Due Internal Refu…" at bounding box center [1006, 157] width 196 height 31
type input "[DATE]"
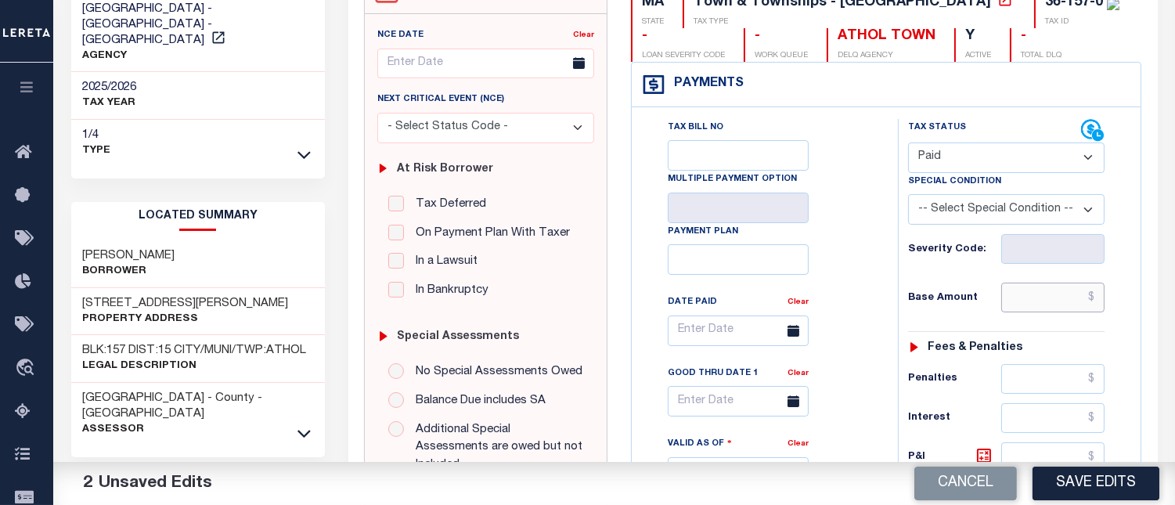
click at [1094, 303] on input "text" at bounding box center [1052, 297] width 103 height 30
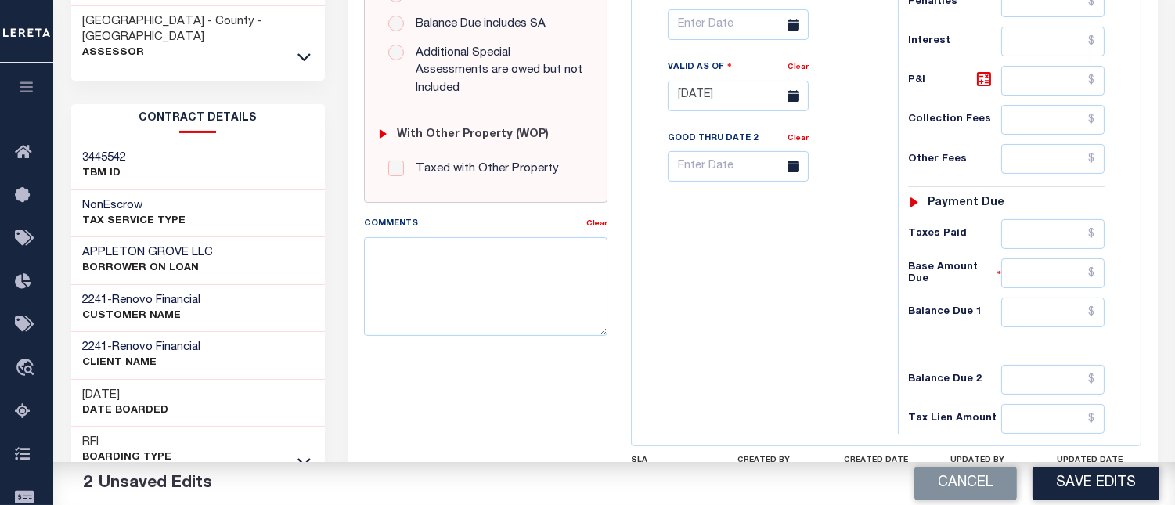
scroll to position [608, 0]
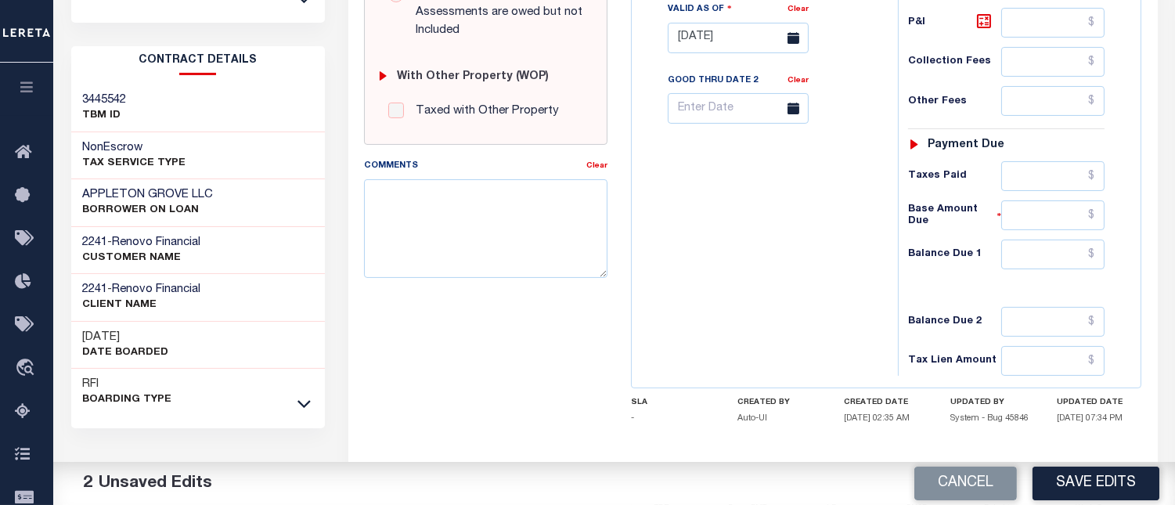
type input "$0.00"
drag, startPoint x: 1093, startPoint y: 256, endPoint x: 1186, endPoint y: 322, distance: 114.0
click at [1093, 256] on input "text" at bounding box center [1052, 254] width 103 height 30
type input "$0.00"
click at [419, 157] on div "Comments" at bounding box center [475, 168] width 222 height 22
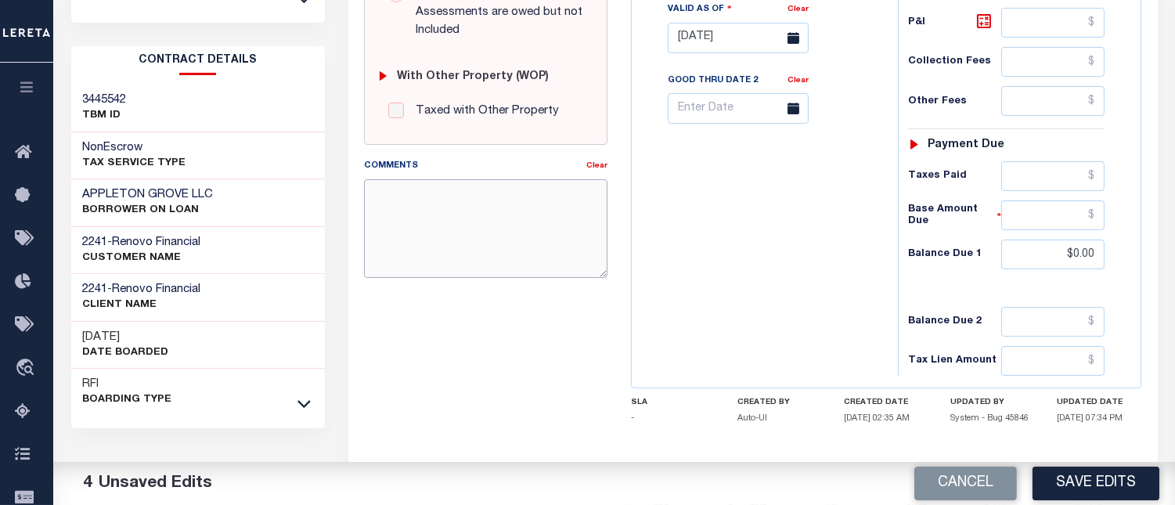
click at [431, 210] on textarea "Comments" at bounding box center [485, 228] width 243 height 99
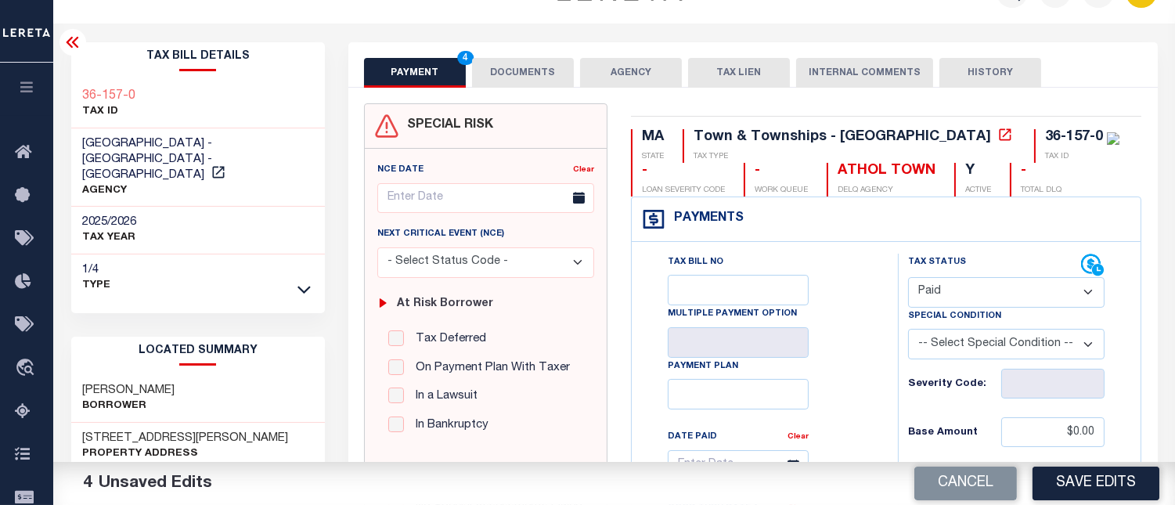
scroll to position [0, 0]
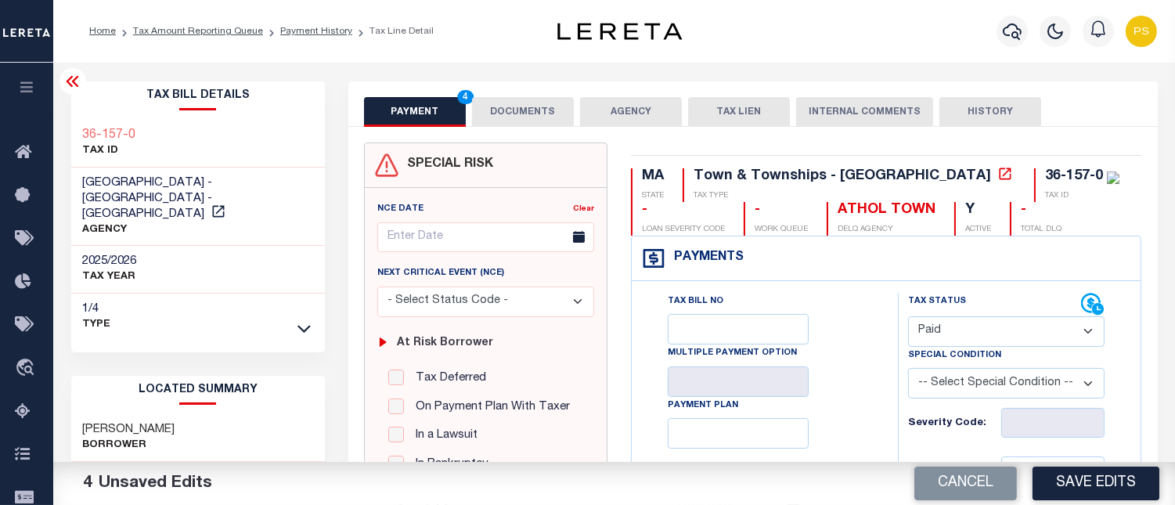
click at [808, 34] on div "Profile Sign out" at bounding box center [936, 31] width 452 height 55
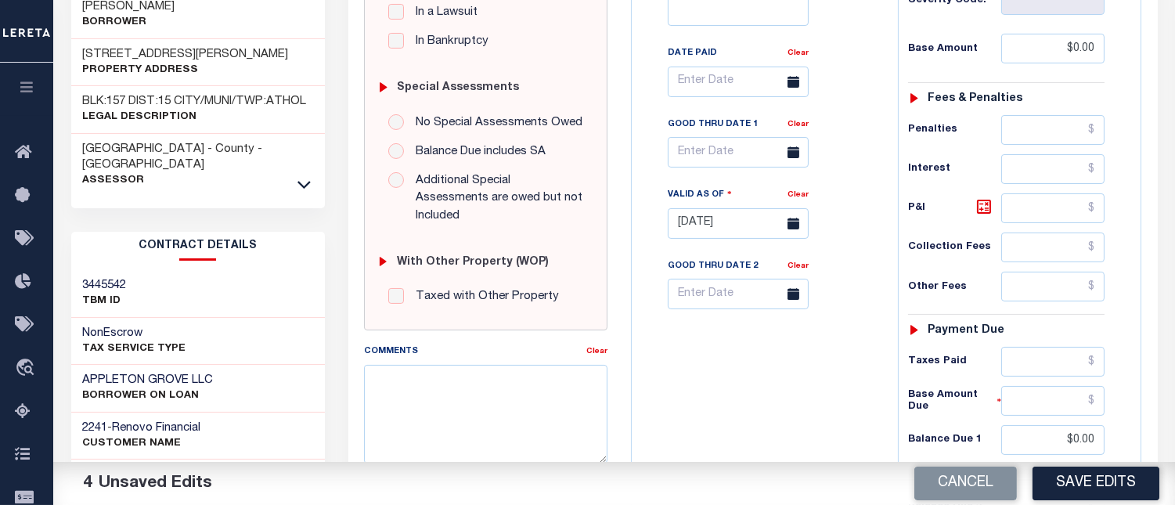
scroll to position [434, 0]
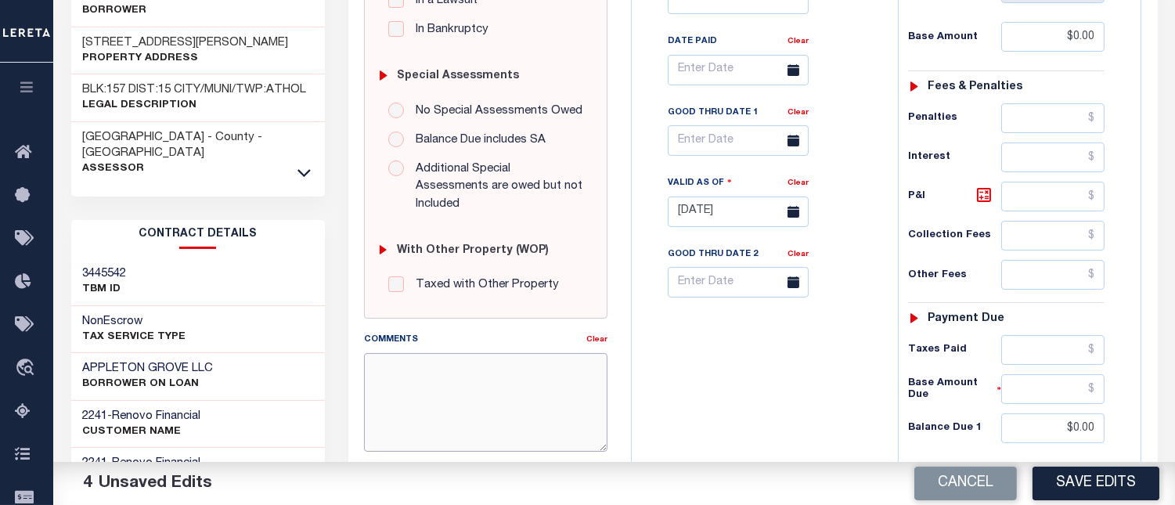
click at [451, 387] on textarea "Comments" at bounding box center [485, 402] width 243 height 99
paste textarea "[DATE]- Per [PERSON_NAME] at [GEOGRAPHIC_DATA] taxes are paid current for 2025.…"
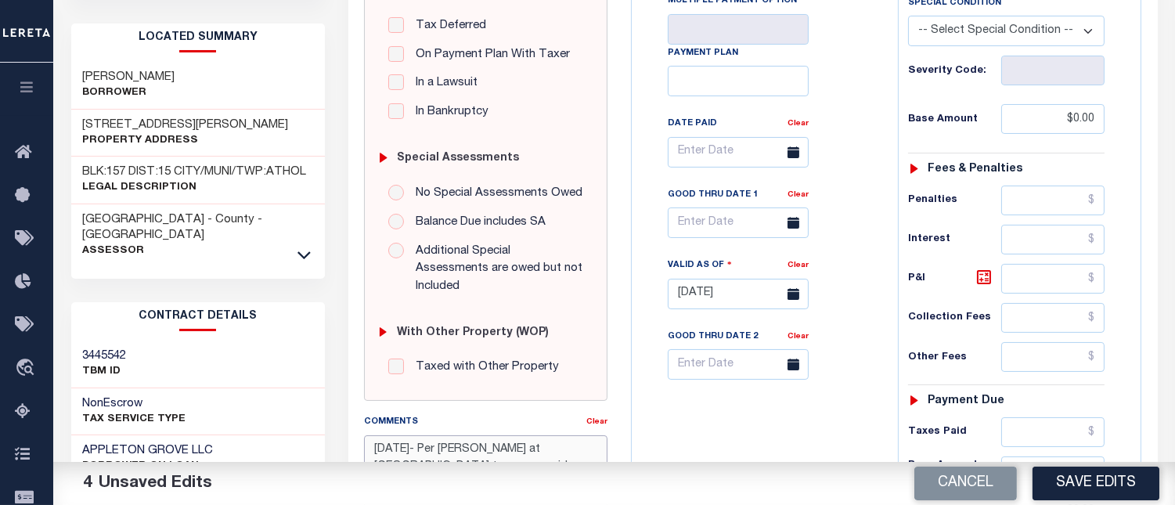
scroll to position [347, 0]
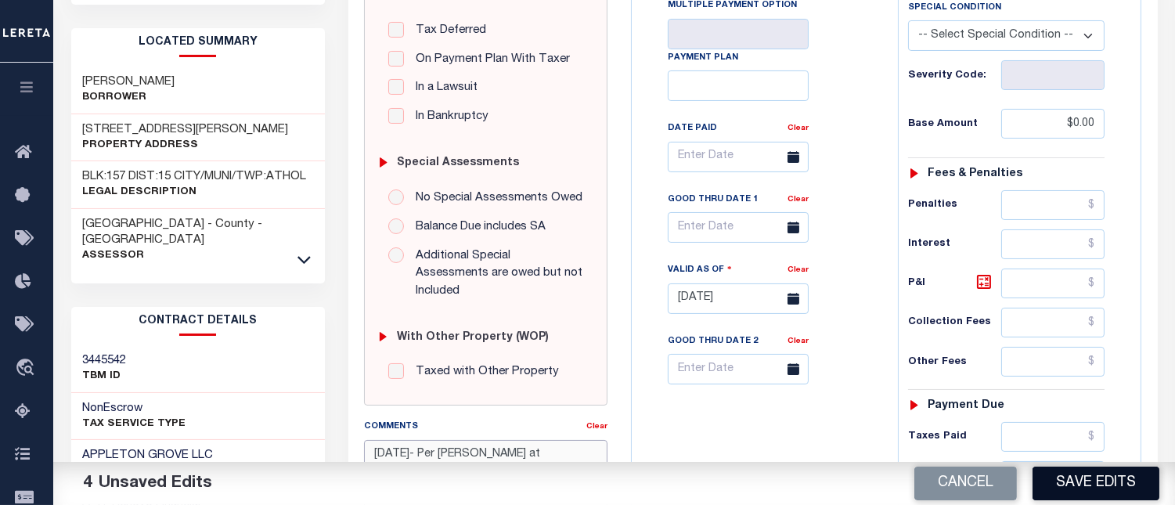
type textarea "[DATE]- Per [PERSON_NAME] at [GEOGRAPHIC_DATA] taxes are paid current for 2025.…"
click at [1106, 480] on button "Save Edits" at bounding box center [1095, 483] width 127 height 34
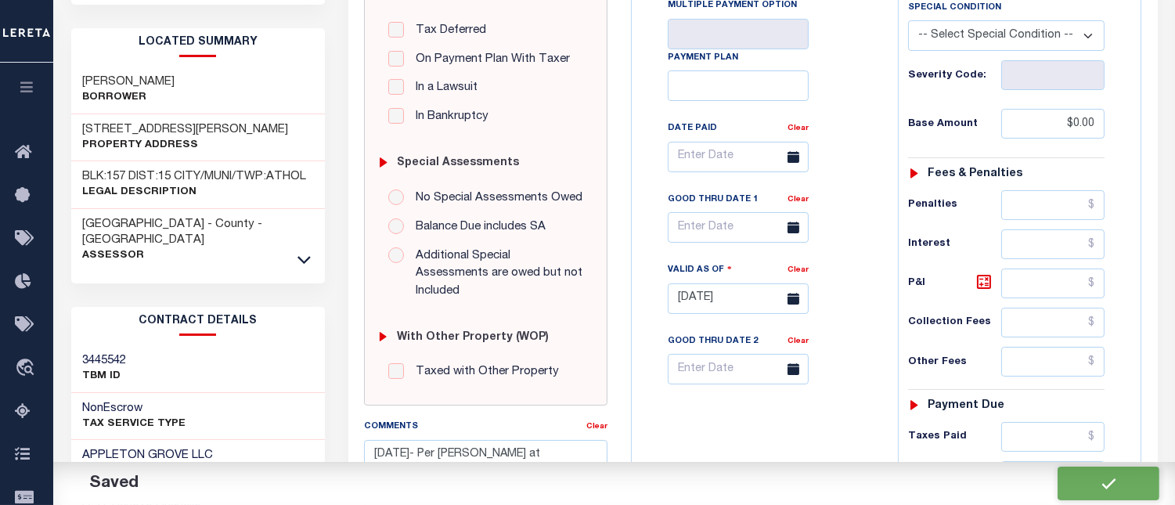
checkbox input "false"
type input "$0"
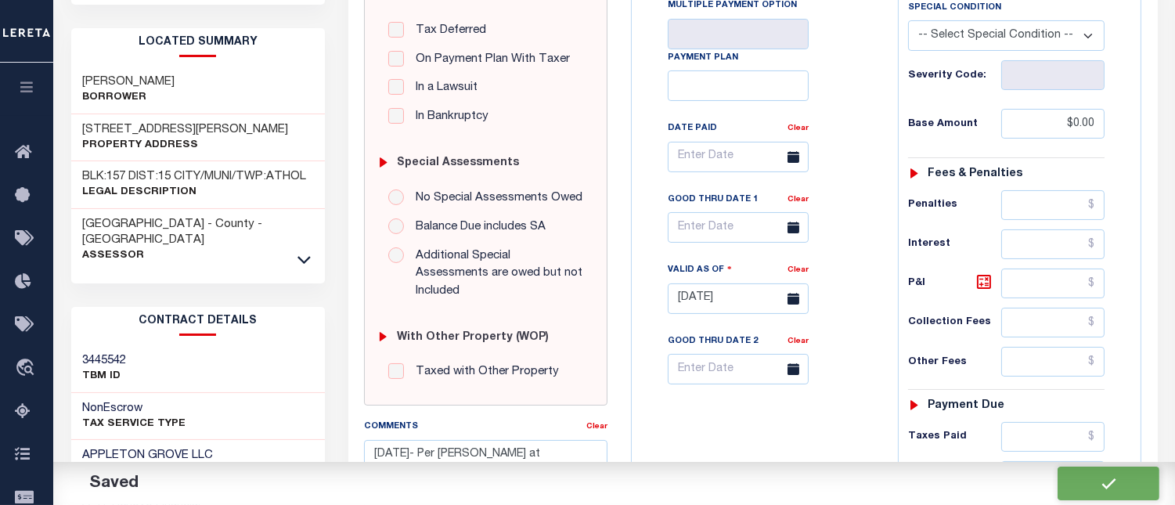
type input "$0"
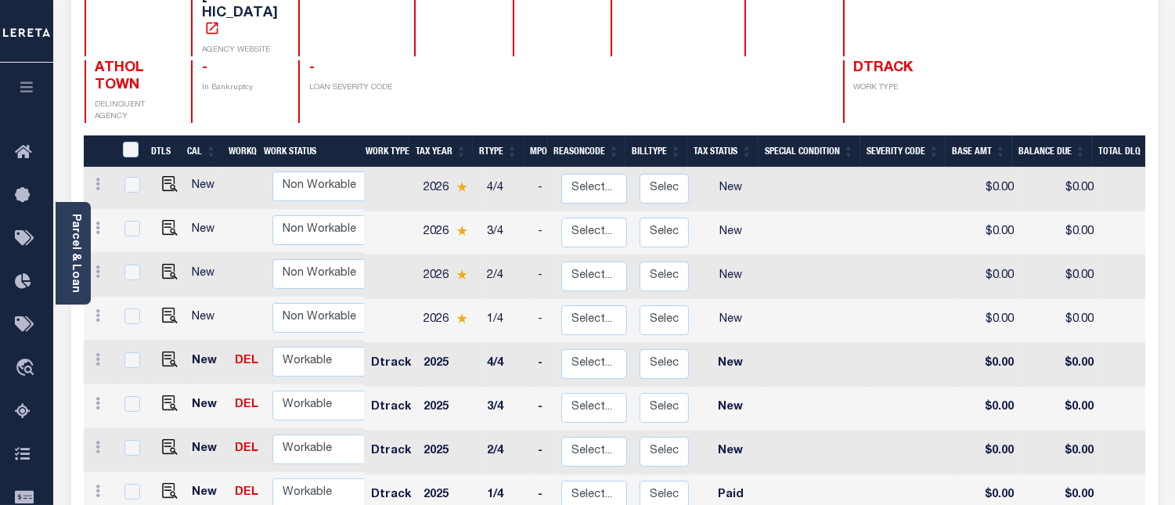
scroll to position [261, 0]
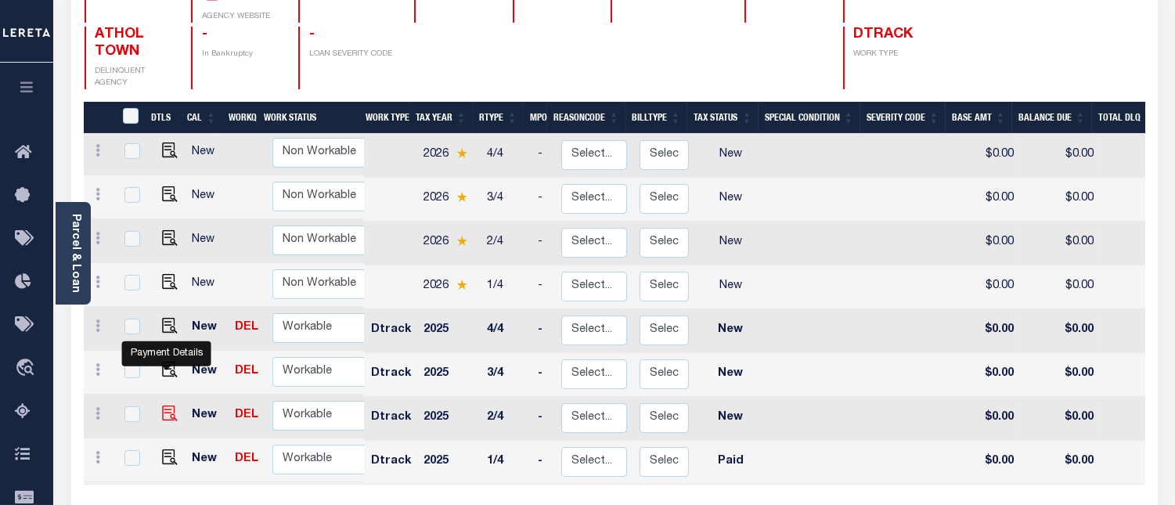
click at [163, 405] on img "" at bounding box center [170, 413] width 16 height 16
checkbox input "true"
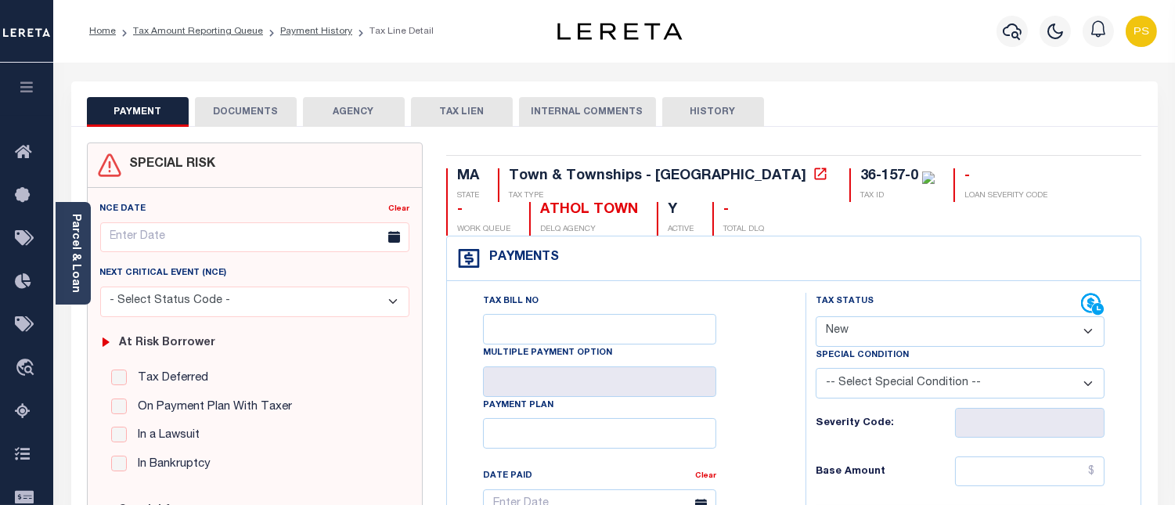
click at [869, 330] on select "- Select Status Code - Open Due/Unpaid Paid Incomplete No Tax Due Internal Refu…" at bounding box center [959, 331] width 289 height 31
select select "PYD"
click at [815, 317] on select "- Select Status Code - Open Due/Unpaid Paid Incomplete No Tax Due Internal Refu…" at bounding box center [959, 331] width 289 height 31
type input "[DATE]"
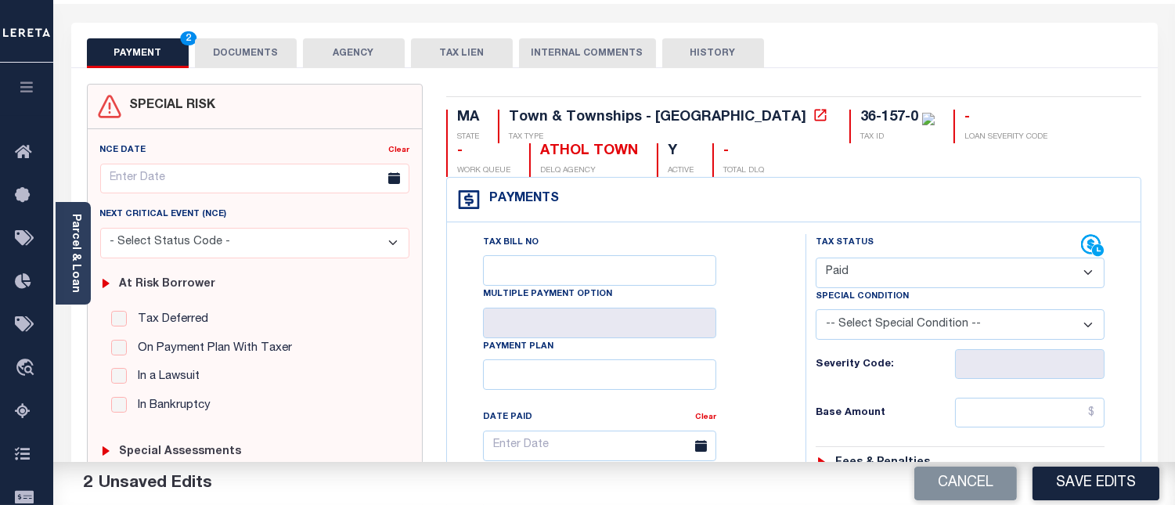
scroll to position [261, 0]
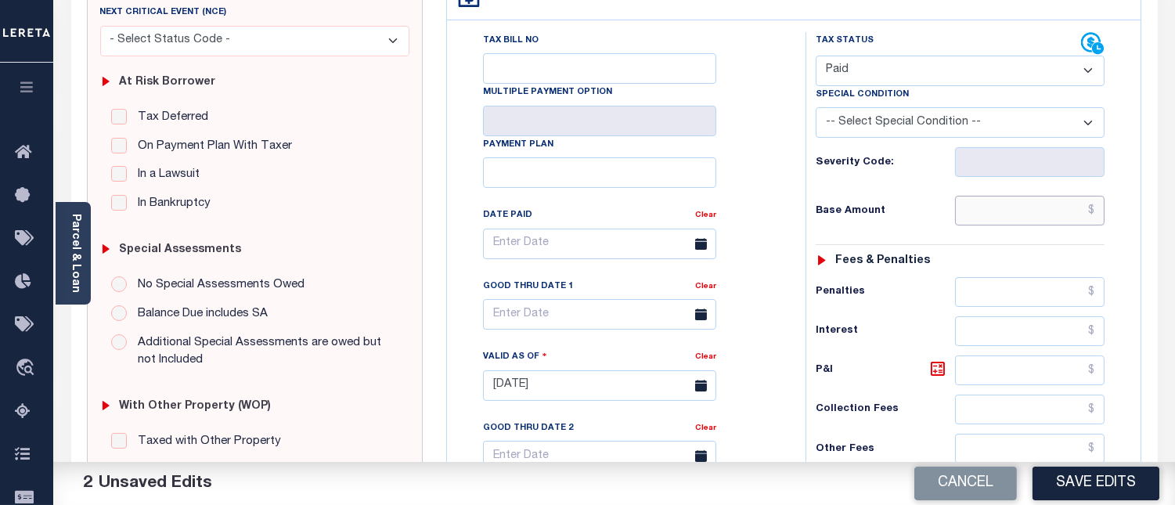
click at [1092, 213] on input "text" at bounding box center [1029, 211] width 149 height 30
type input "$0.00"
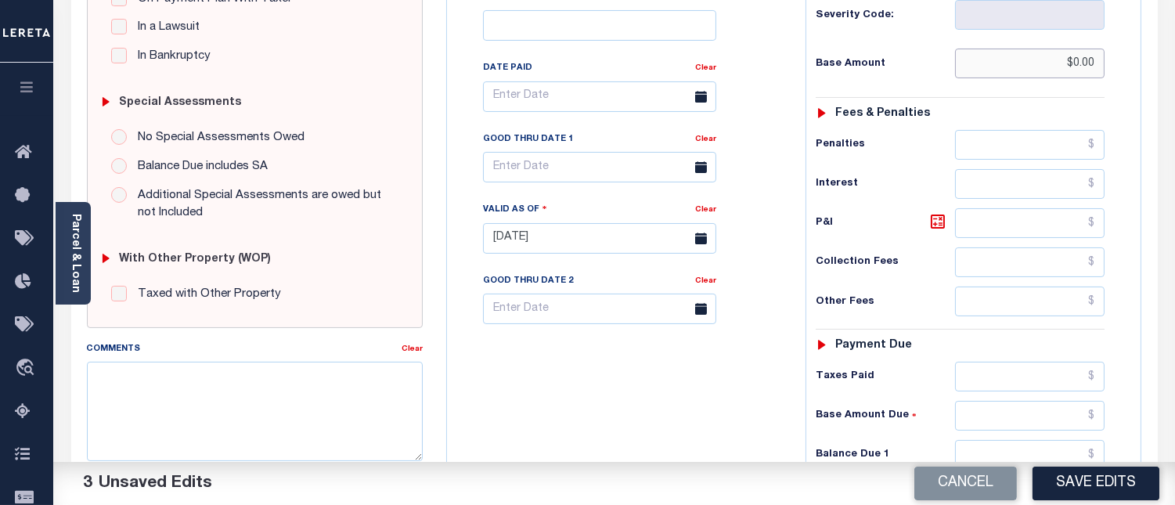
scroll to position [434, 0]
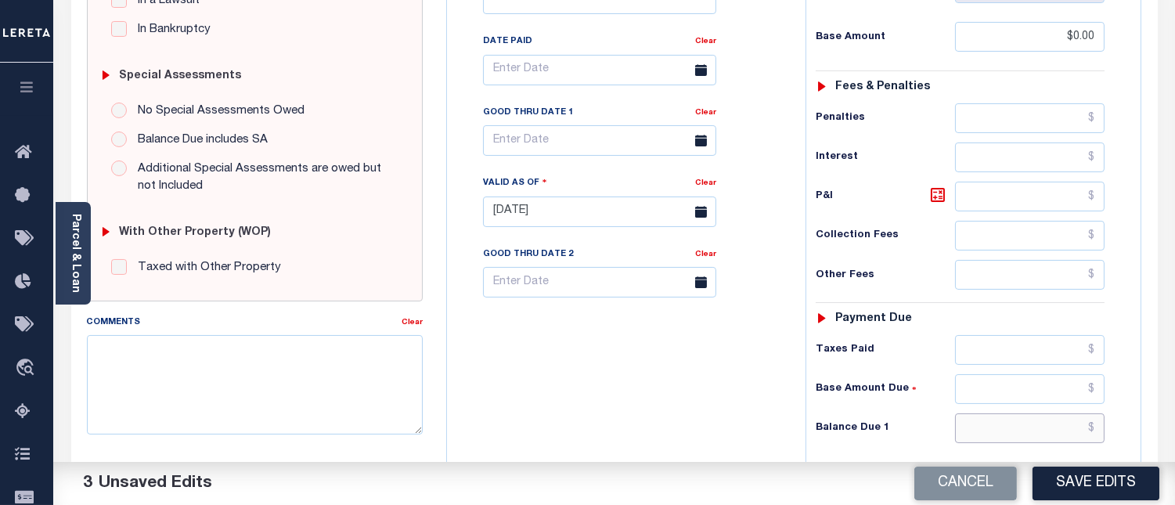
click at [1099, 430] on input "text" at bounding box center [1029, 428] width 149 height 30
type input "$0.00"
click at [166, 382] on textarea "Comments" at bounding box center [255, 384] width 336 height 99
paste textarea "08/14/2025- Per Ann at ATHOL TOWN taxes are paid current for 2025. PS"
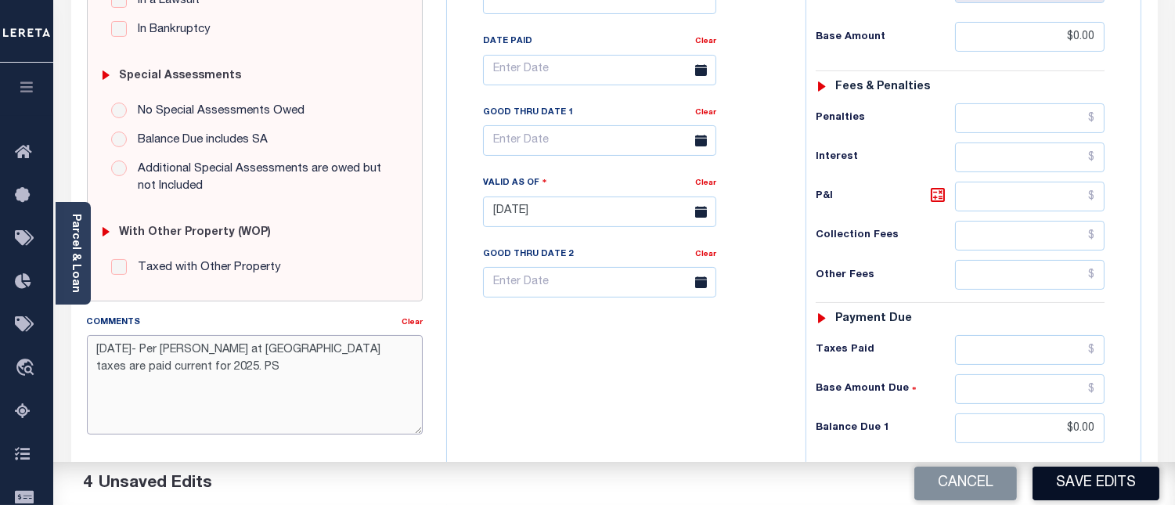
type textarea "[DATE]- Per [PERSON_NAME] at [GEOGRAPHIC_DATA] taxes are paid current for 2025.…"
click at [1063, 493] on button "Save Edits" at bounding box center [1095, 483] width 127 height 34
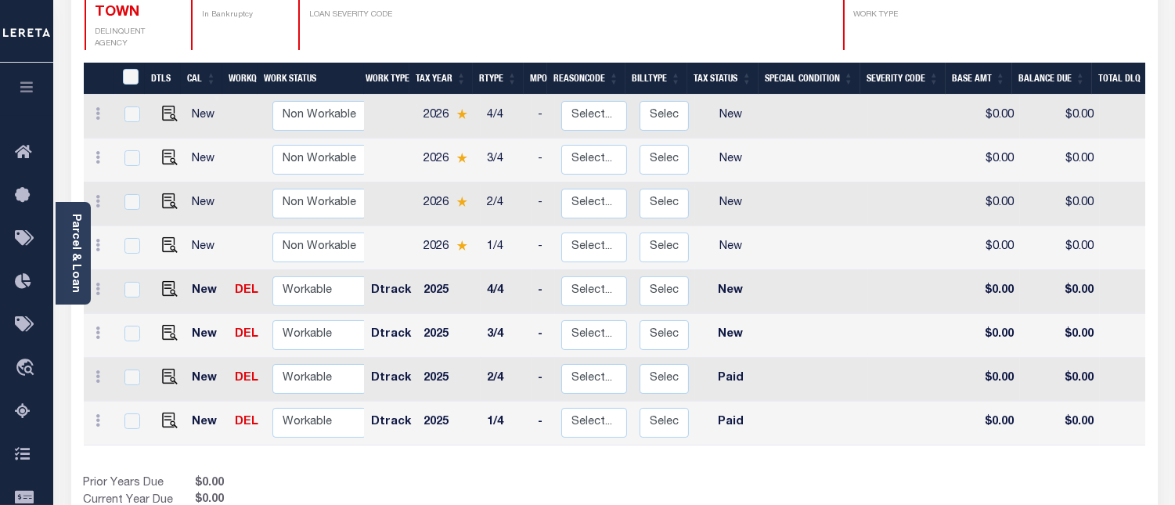
scroll to position [347, 0]
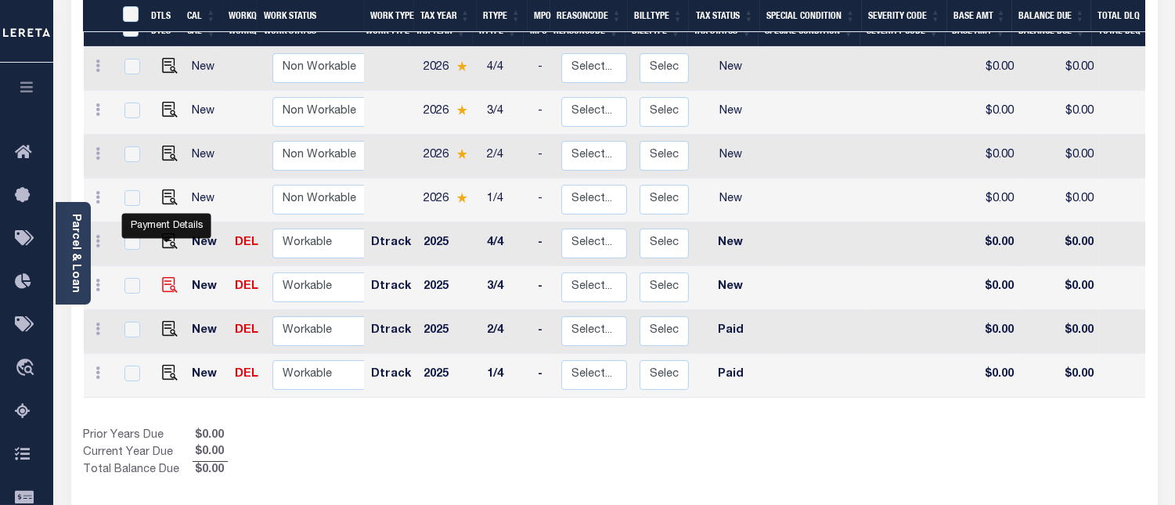
click at [163, 277] on img "" at bounding box center [170, 285] width 16 height 16
checkbox input "true"
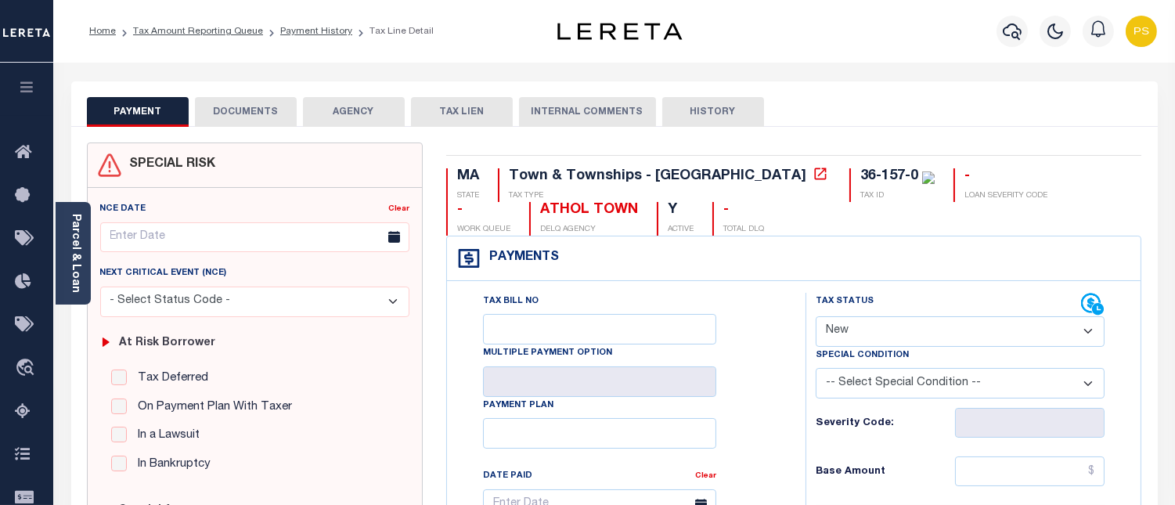
click at [997, 340] on select "- Select Status Code - Open Due/Unpaid Paid Incomplete No Tax Due Internal Refu…" at bounding box center [959, 331] width 289 height 31
select select "PYD"
click at [815, 317] on select "- Select Status Code - Open Due/Unpaid Paid Incomplete No Tax Due Internal Refu…" at bounding box center [959, 331] width 289 height 31
type input "[DATE]"
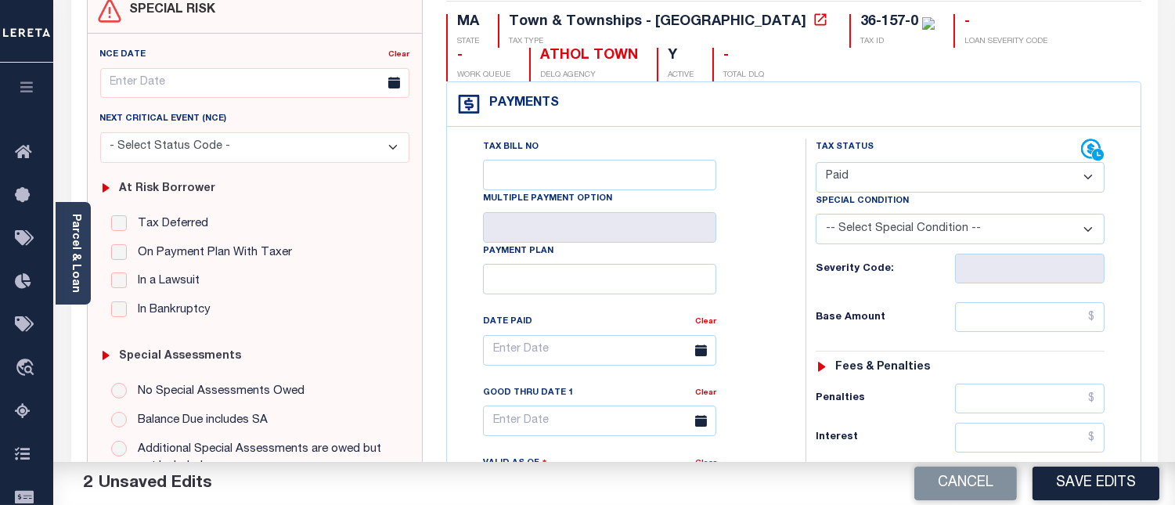
scroll to position [174, 0]
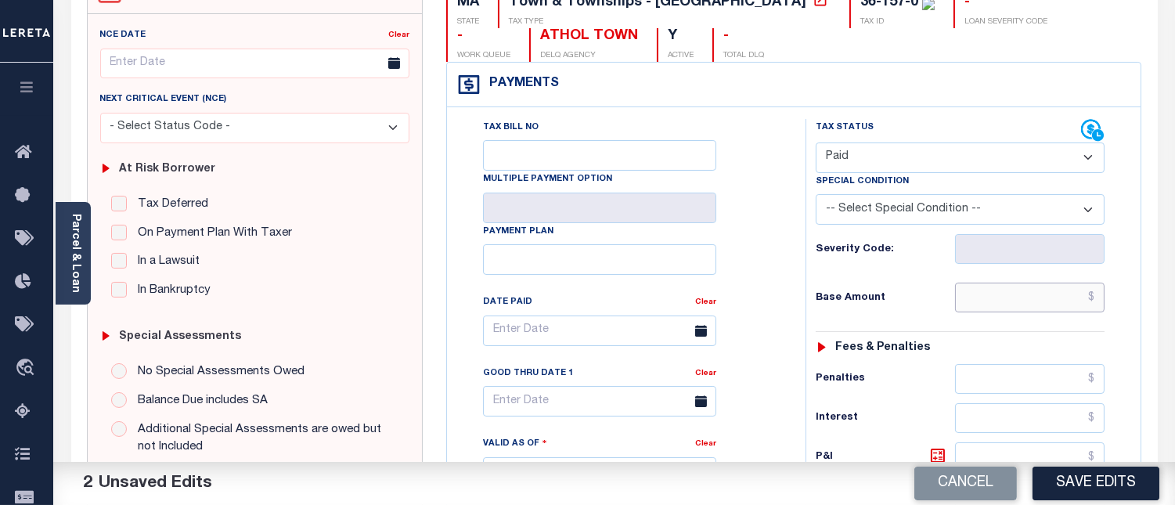
click at [1092, 299] on input "text" at bounding box center [1029, 297] width 149 height 30
type input "$0.00"
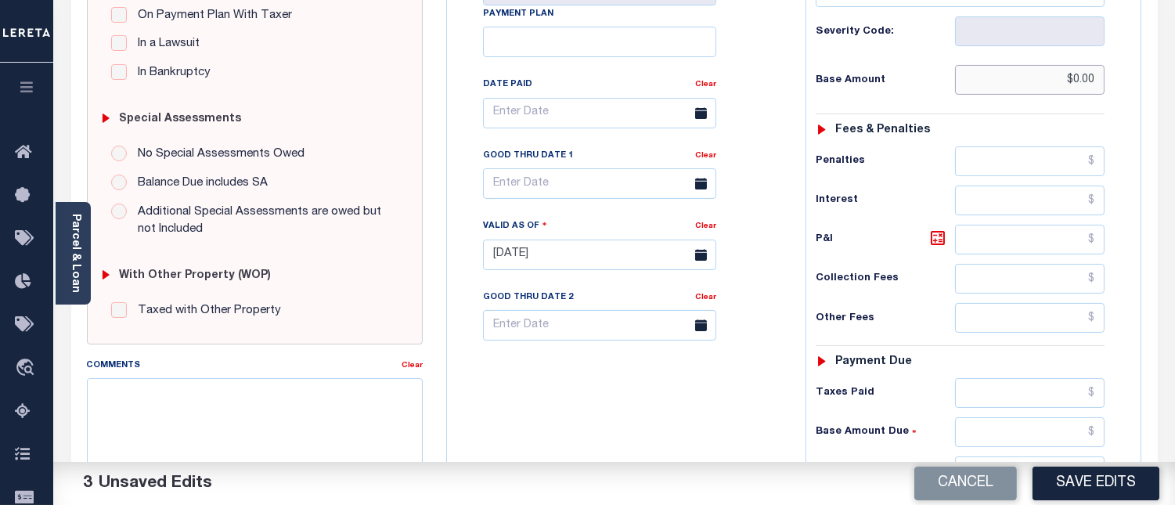
scroll to position [434, 0]
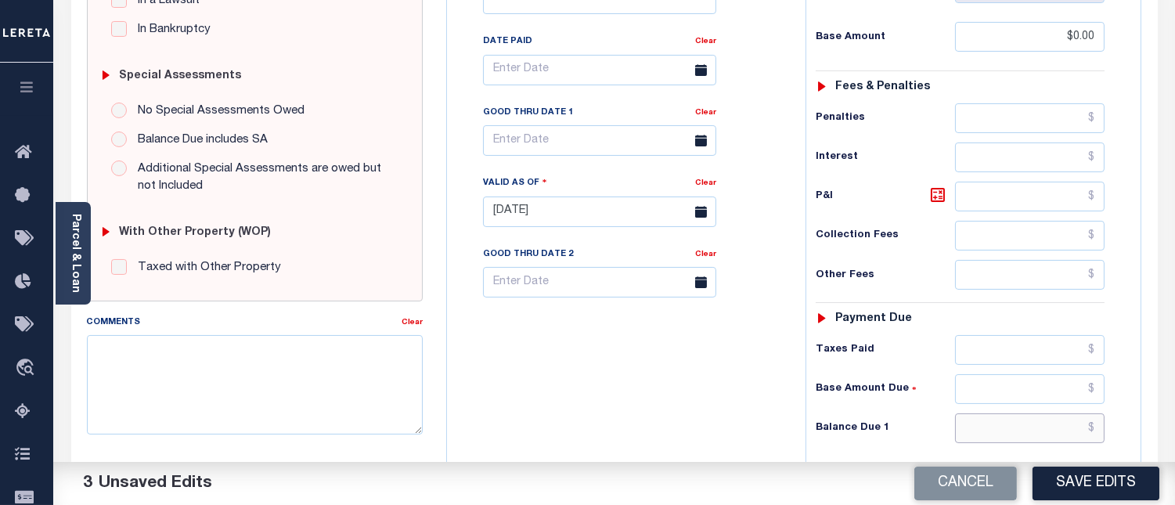
click at [1093, 426] on input "text" at bounding box center [1029, 428] width 149 height 30
type input "$0.00"
click at [259, 391] on textarea "Comments" at bounding box center [255, 384] width 336 height 99
paste textarea "[DATE]- Per [PERSON_NAME] at [GEOGRAPHIC_DATA] taxes are paid current for 2025.…"
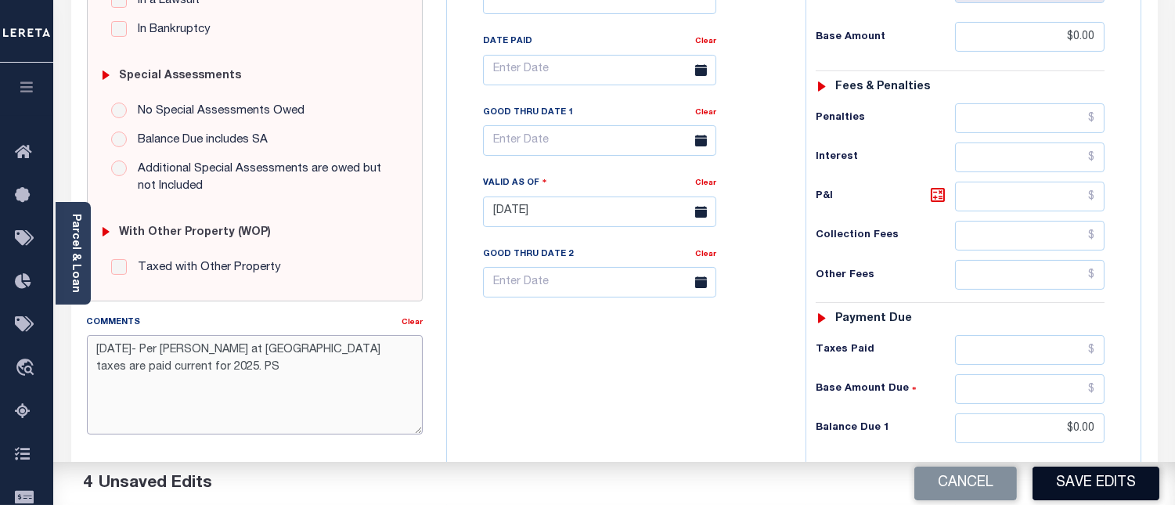
type textarea "[DATE]- Per [PERSON_NAME] at [GEOGRAPHIC_DATA] taxes are paid current for 2025.…"
click at [1092, 486] on button "Save Edits" at bounding box center [1095, 483] width 127 height 34
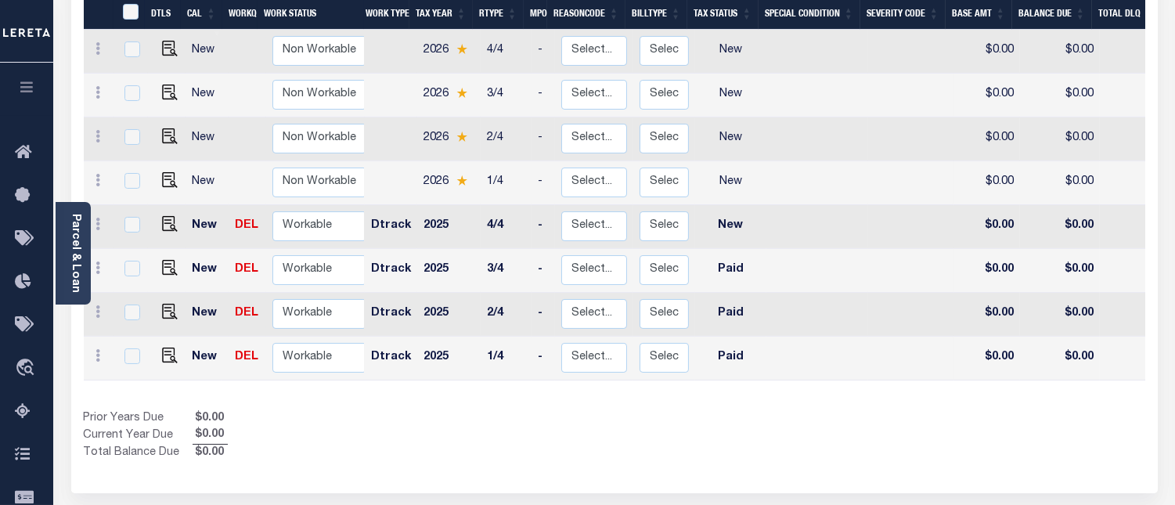
scroll to position [434, 0]
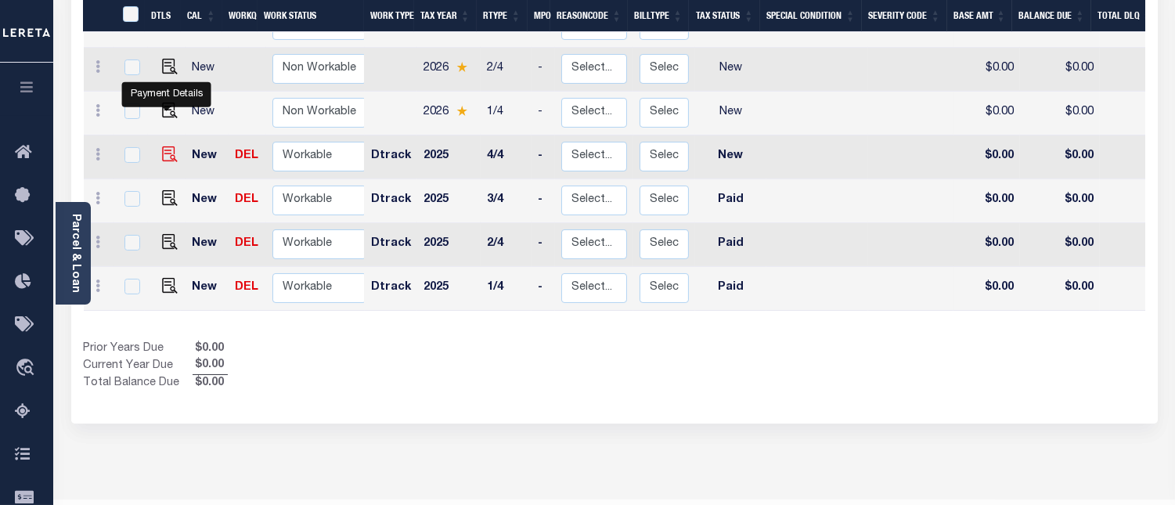
click at [162, 146] on img "" at bounding box center [170, 154] width 16 height 16
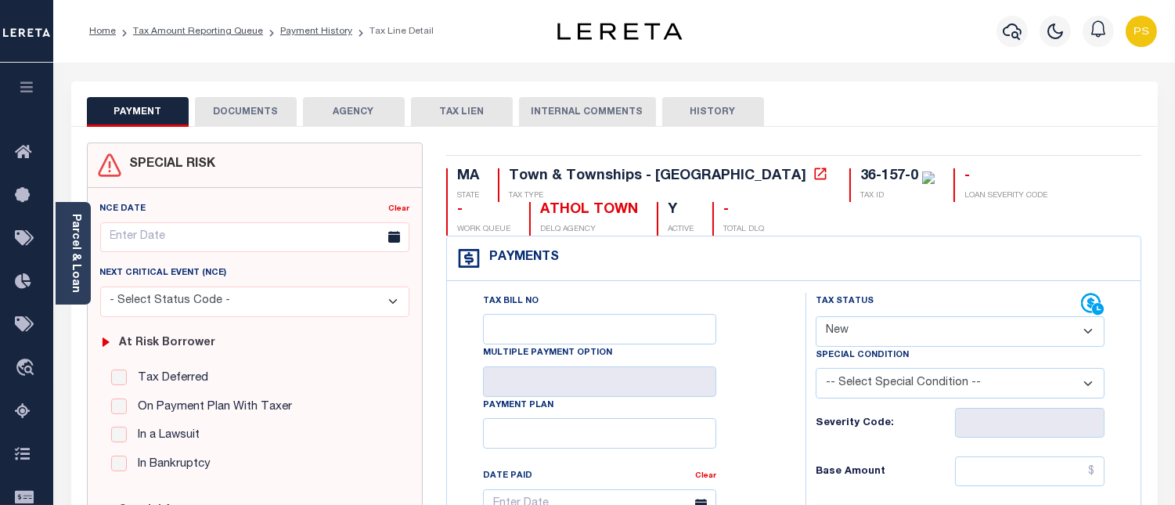
click at [845, 342] on select "- Select Status Code - Open Due/Unpaid Paid Incomplete No Tax Due Internal Refu…" at bounding box center [959, 331] width 289 height 31
select select "PYD"
click at [815, 317] on select "- Select Status Code - Open Due/Unpaid Paid Incomplete No Tax Due Internal Refu…" at bounding box center [959, 331] width 289 height 31
type input "[DATE]"
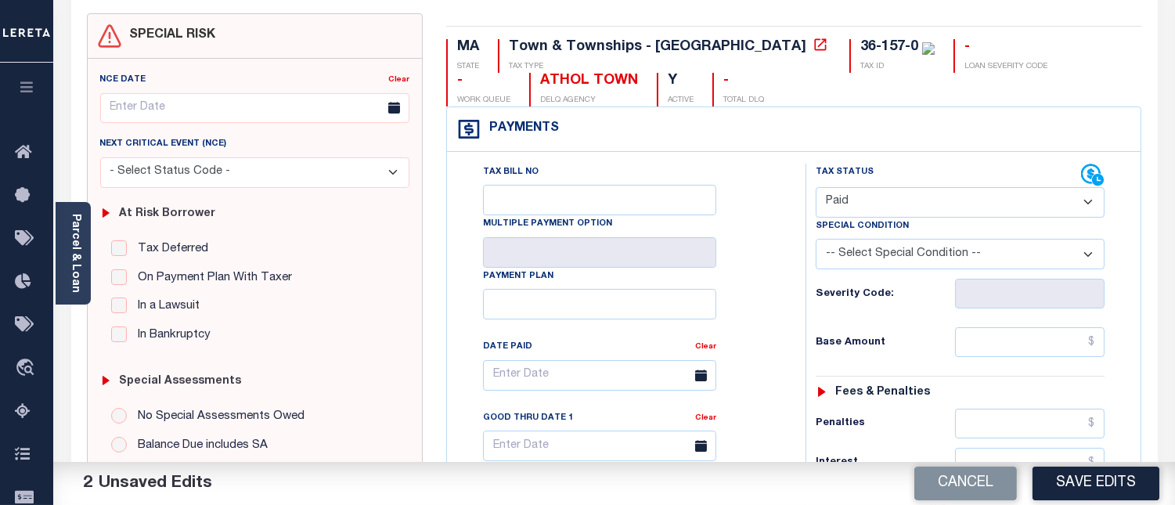
scroll to position [174, 0]
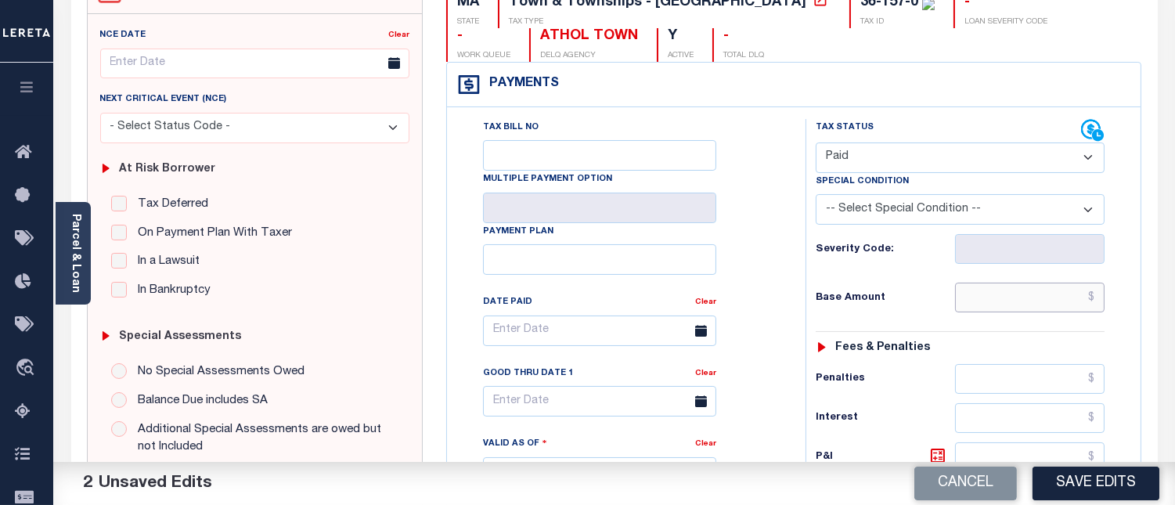
drag, startPoint x: 1097, startPoint y: 298, endPoint x: 1097, endPoint y: 311, distance: 12.5
click at [1097, 299] on input "text" at bounding box center [1029, 297] width 149 height 30
type input "$0.00"
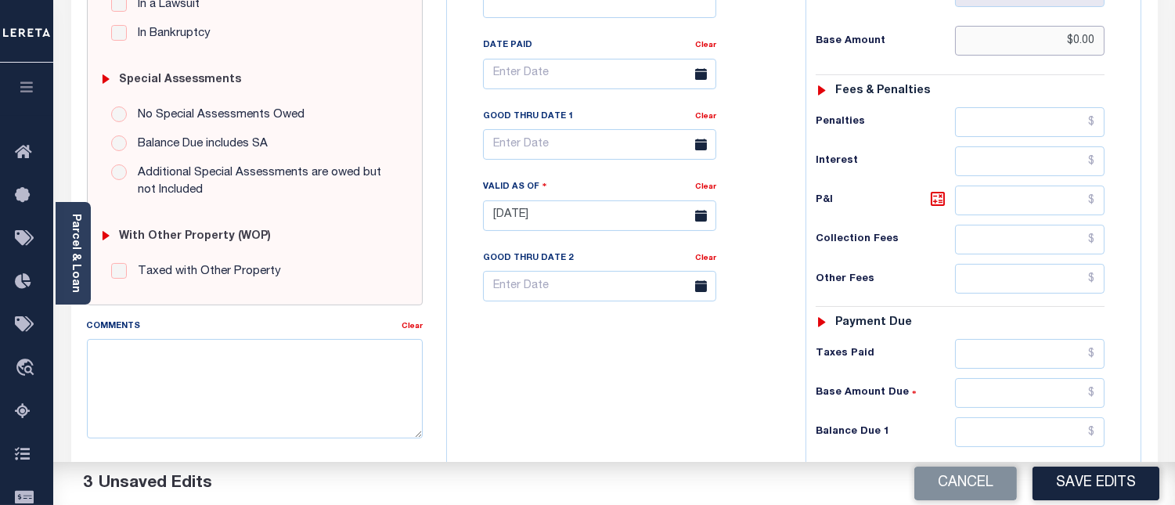
scroll to position [434, 0]
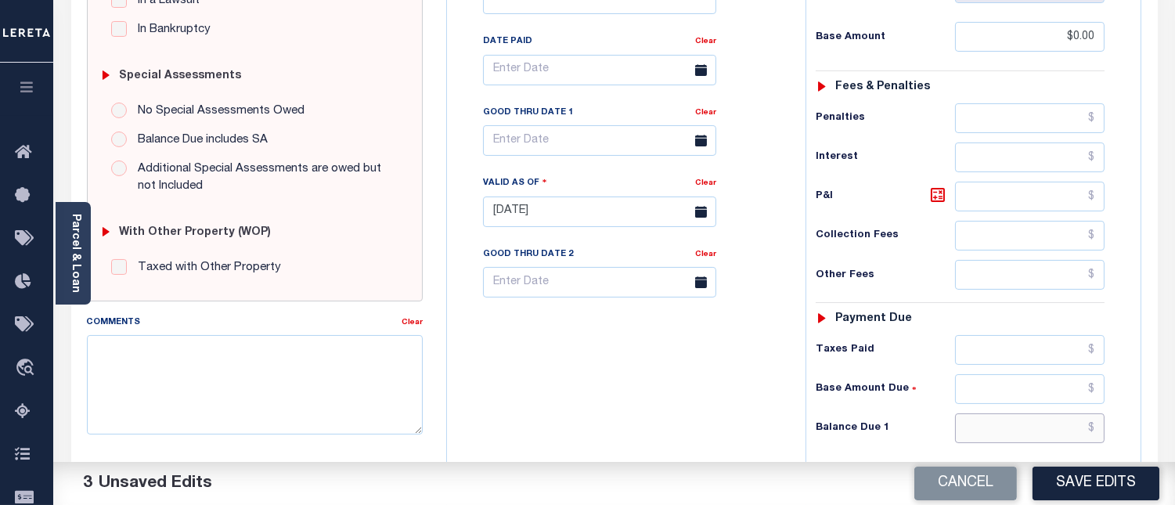
click at [1098, 436] on input "text" at bounding box center [1029, 428] width 149 height 30
type input "$0.00"
click at [354, 380] on textarea "Comments" at bounding box center [255, 384] width 336 height 99
paste textarea "[DATE]- Per [PERSON_NAME] at [GEOGRAPHIC_DATA] taxes are paid current for 2025.…"
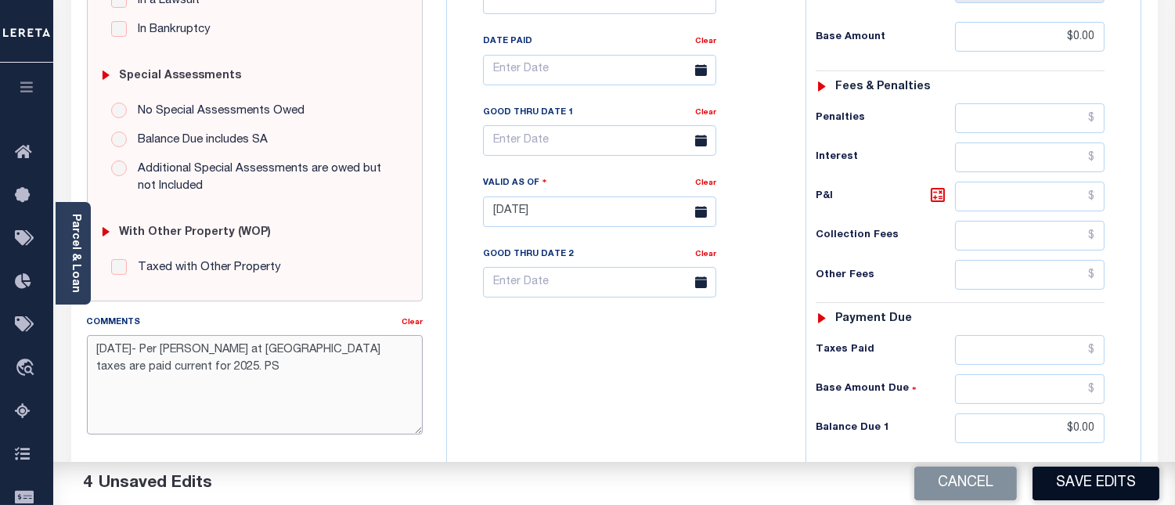
type textarea "[DATE]- Per [PERSON_NAME] at [GEOGRAPHIC_DATA] taxes are paid current for 2025.…"
click at [1064, 477] on button "Save Edits" at bounding box center [1095, 483] width 127 height 34
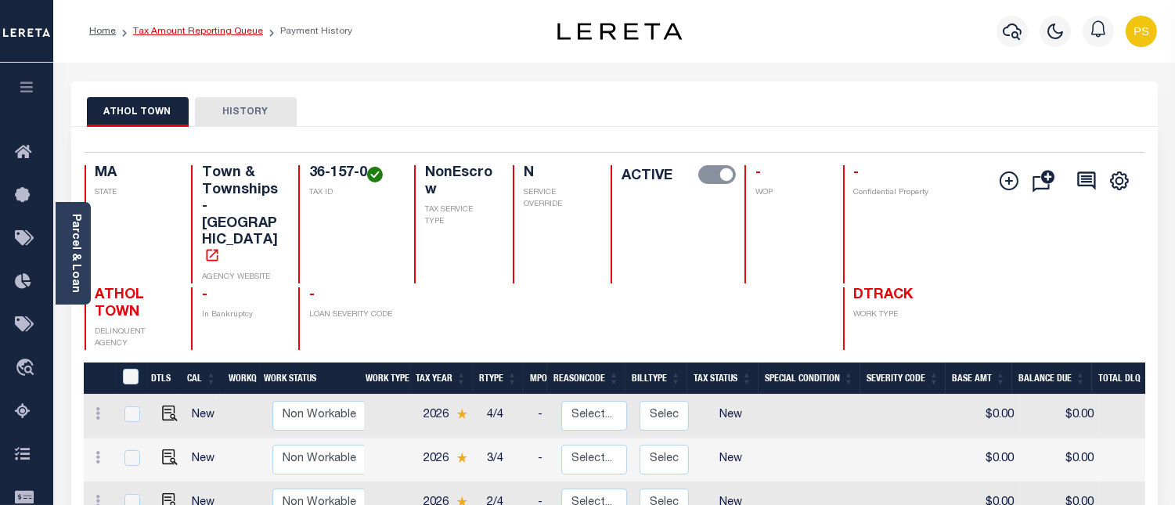
click at [214, 28] on link "Tax Amount Reporting Queue" at bounding box center [198, 31] width 130 height 9
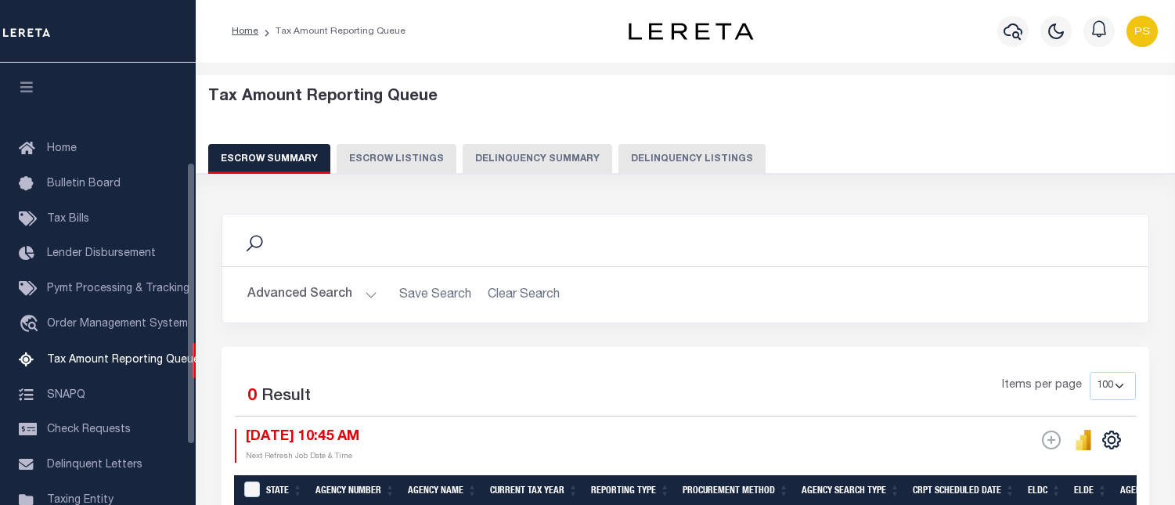
select select "100"
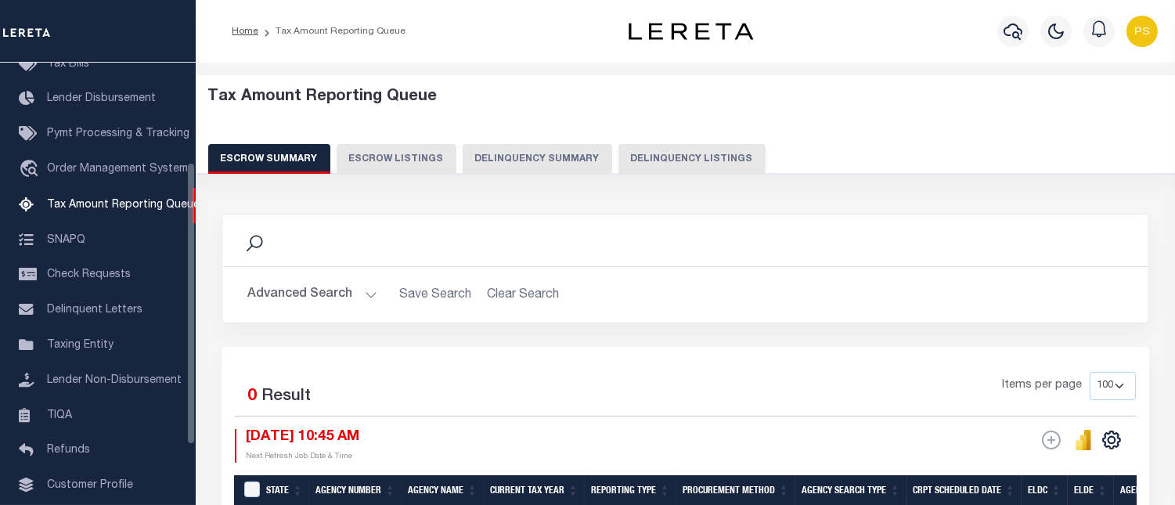
click at [656, 166] on button "Delinquency Listings" at bounding box center [691, 159] width 147 height 30
select select "100"
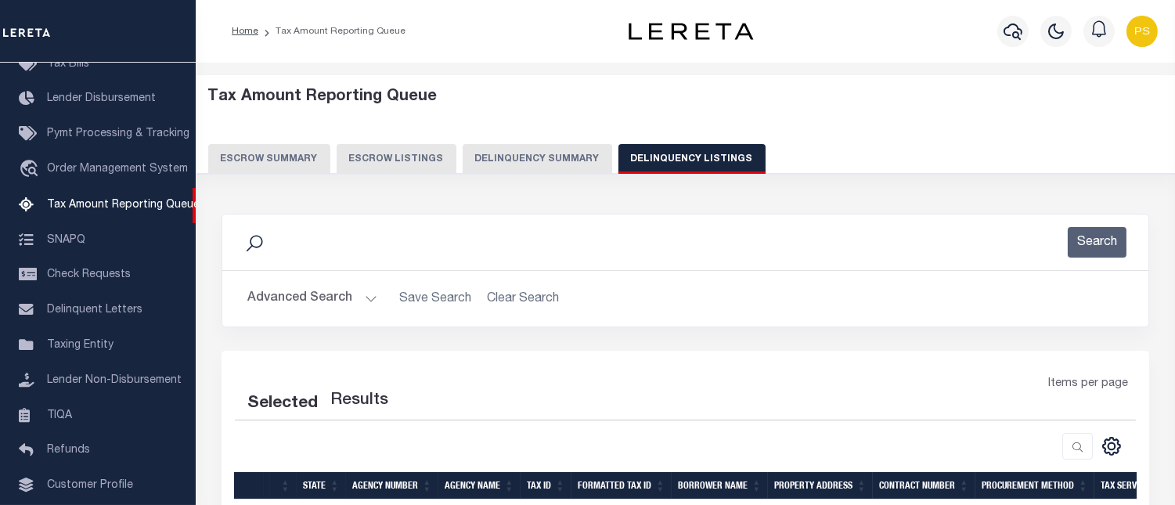
select select "100"
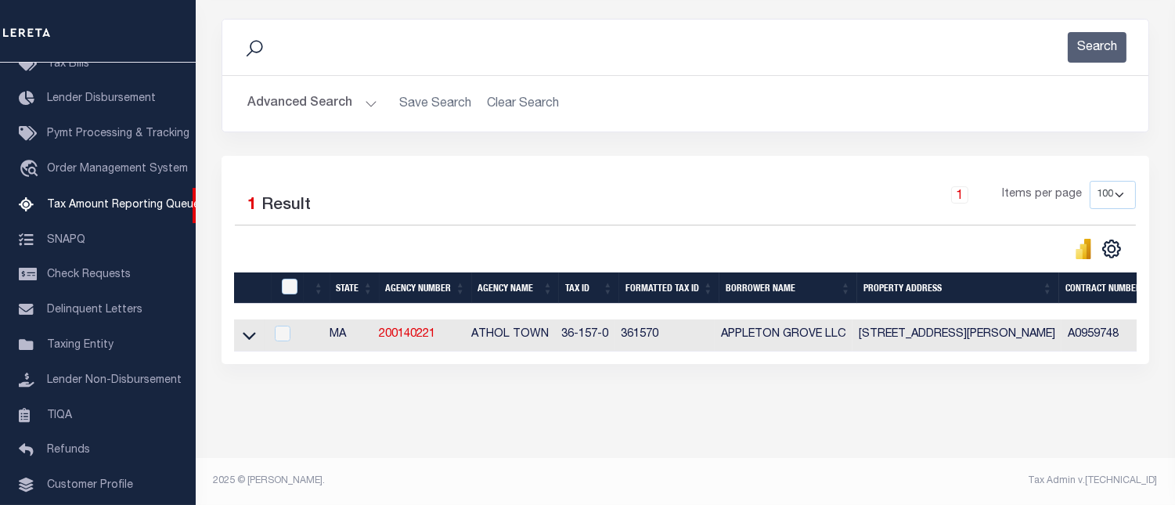
scroll to position [207, 0]
click at [245, 329] on icon at bounding box center [249, 335] width 13 height 16
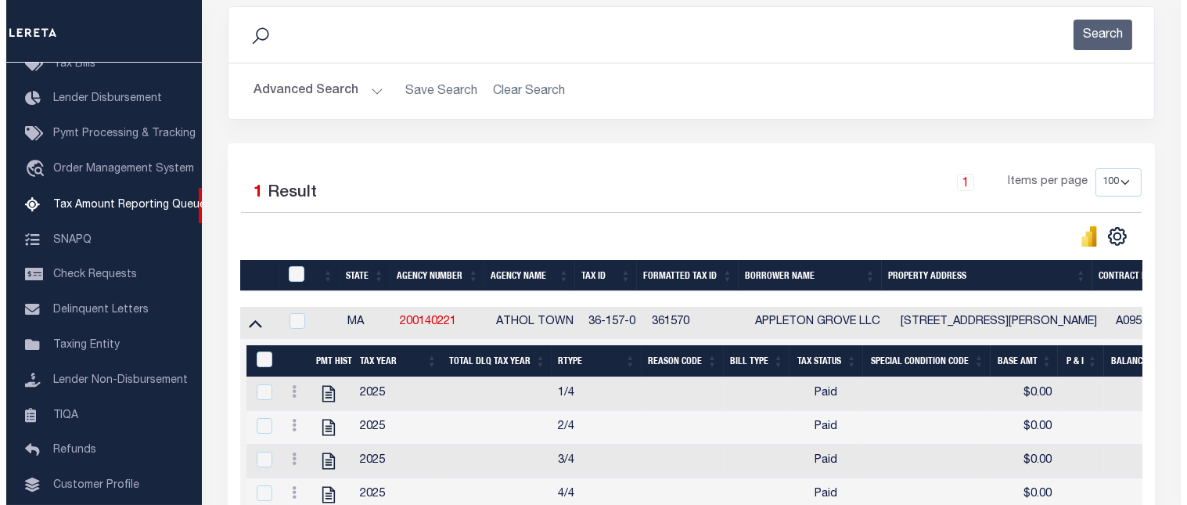
scroll to position [381, 0]
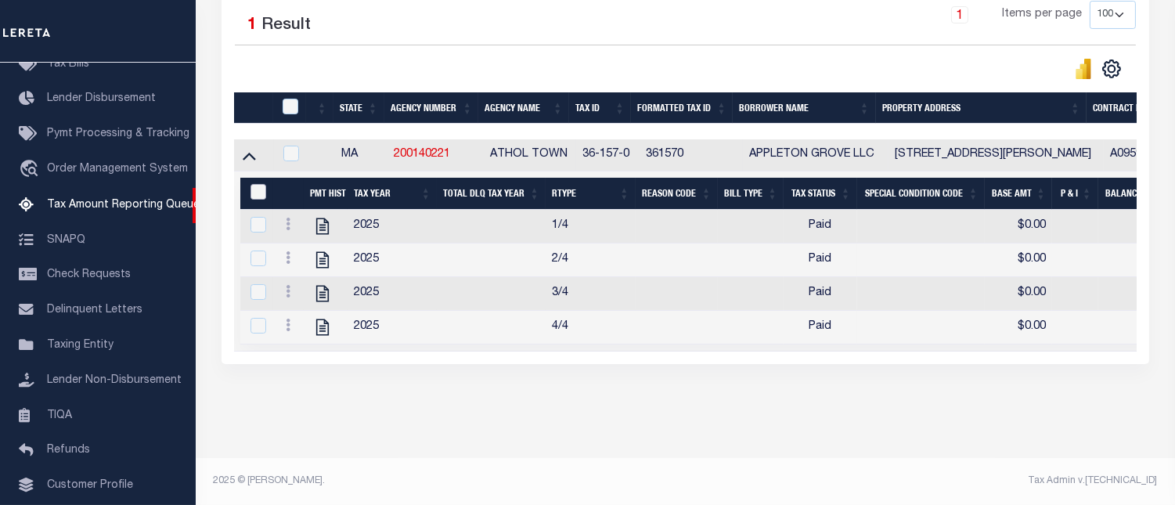
click at [258, 189] on input "&nbsp;" at bounding box center [258, 192] width 16 height 16
checkbox input "true"
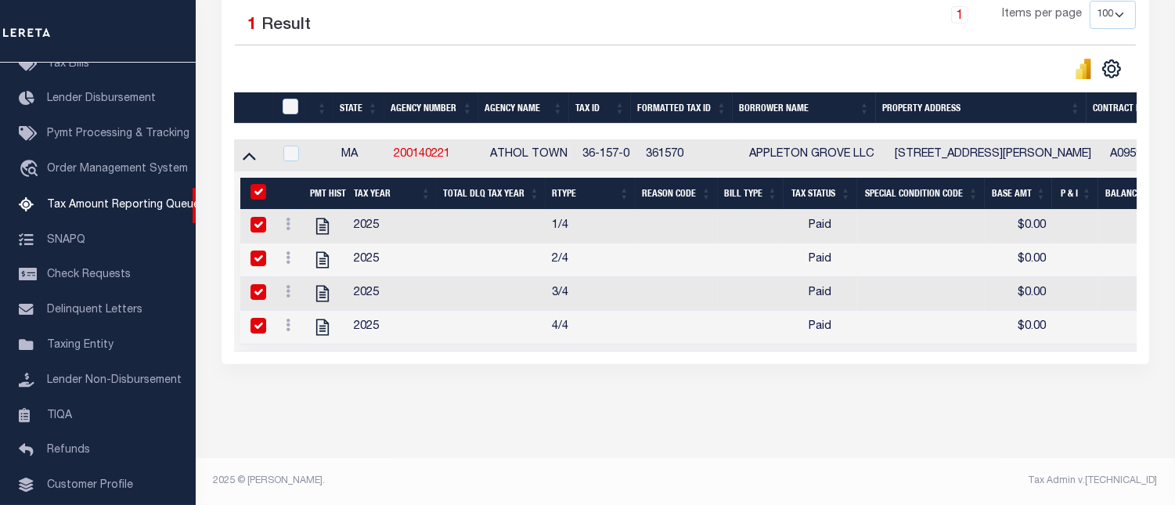
checkbox input "true"
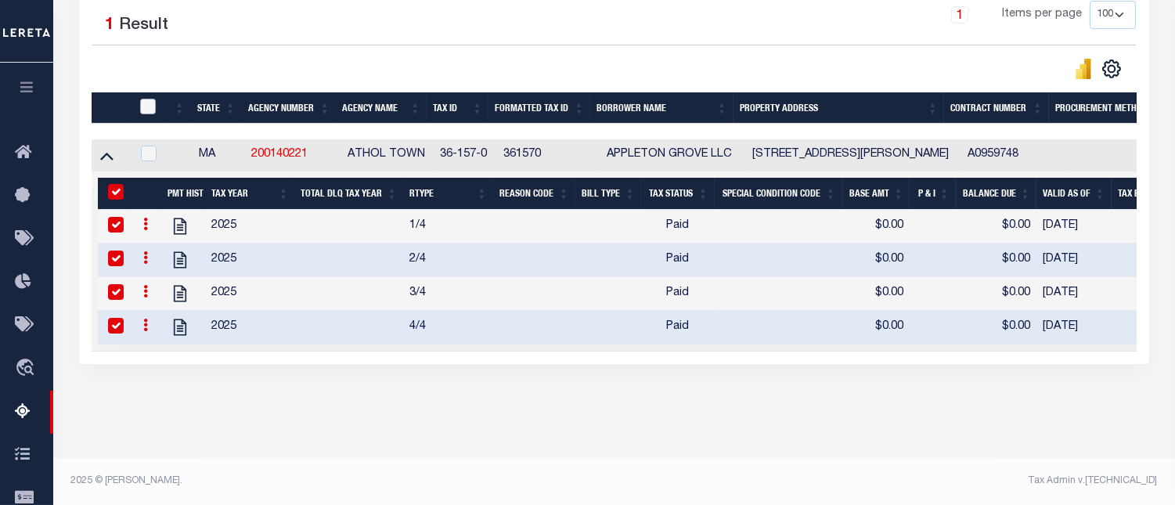
click at [150, 105] on input "checkbox" at bounding box center [148, 107] width 16 height 16
checkbox input "true"
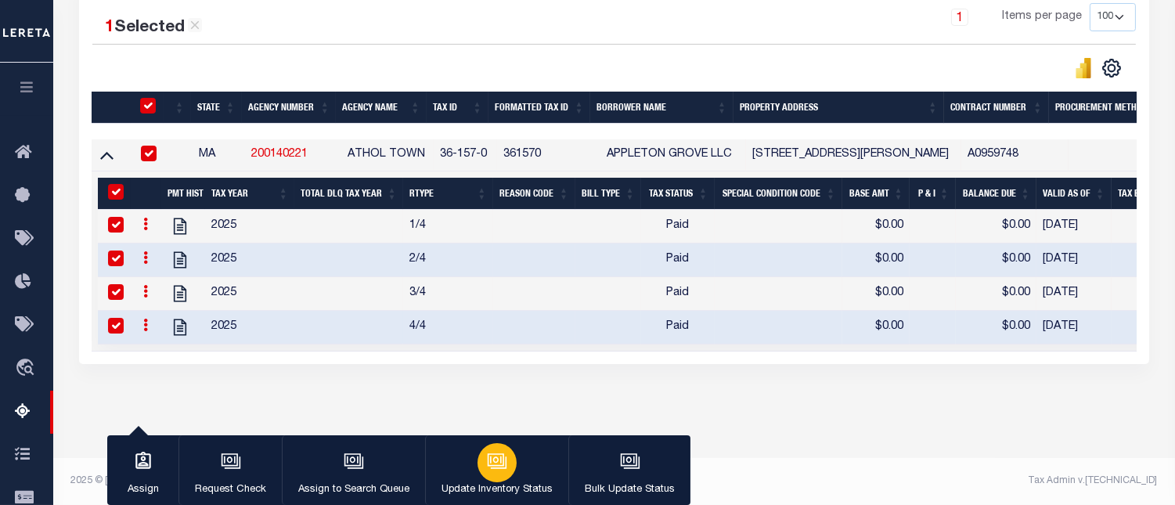
click at [487, 460] on icon "button" at bounding box center [495, 459] width 16 height 13
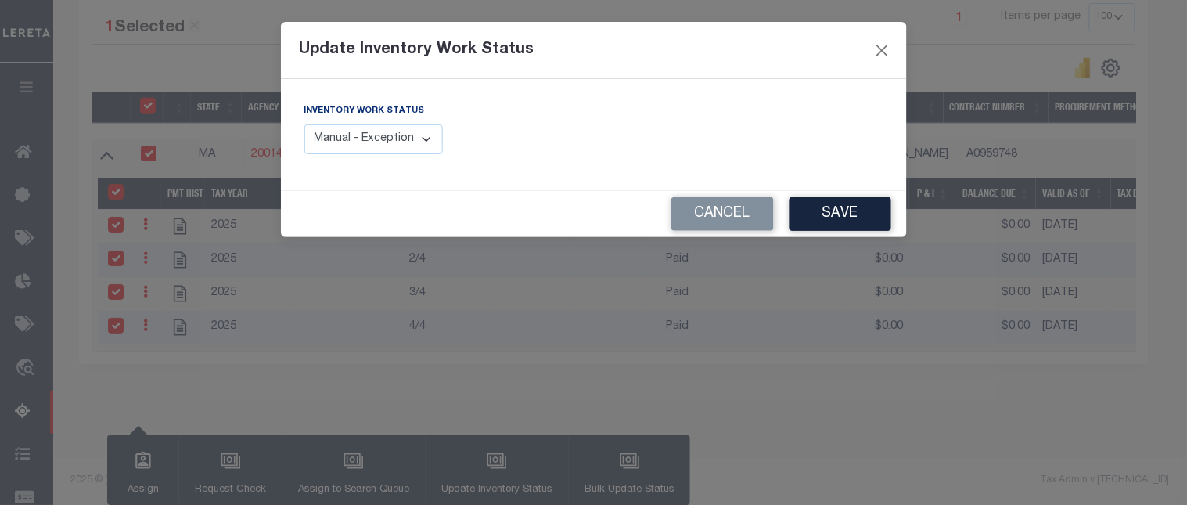
drag, startPoint x: 395, startPoint y: 142, endPoint x: 396, endPoint y: 151, distance: 9.4
click at [395, 142] on select "Manual - Exception Pended - Awaiting Search Late Add Exception Completed" at bounding box center [373, 139] width 139 height 31
select select "4"
click at [304, 124] on select "Manual - Exception Pended - Awaiting Search Late Add Exception Completed" at bounding box center [373, 139] width 139 height 31
click at [864, 217] on button "Save" at bounding box center [841, 214] width 102 height 34
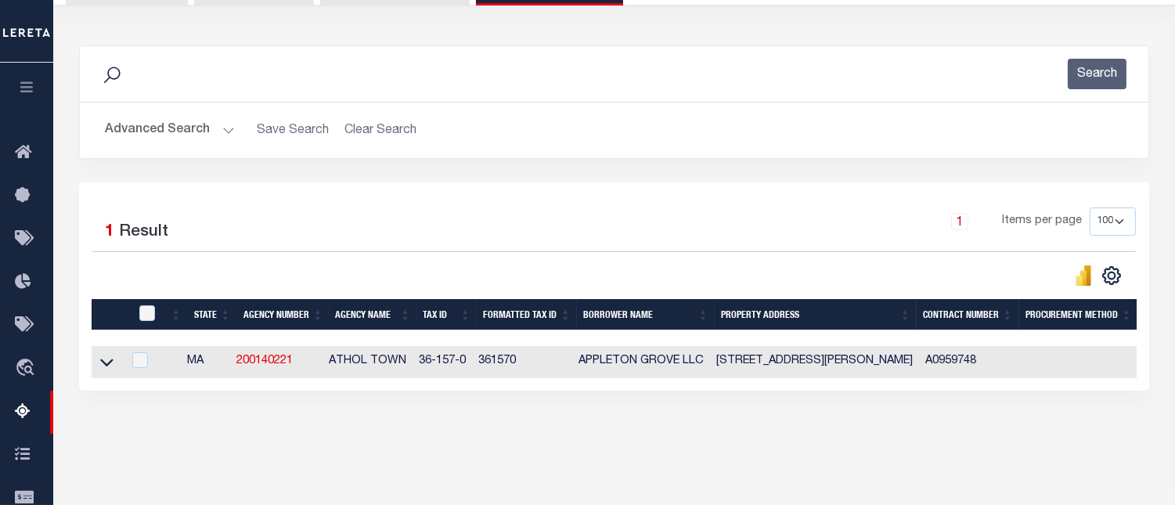
scroll to position [63, 0]
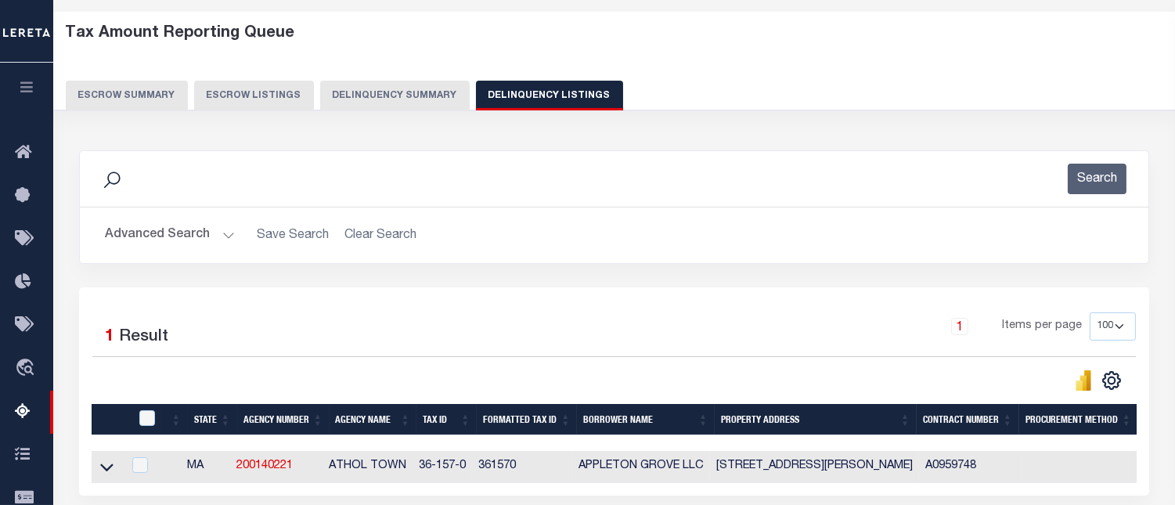
click at [167, 239] on button "Advanced Search" at bounding box center [170, 235] width 130 height 31
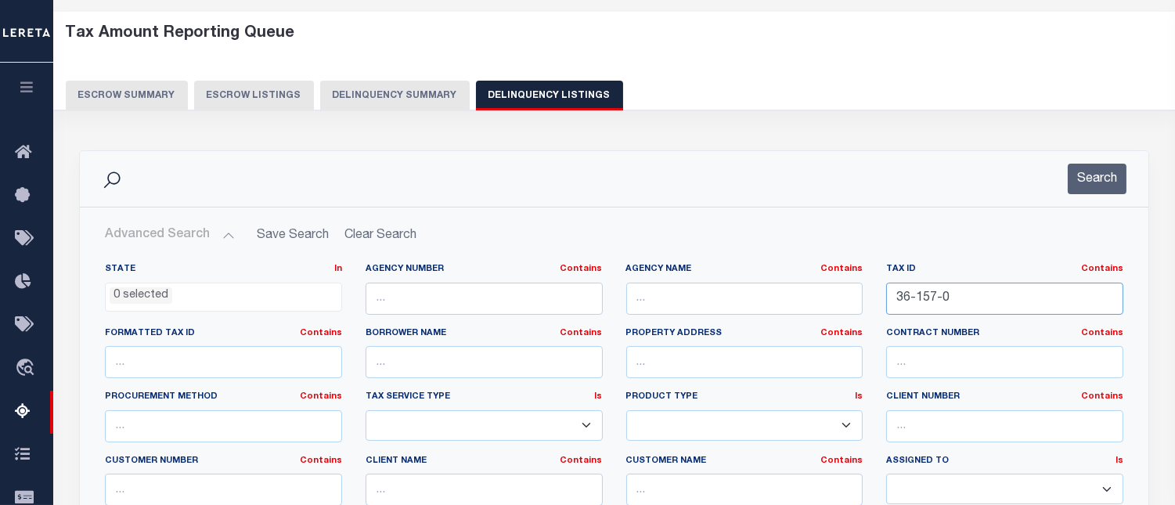
click at [916, 300] on input "36-157-0" at bounding box center [1004, 298] width 237 height 32
paste input "43-18"
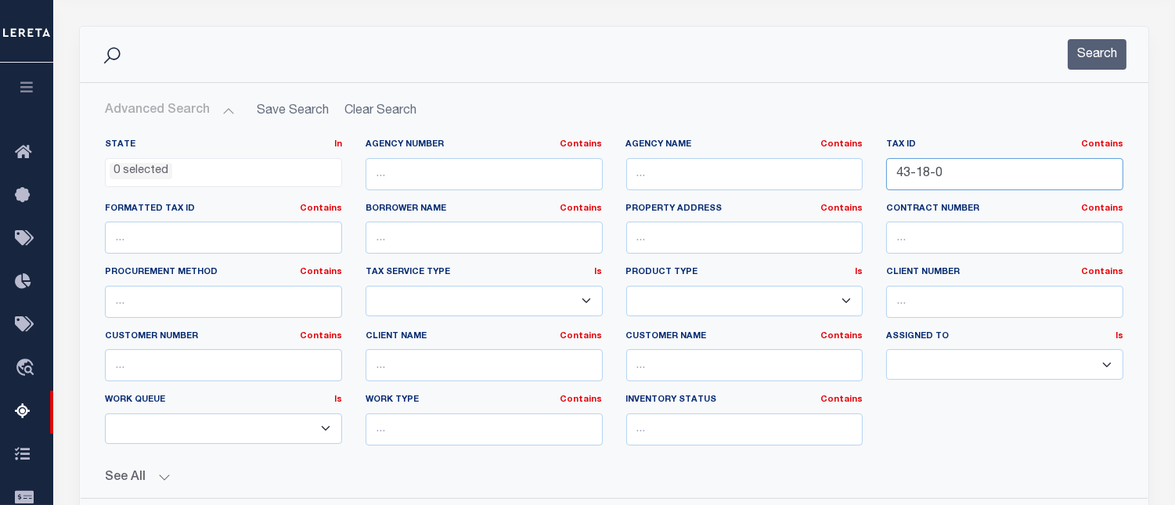
scroll to position [237, 0]
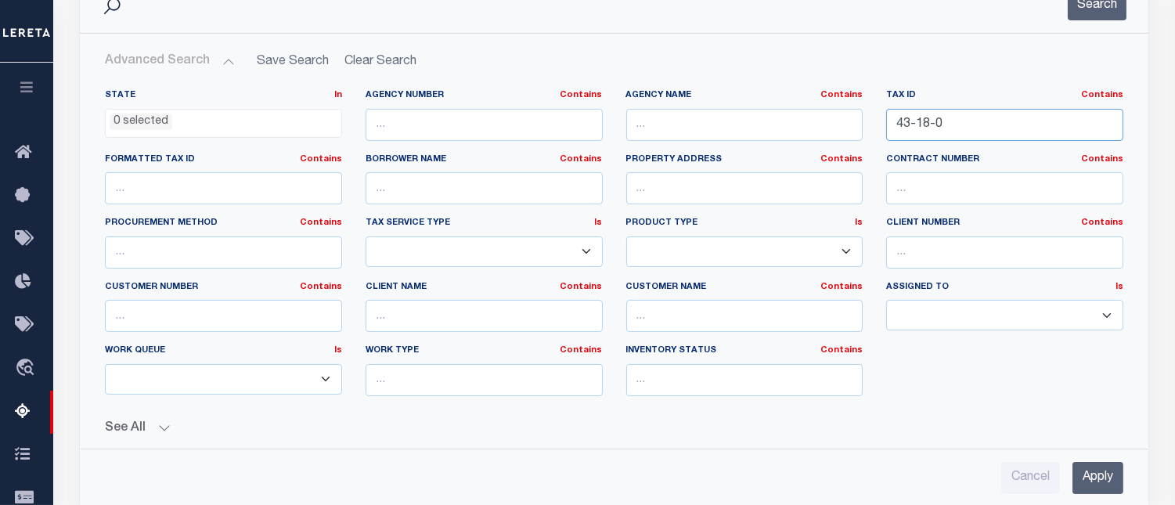
type input "43-18-0"
click at [1098, 485] on input "Apply" at bounding box center [1097, 478] width 51 height 32
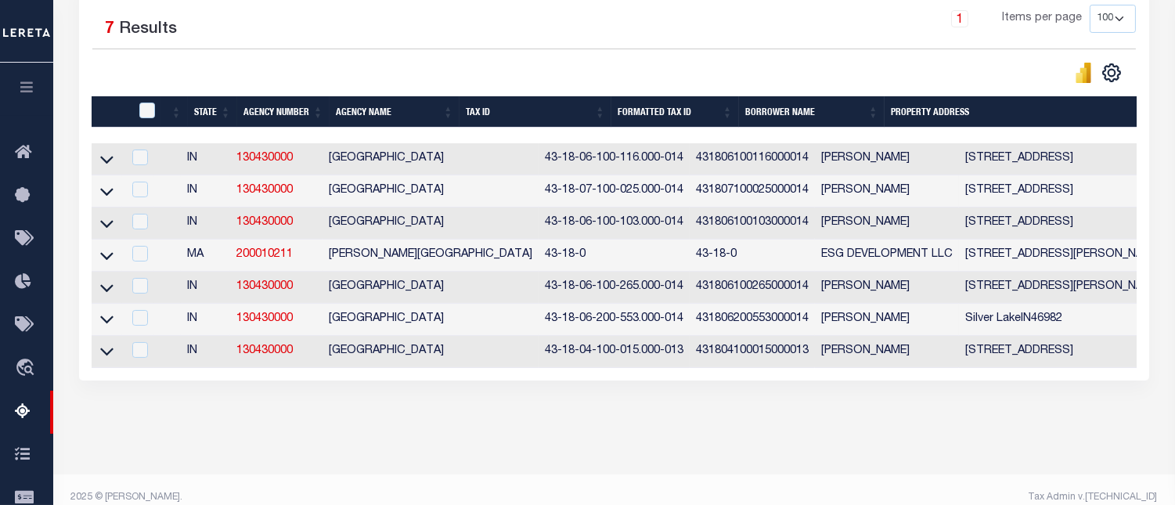
scroll to position [401, 0]
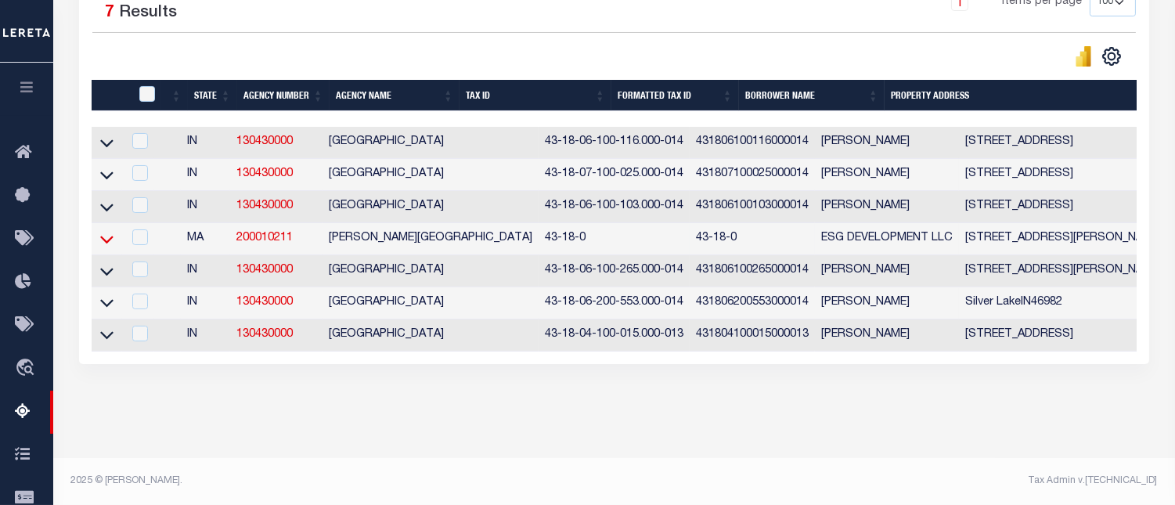
click at [106, 231] on icon at bounding box center [106, 239] width 13 height 16
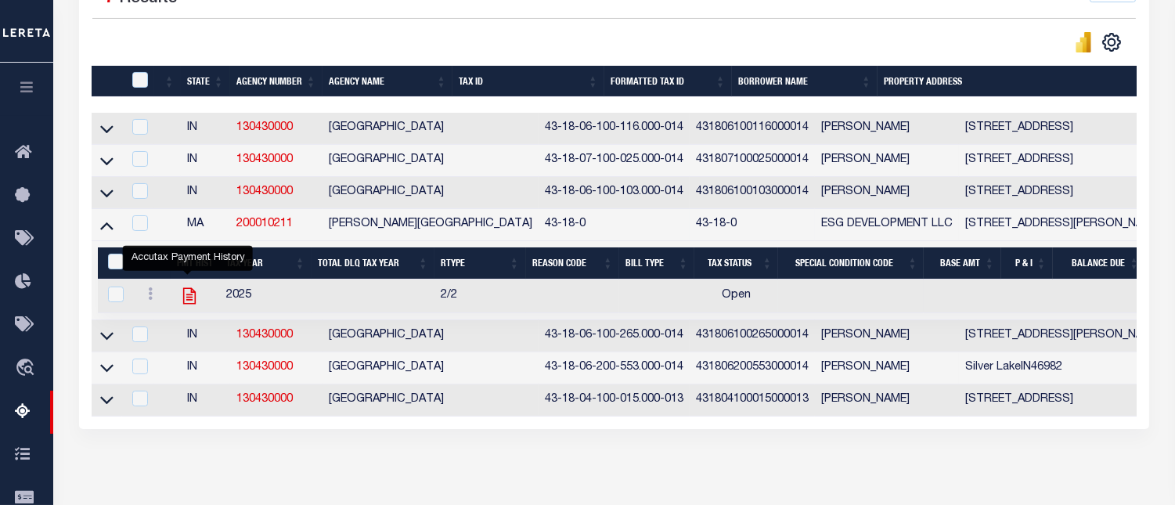
click at [185, 306] on icon "" at bounding box center [189, 296] width 20 height 20
checkbox input "true"
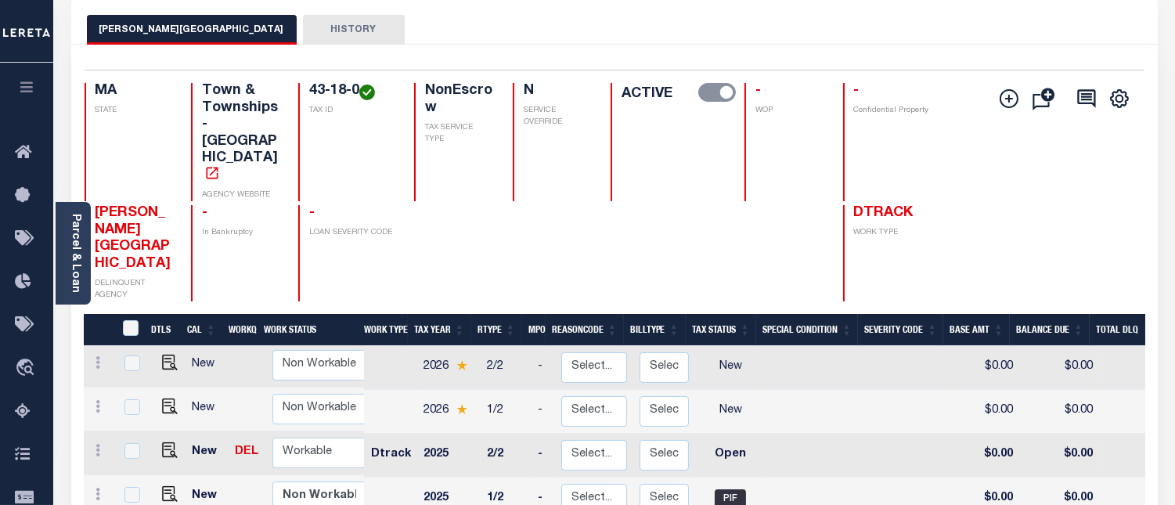
scroll to position [87, 0]
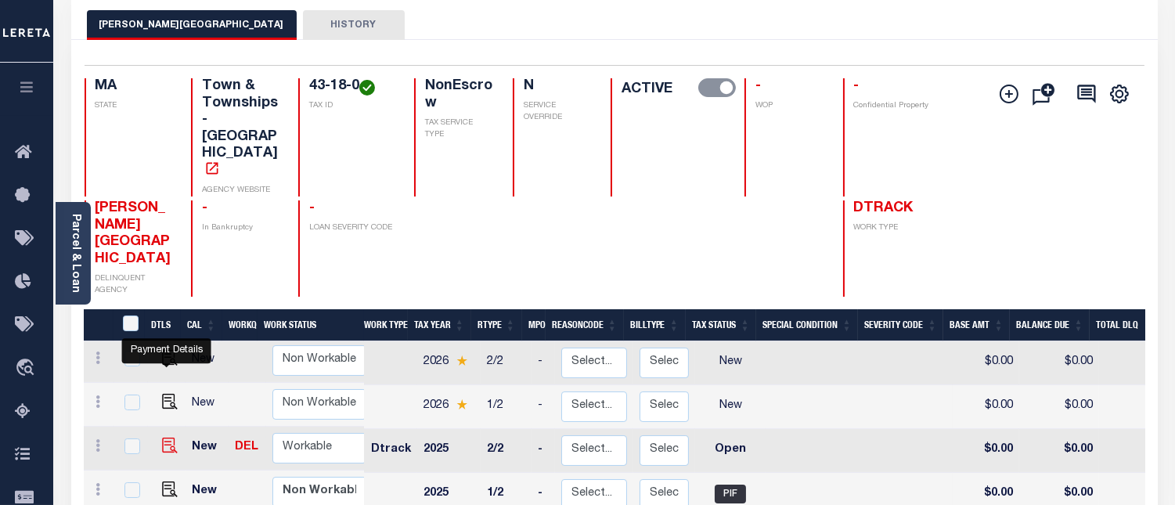
click at [164, 437] on img "" at bounding box center [170, 445] width 16 height 16
checkbox input "true"
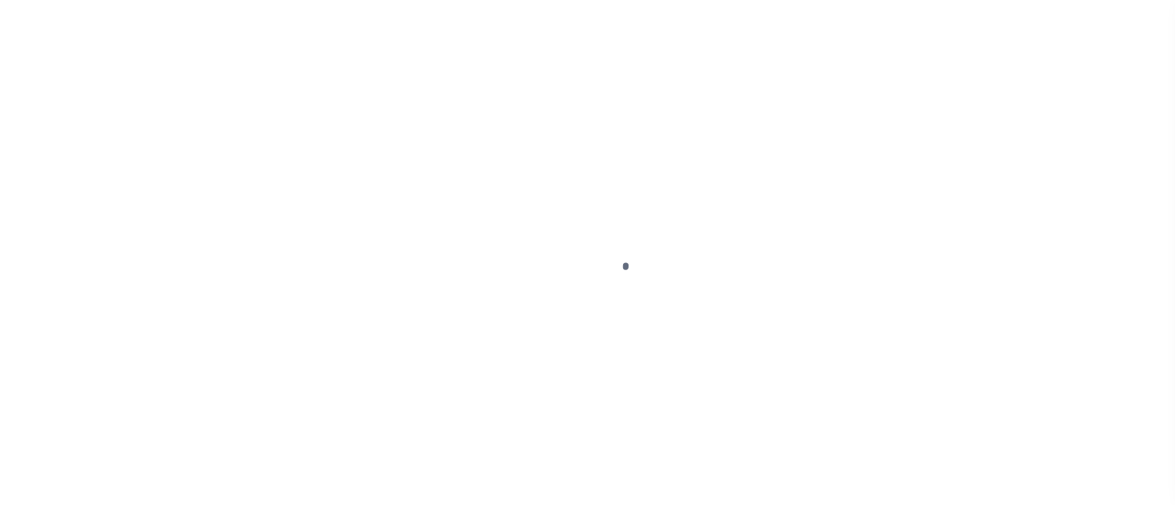
select select "OP2"
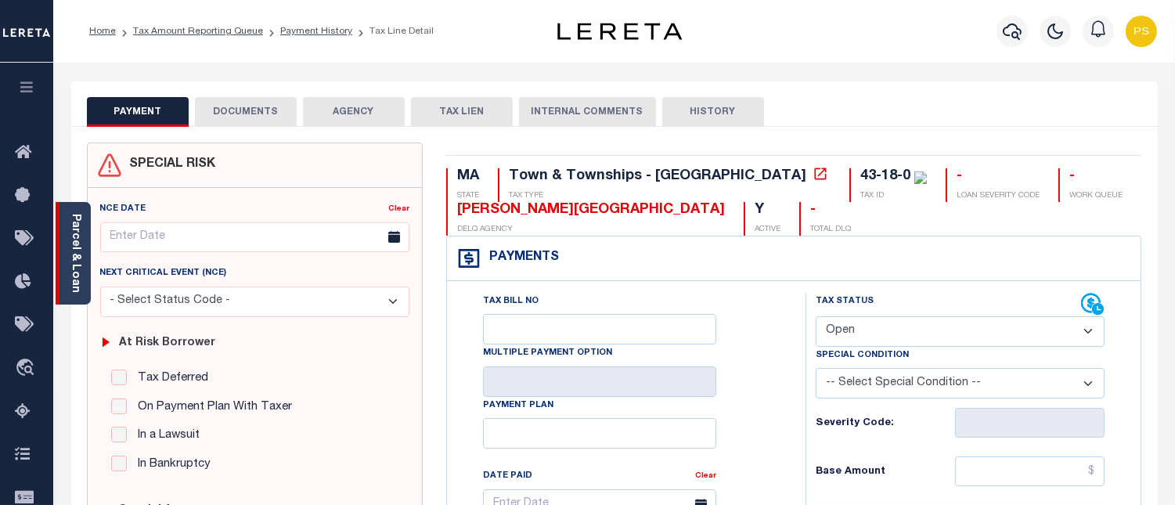
click at [75, 275] on link "Parcel & Loan" at bounding box center [75, 253] width 11 height 79
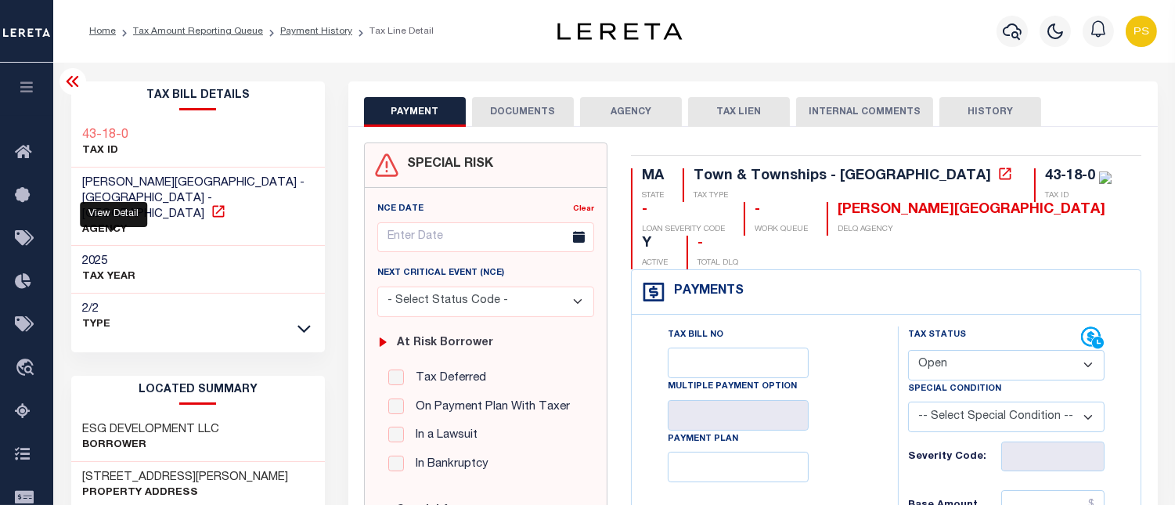
click at [210, 203] on icon at bounding box center [218, 211] width 16 height 16
